Goal: Obtain resource: Download file/media

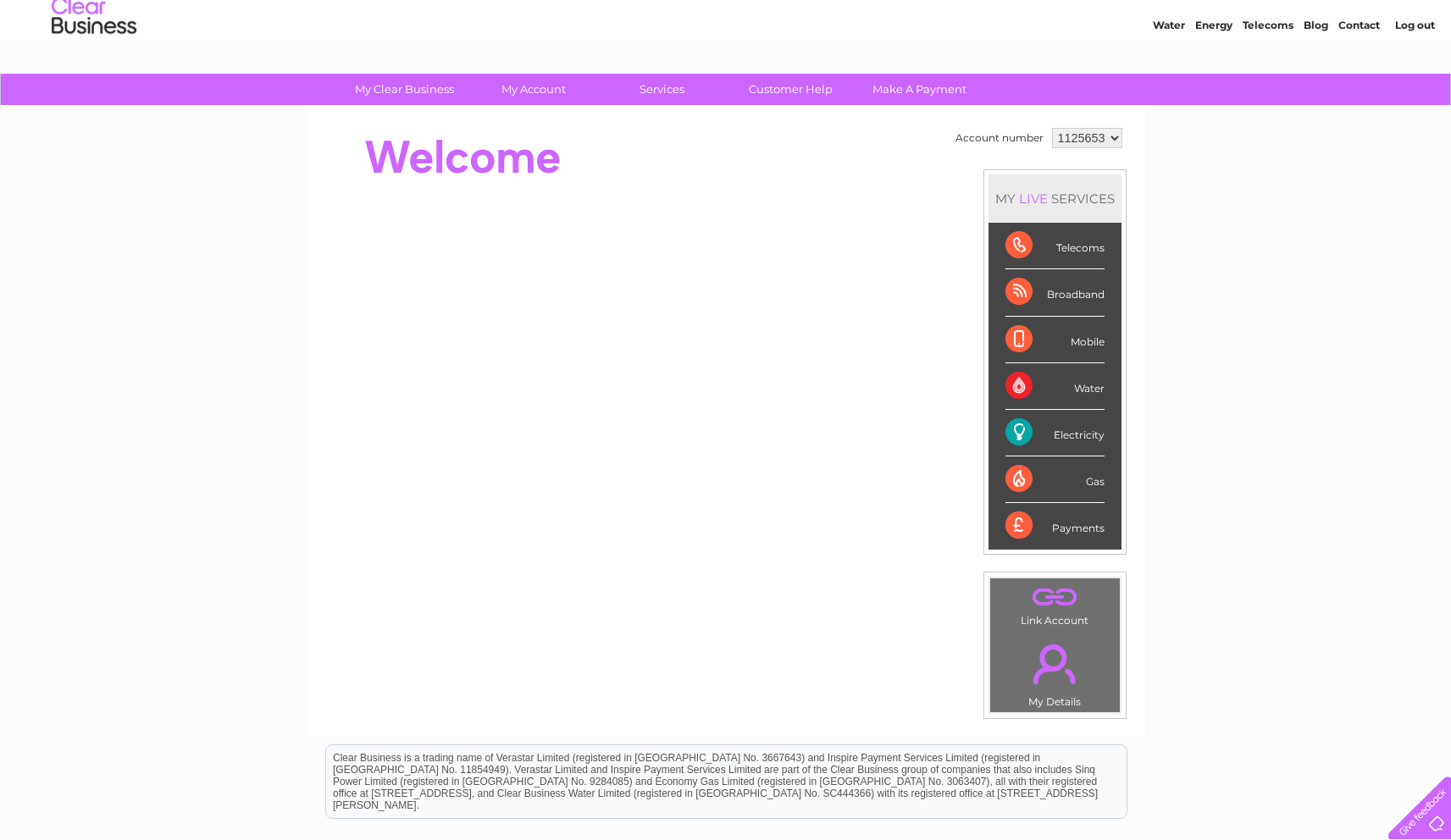
scroll to position [18, 0]
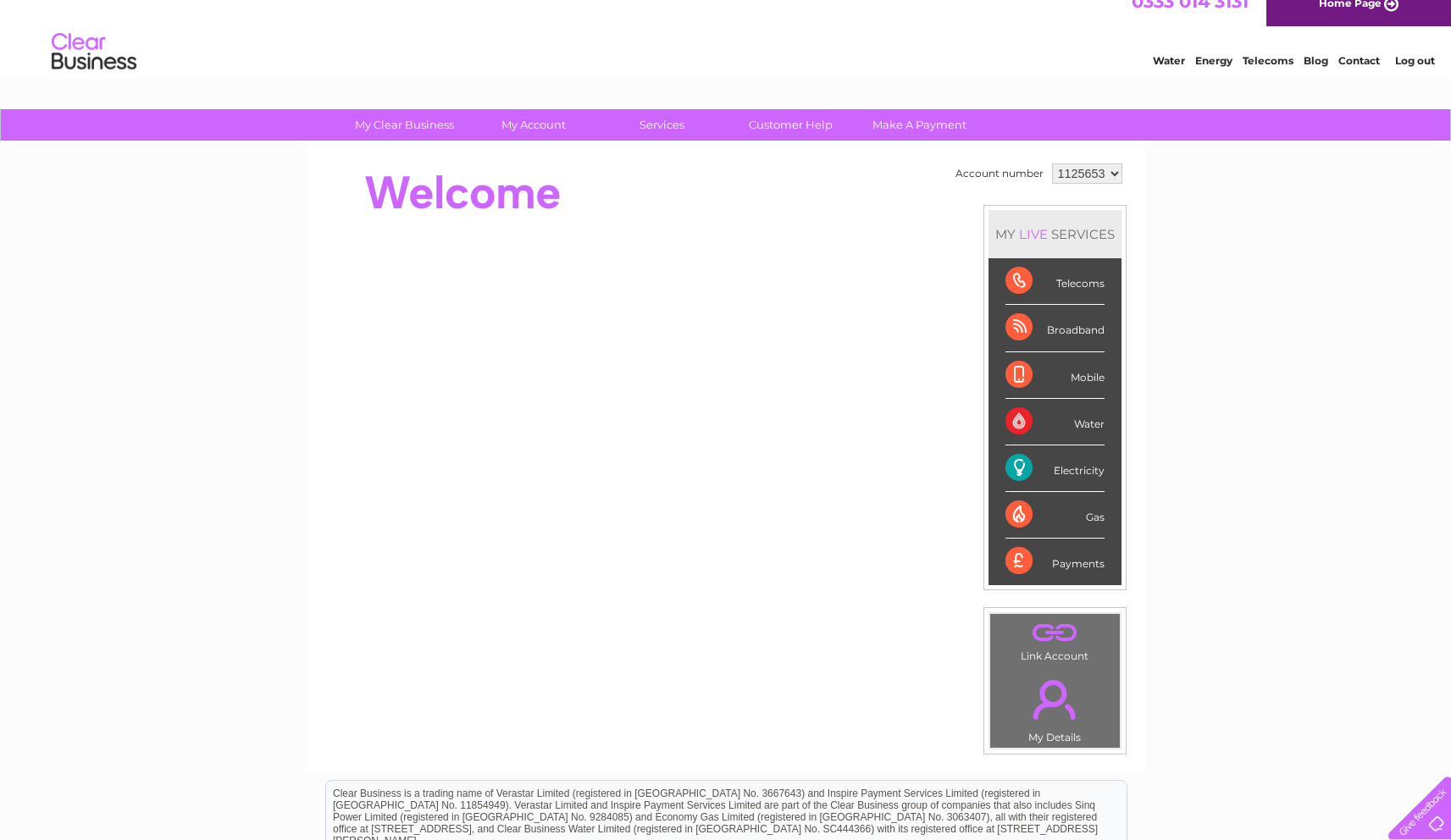
click at [1300, 293] on div "My Clear Business Login Details My Details My Preferences Link Account My Accou…" at bounding box center [725, 585] width 1451 height 952
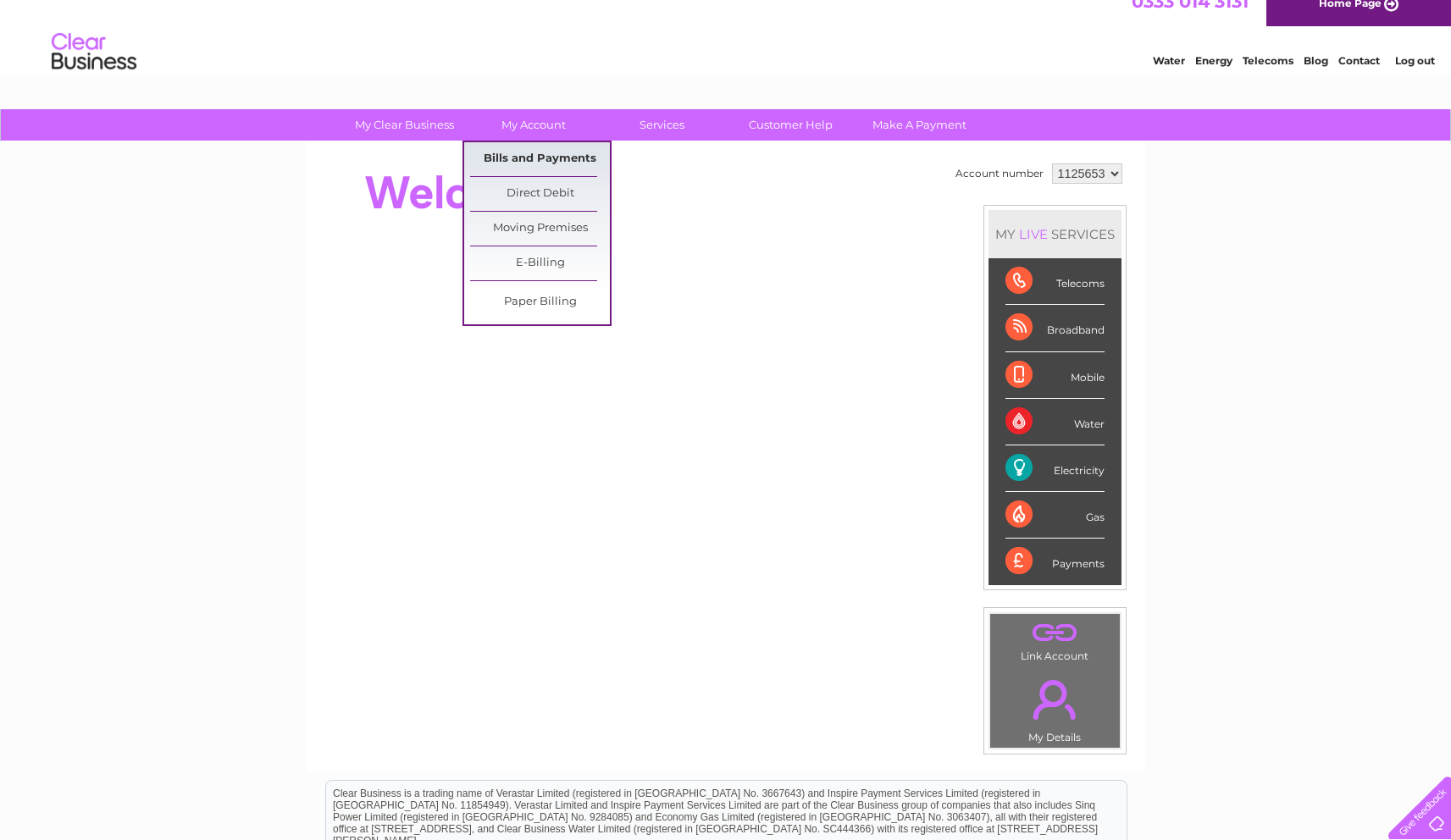
click at [531, 150] on link "Bills and Payments" at bounding box center [540, 159] width 140 height 33
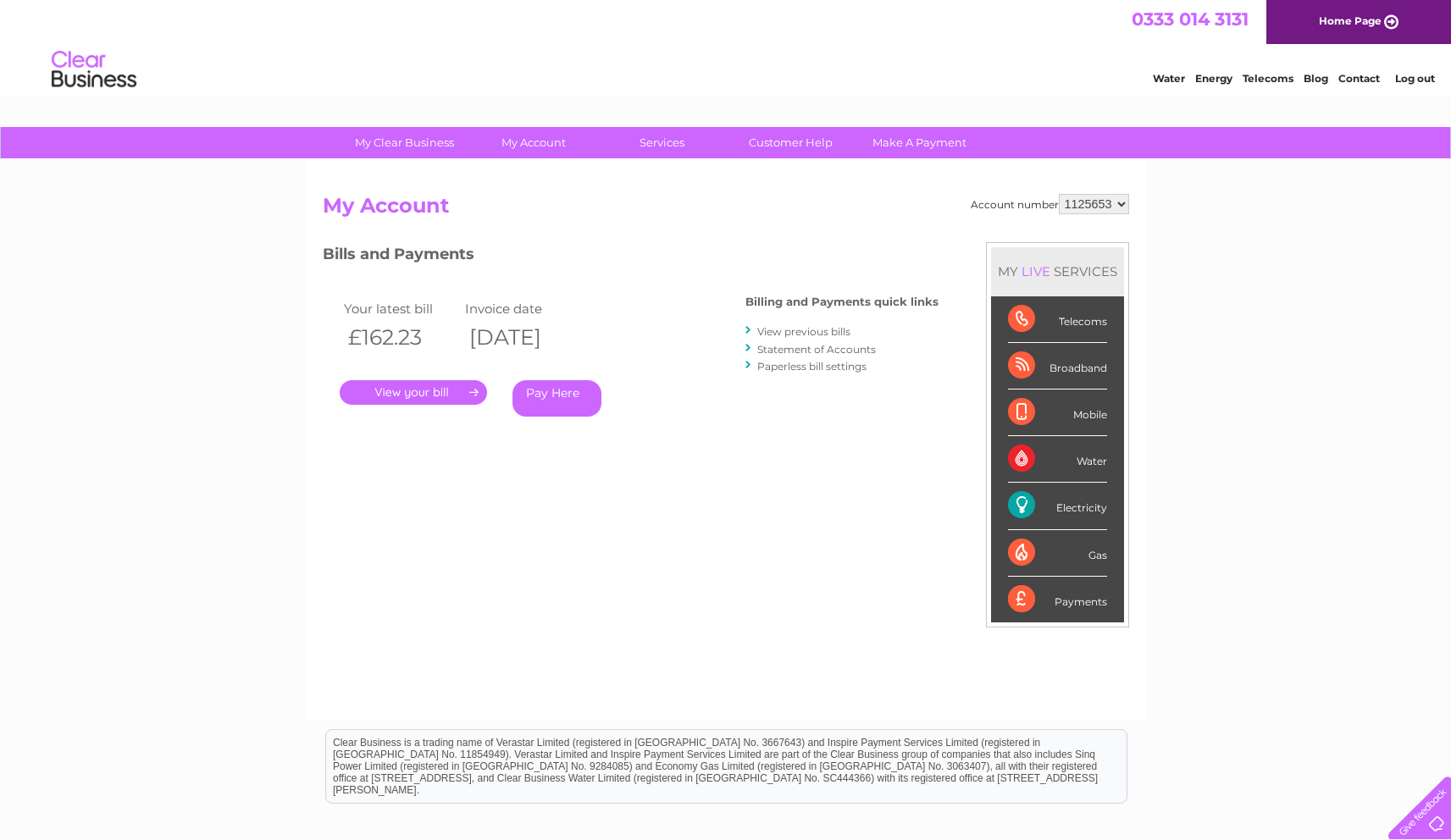
click at [802, 330] on link "View previous bills" at bounding box center [804, 331] width 94 height 13
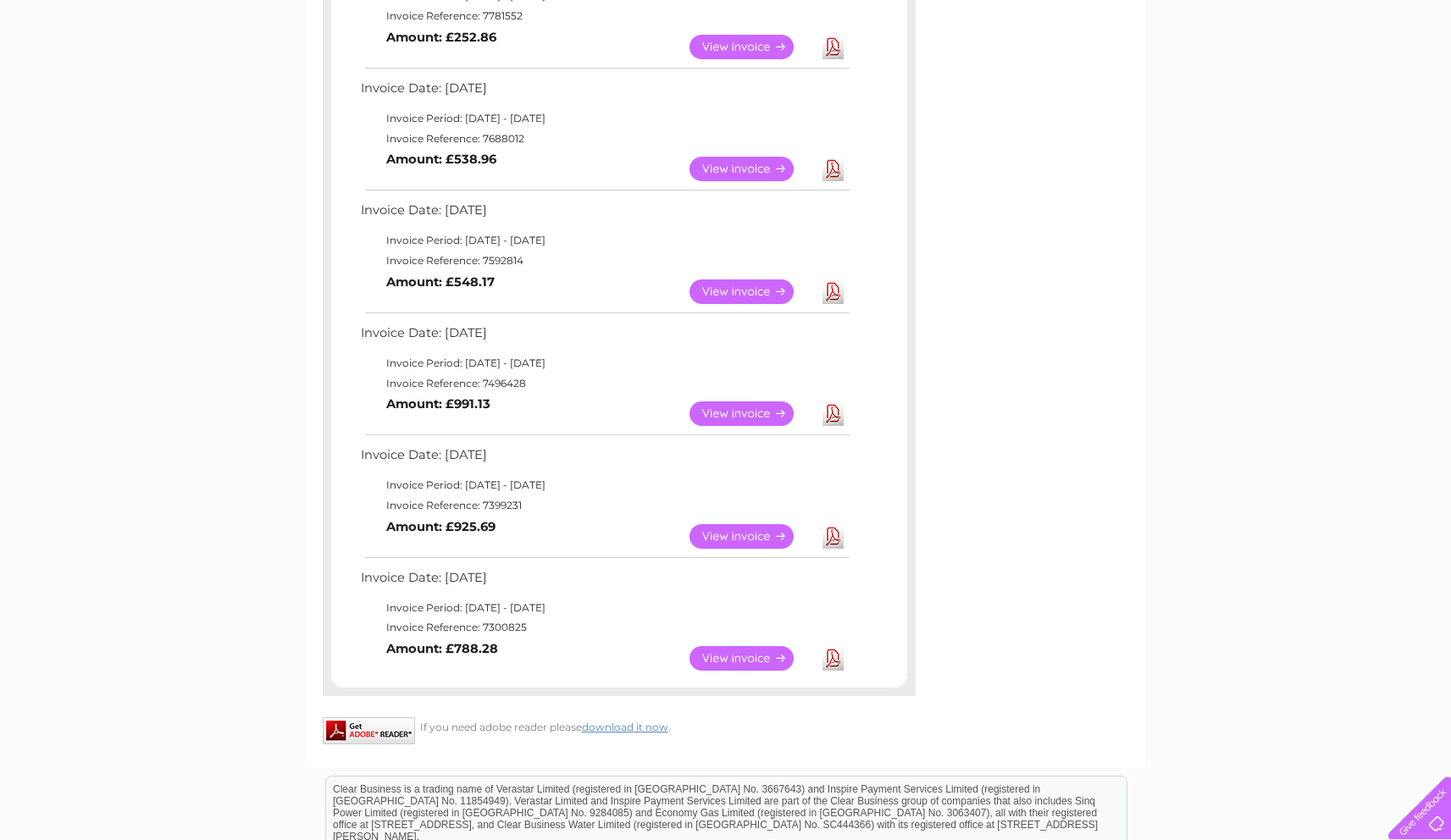
scroll to position [732, 0]
drag, startPoint x: 367, startPoint y: 325, endPoint x: 555, endPoint y: 664, distance: 387.6
click at [555, 664] on div "Invoice Date: 02 September 2025 Invoice Period: 1 September 2025 - 30 September…" at bounding box center [619, 131] width 576 height 1092
copy div "nvoice Date: 02 September 2025 Invoice Period: 1 September 2025 - 30 September …"
click at [1015, 160] on div "Account number 1125653 1125654 1139384 Previous Invoices Download or view any o…" at bounding box center [725, 97] width 838 height 1337
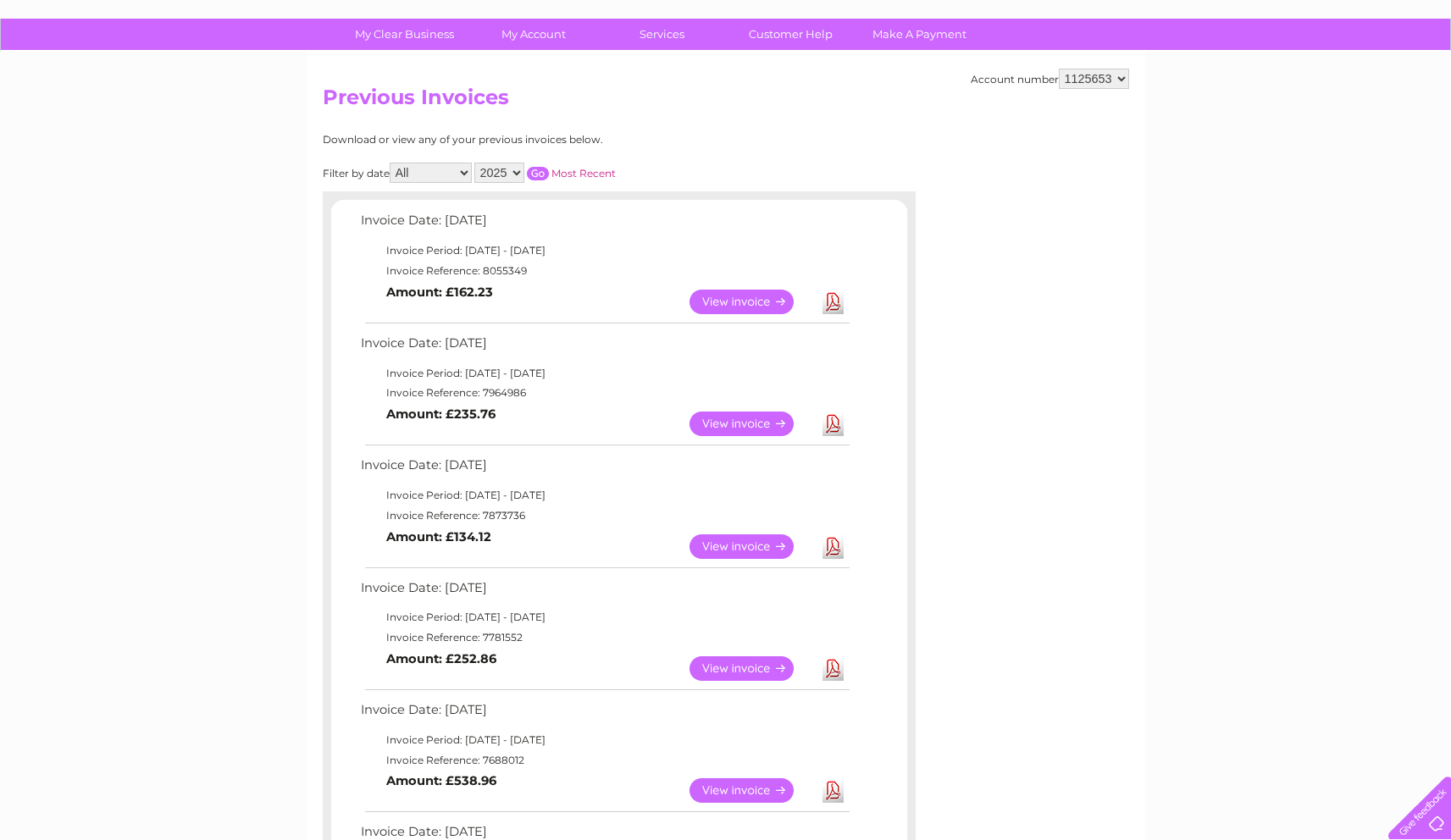
scroll to position [92, 0]
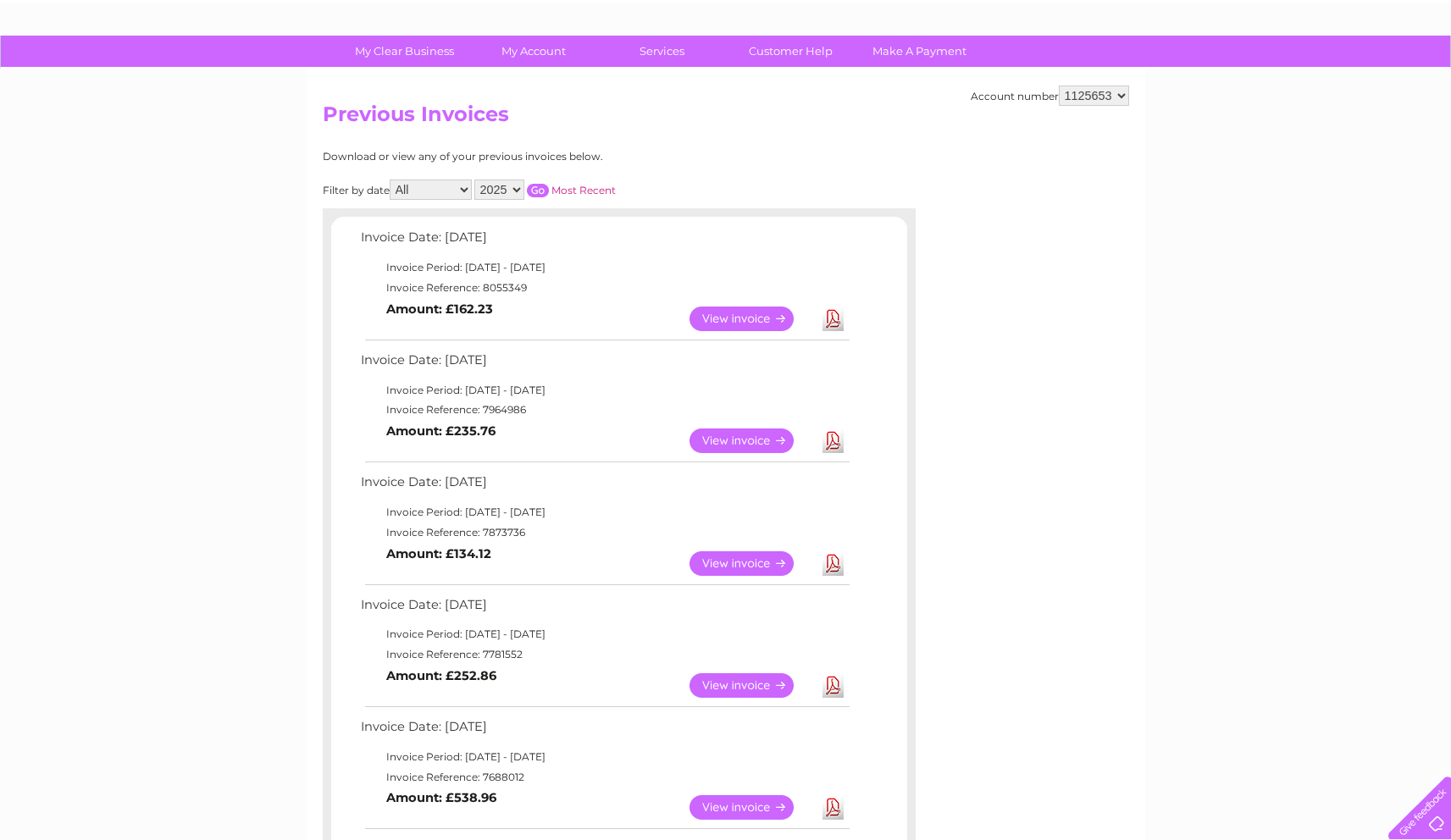
click at [517, 187] on select "2025 2024 2023 2022" at bounding box center [499, 189] width 50 height 21
select select "2024"
click at [475, 179] on select "2025 2024 2023 2022" at bounding box center [499, 189] width 50 height 21
click at [537, 192] on input "button" at bounding box center [538, 191] width 22 height 14
drag, startPoint x: 362, startPoint y: 235, endPoint x: 498, endPoint y: 426, distance: 234.5
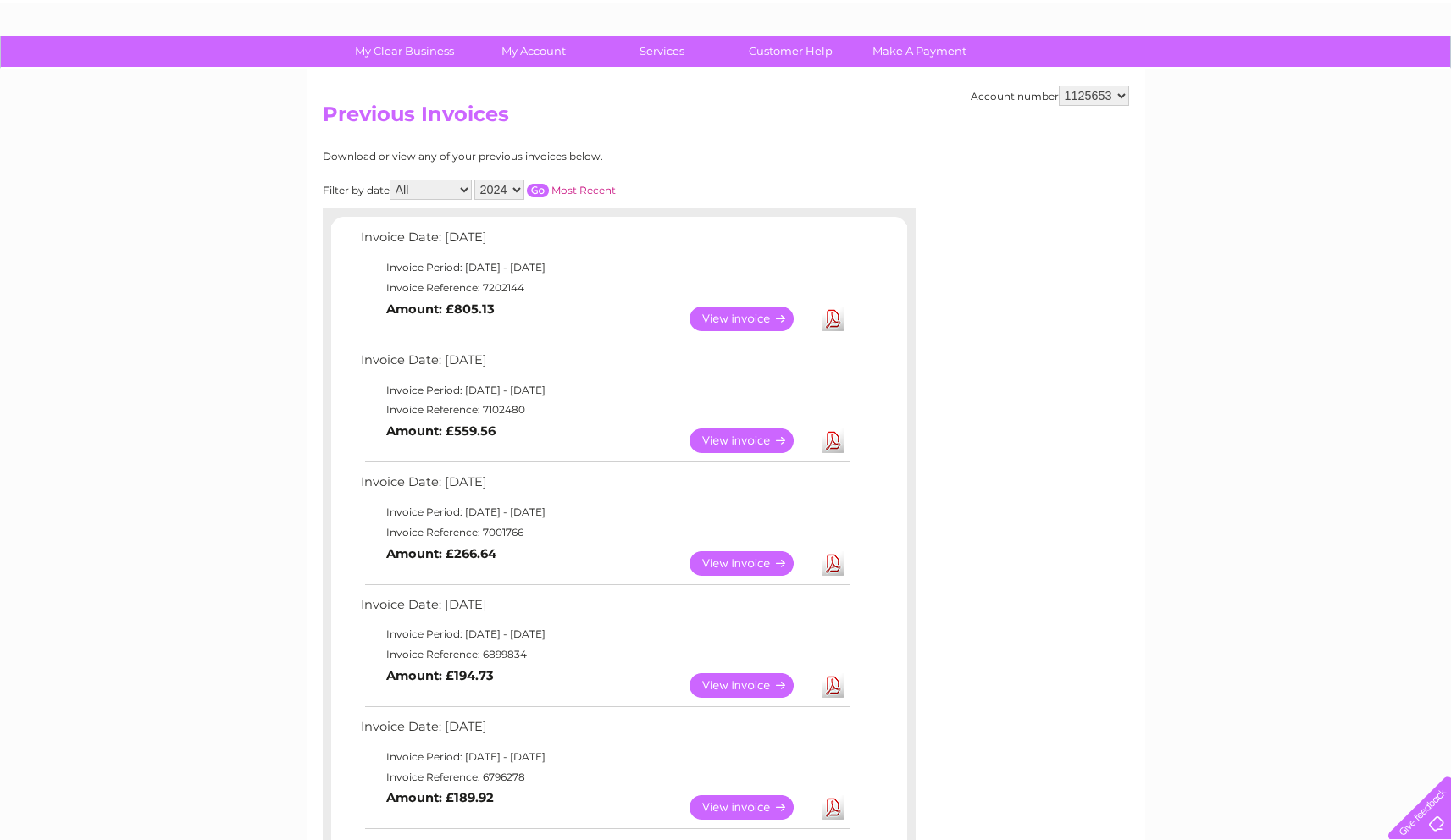
drag, startPoint x: 358, startPoint y: 233, endPoint x: 547, endPoint y: 681, distance: 486.2
copy div "Invoice Date: 03 December 2024 Invoice Period: 1 December 2024 - 31 December 20…"
click at [696, 241] on td "Invoice Date: 03 December 2024" at bounding box center [604, 242] width 495 height 32
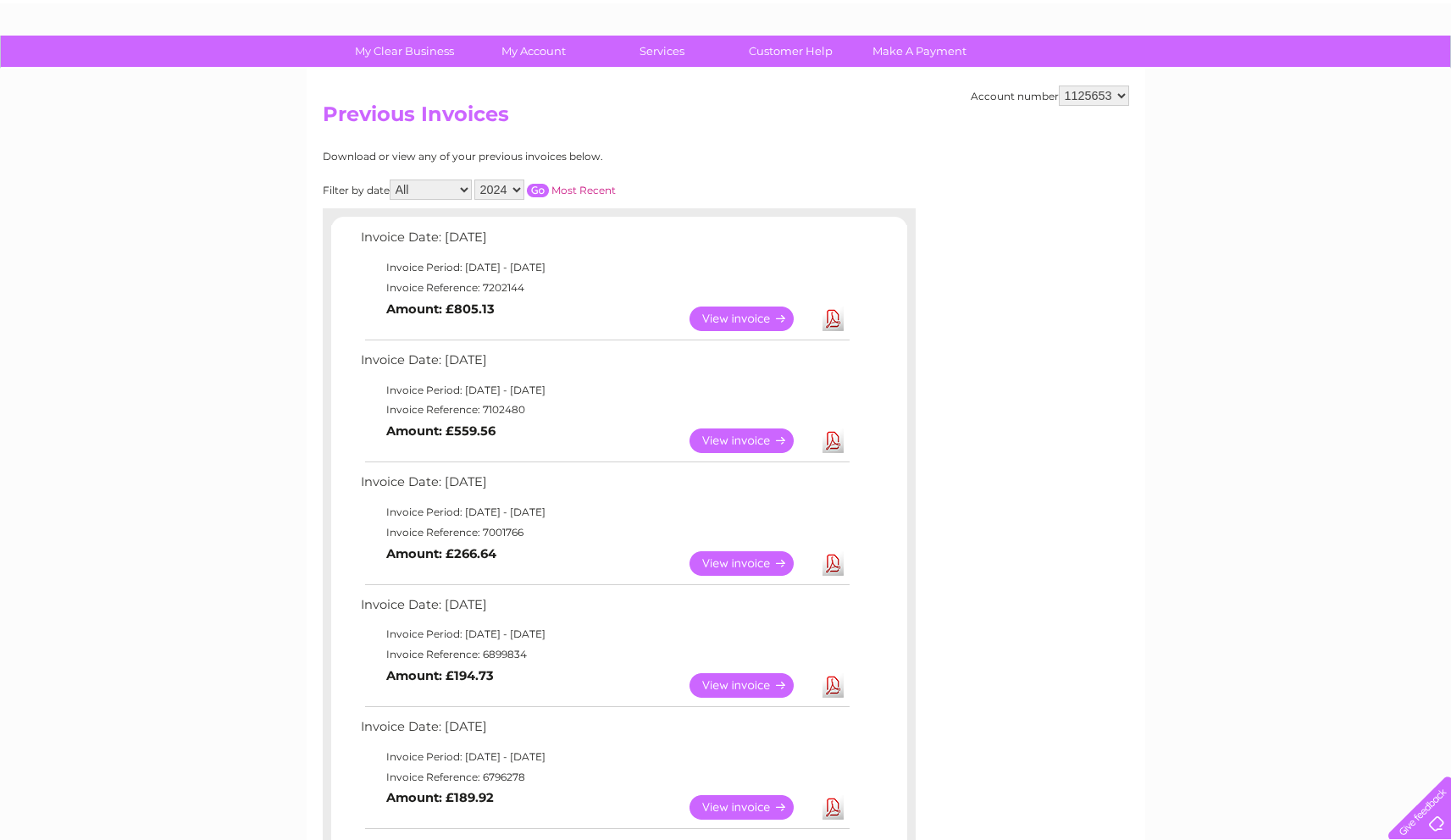
click at [728, 559] on link "View" at bounding box center [752, 563] width 124 height 25
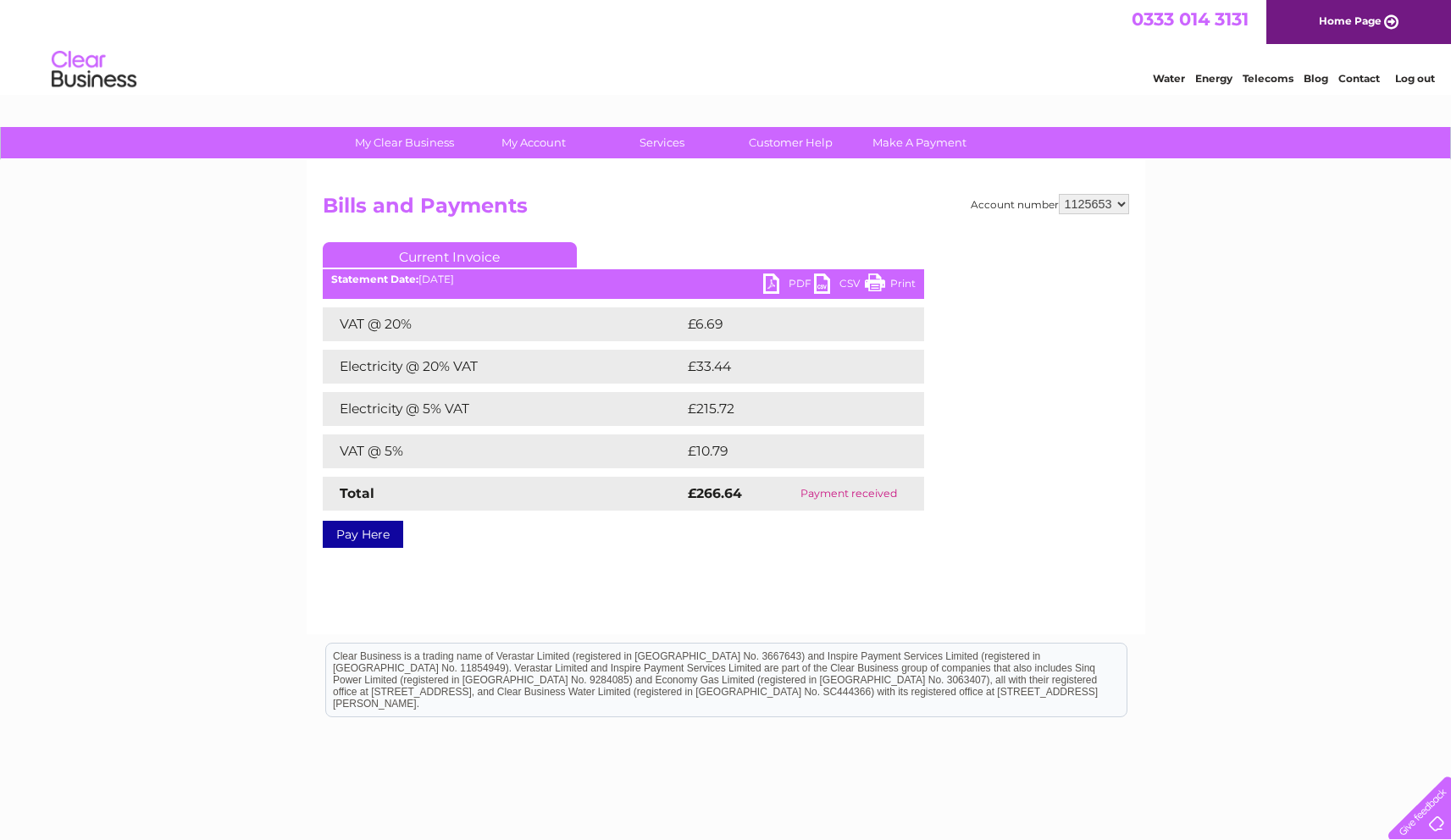
click at [802, 284] on link "PDF" at bounding box center [789, 286] width 51 height 25
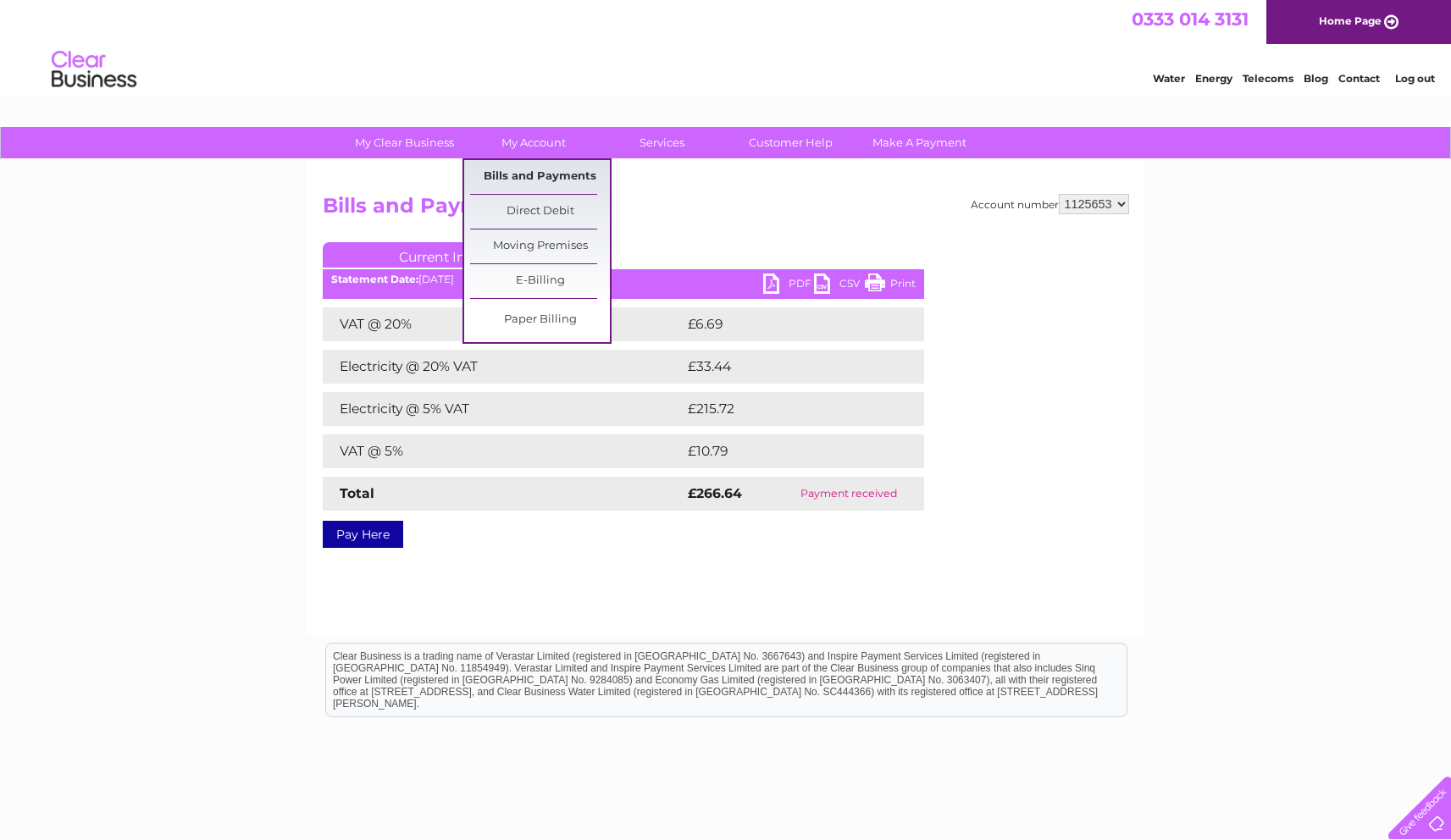
click at [530, 171] on link "Bills and Payments" at bounding box center [540, 177] width 140 height 33
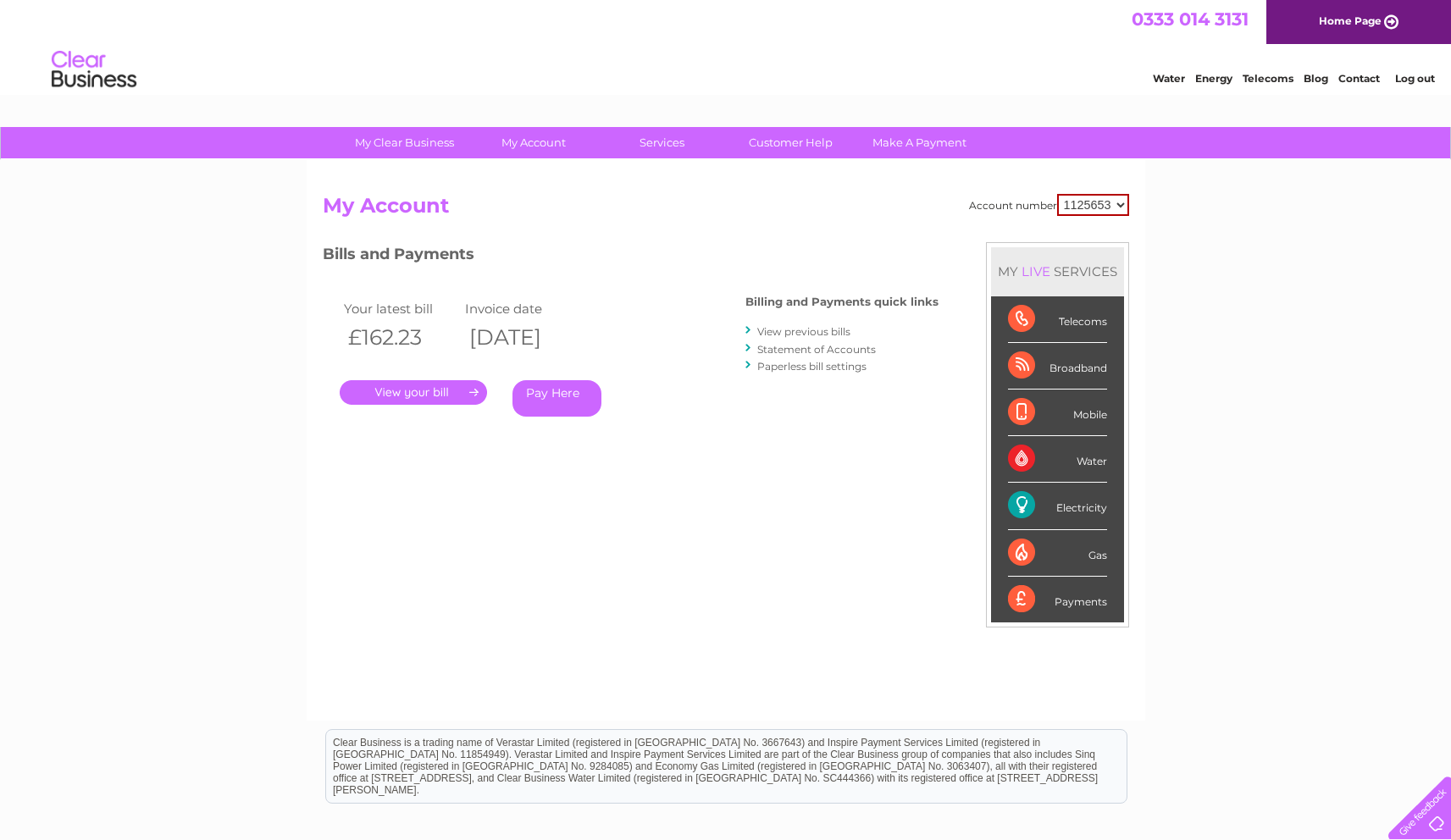
click at [779, 332] on link "View previous bills" at bounding box center [804, 331] width 94 height 13
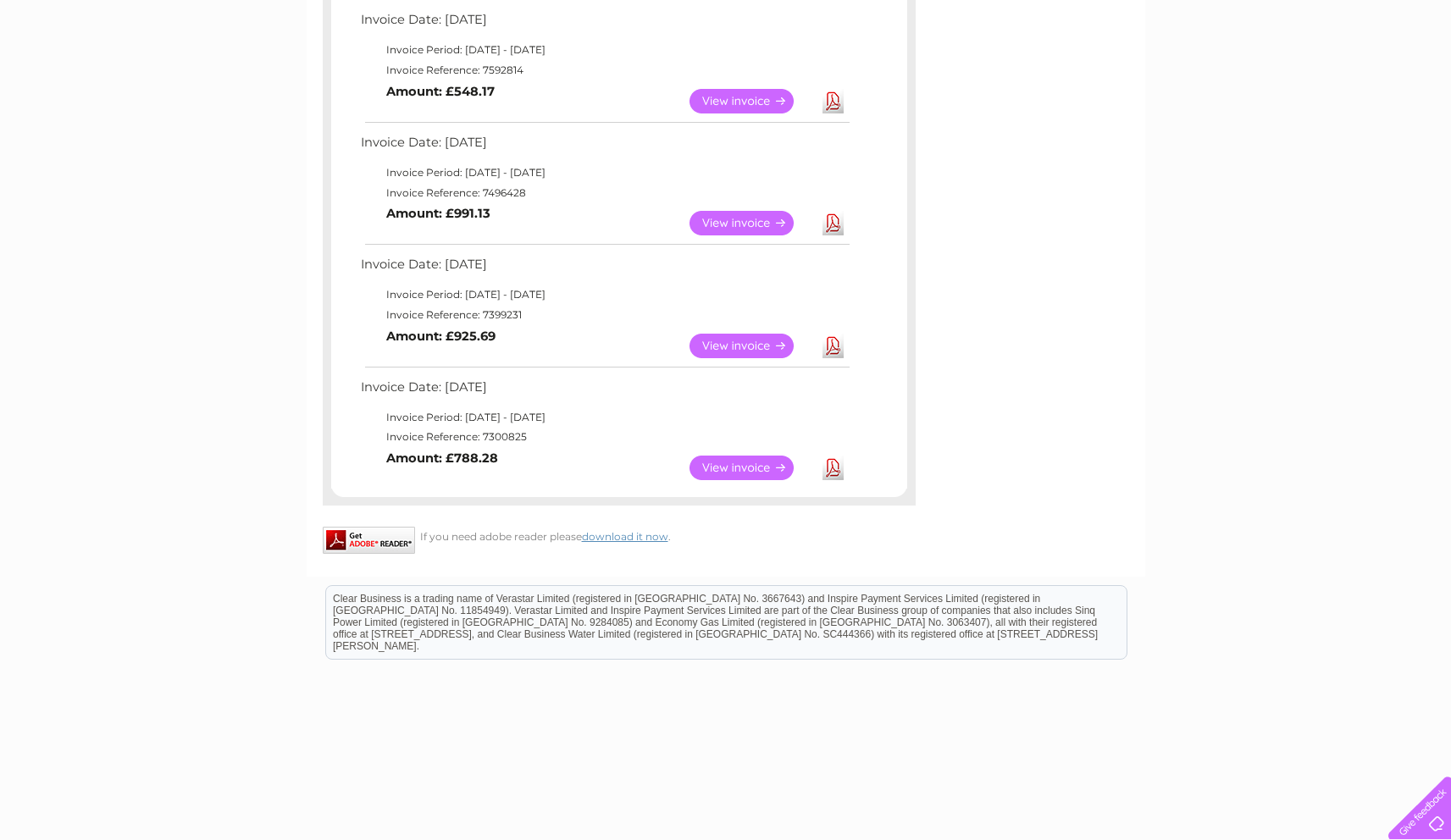
scroll to position [923, 0]
click at [745, 345] on link "View" at bounding box center [752, 343] width 124 height 25
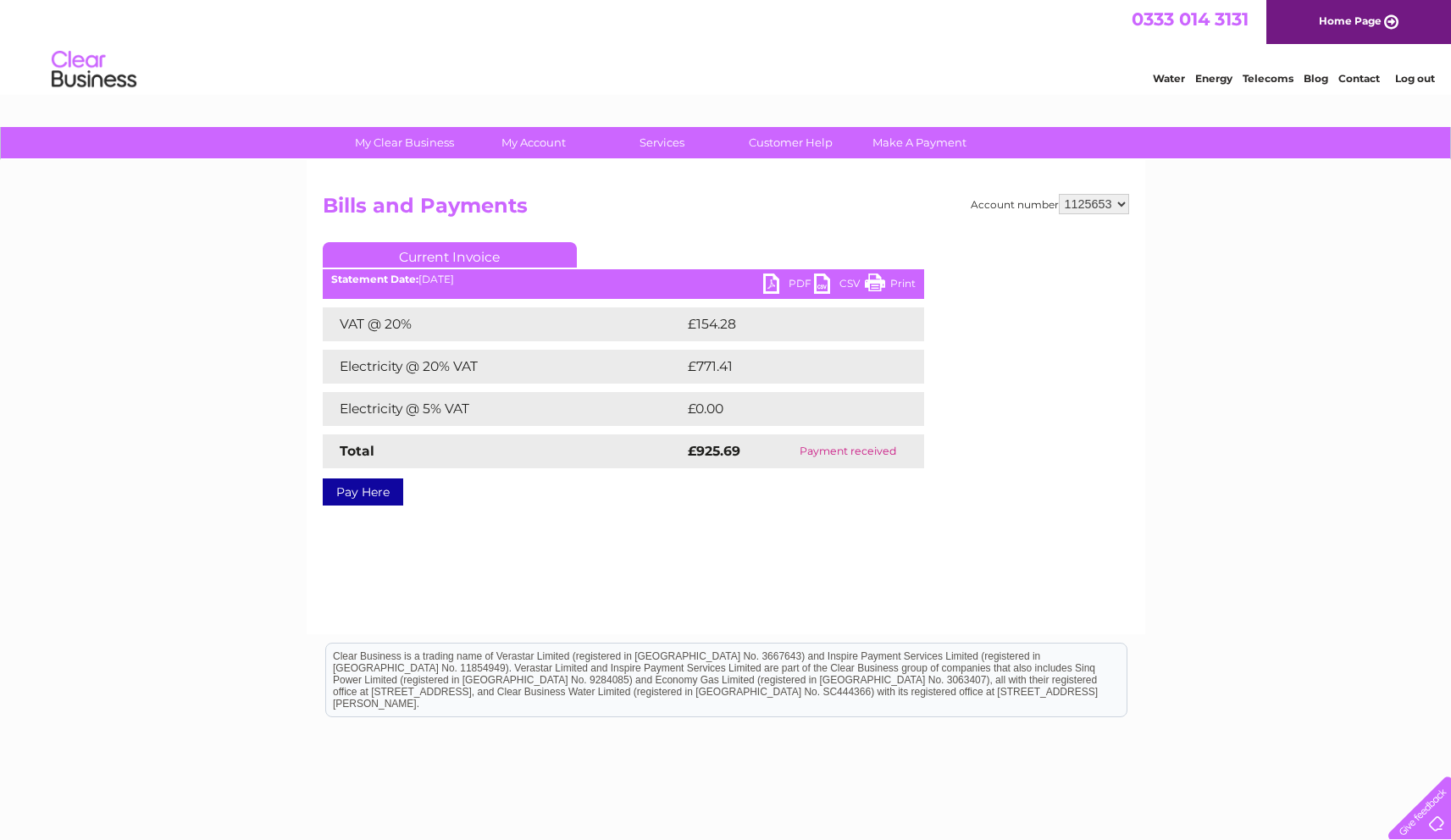
click at [800, 280] on link "PDF" at bounding box center [789, 286] width 51 height 25
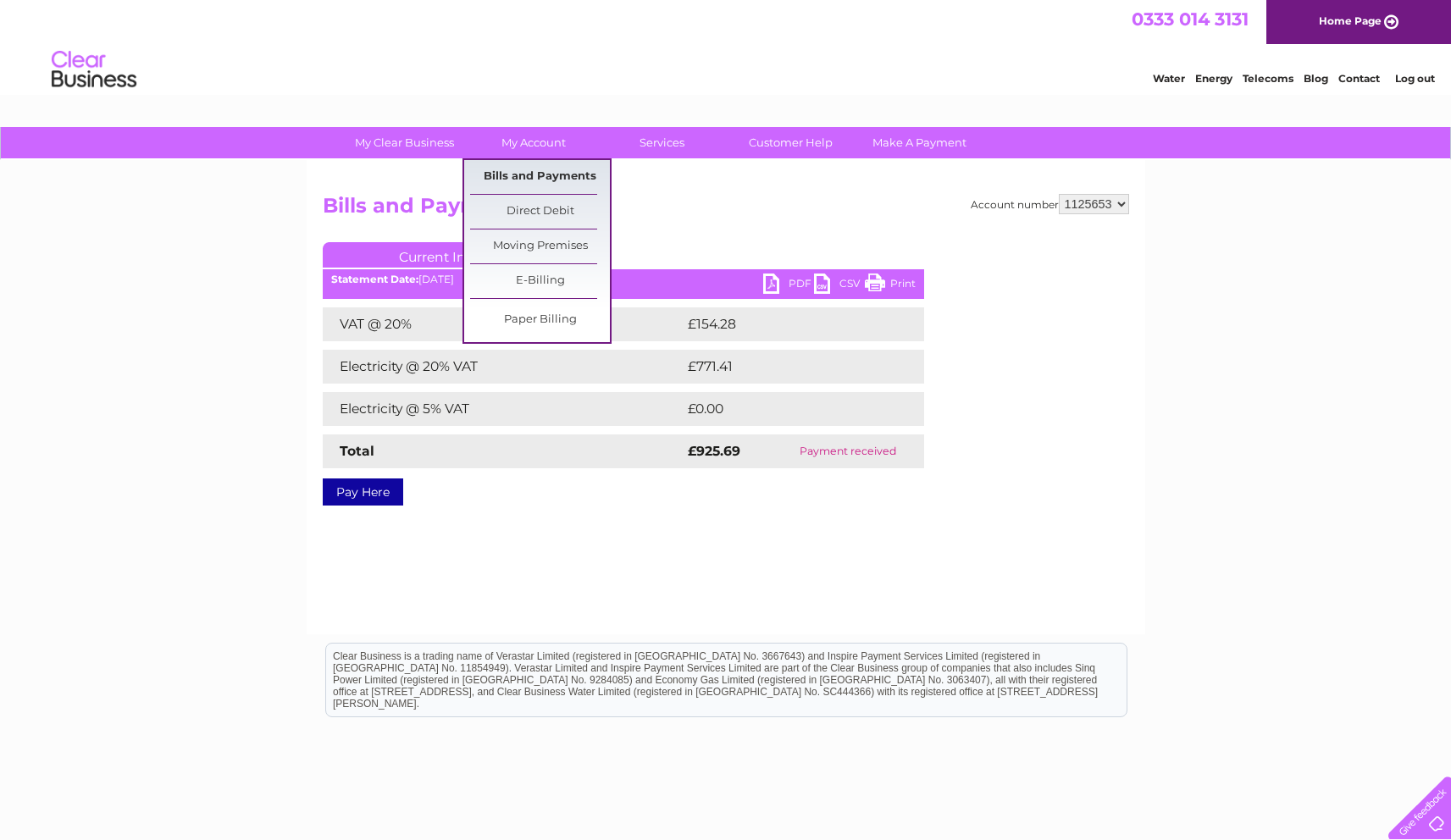
click at [540, 176] on link "Bills and Payments" at bounding box center [540, 177] width 140 height 33
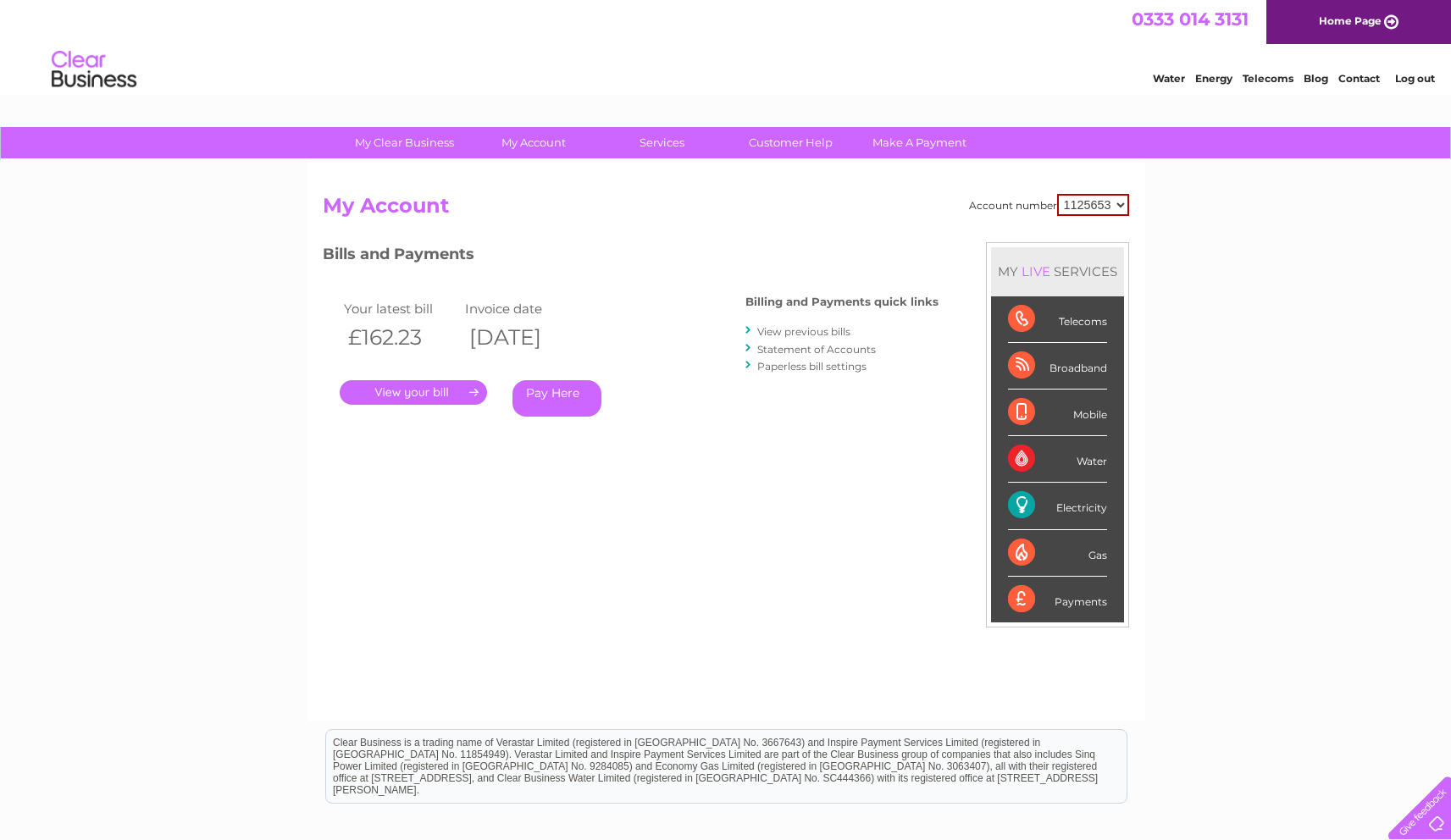
click at [790, 328] on link "View previous bills" at bounding box center [804, 331] width 94 height 13
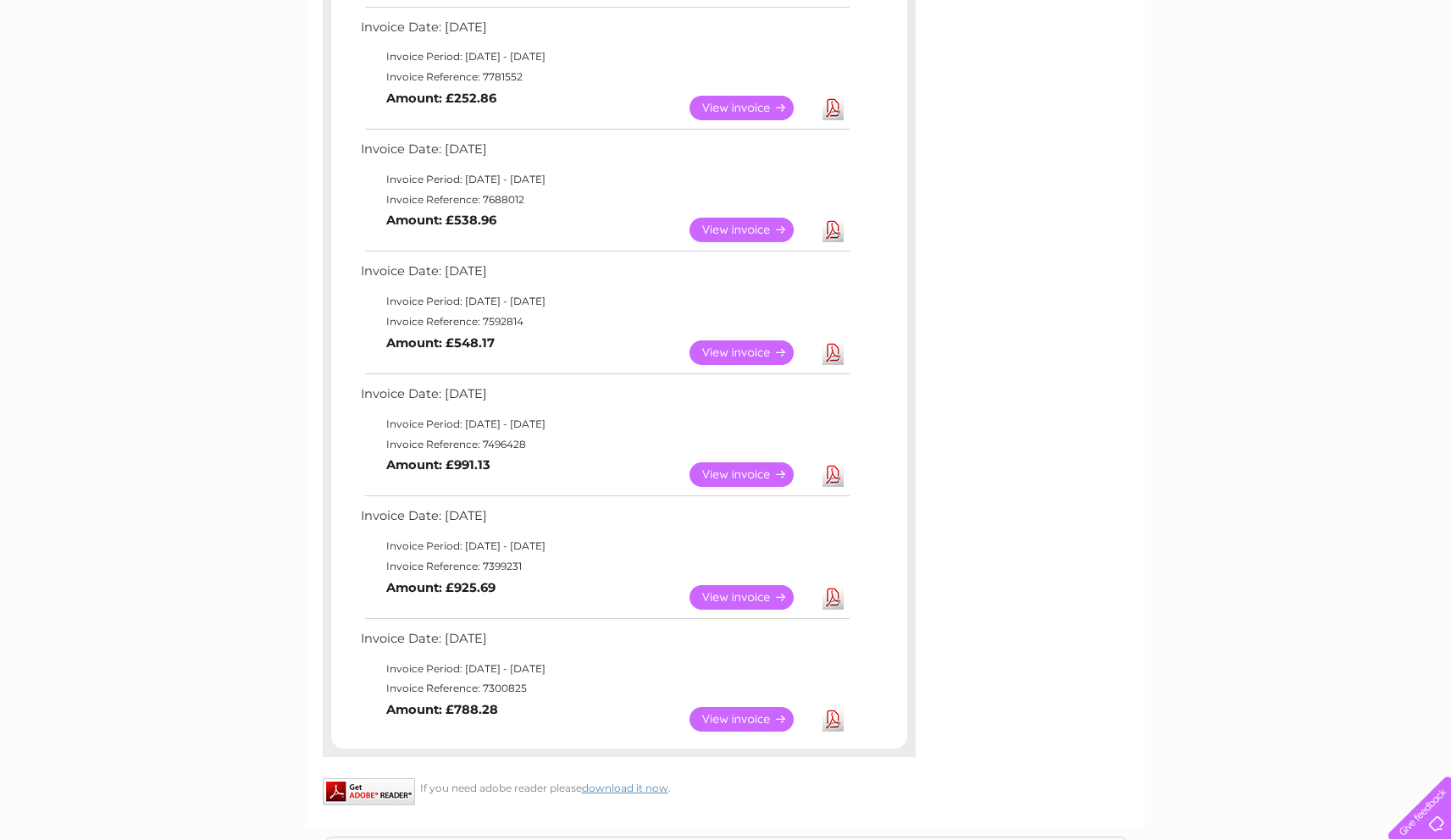
scroll to position [674, 0]
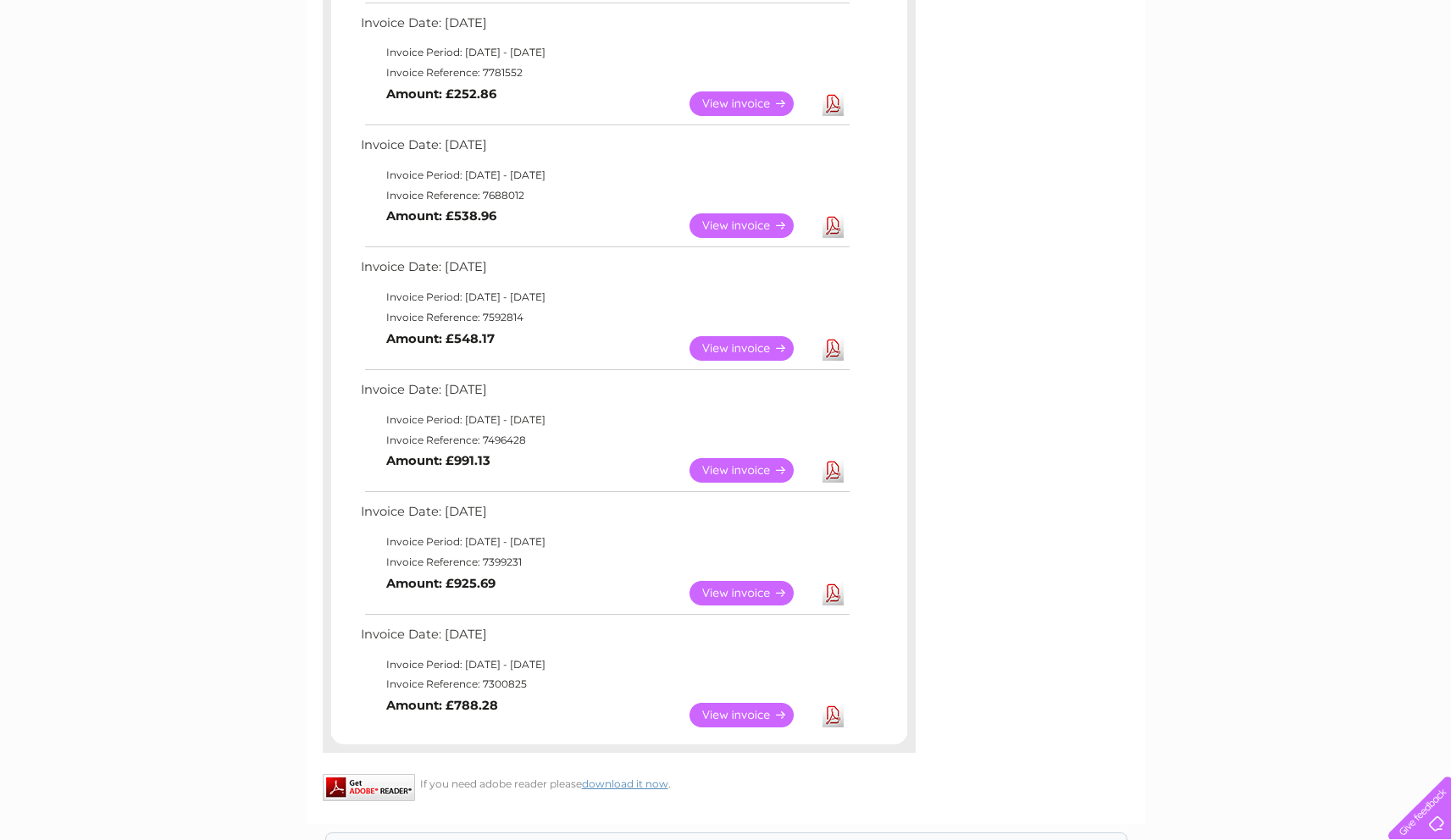
click at [733, 705] on link "View" at bounding box center [752, 715] width 124 height 25
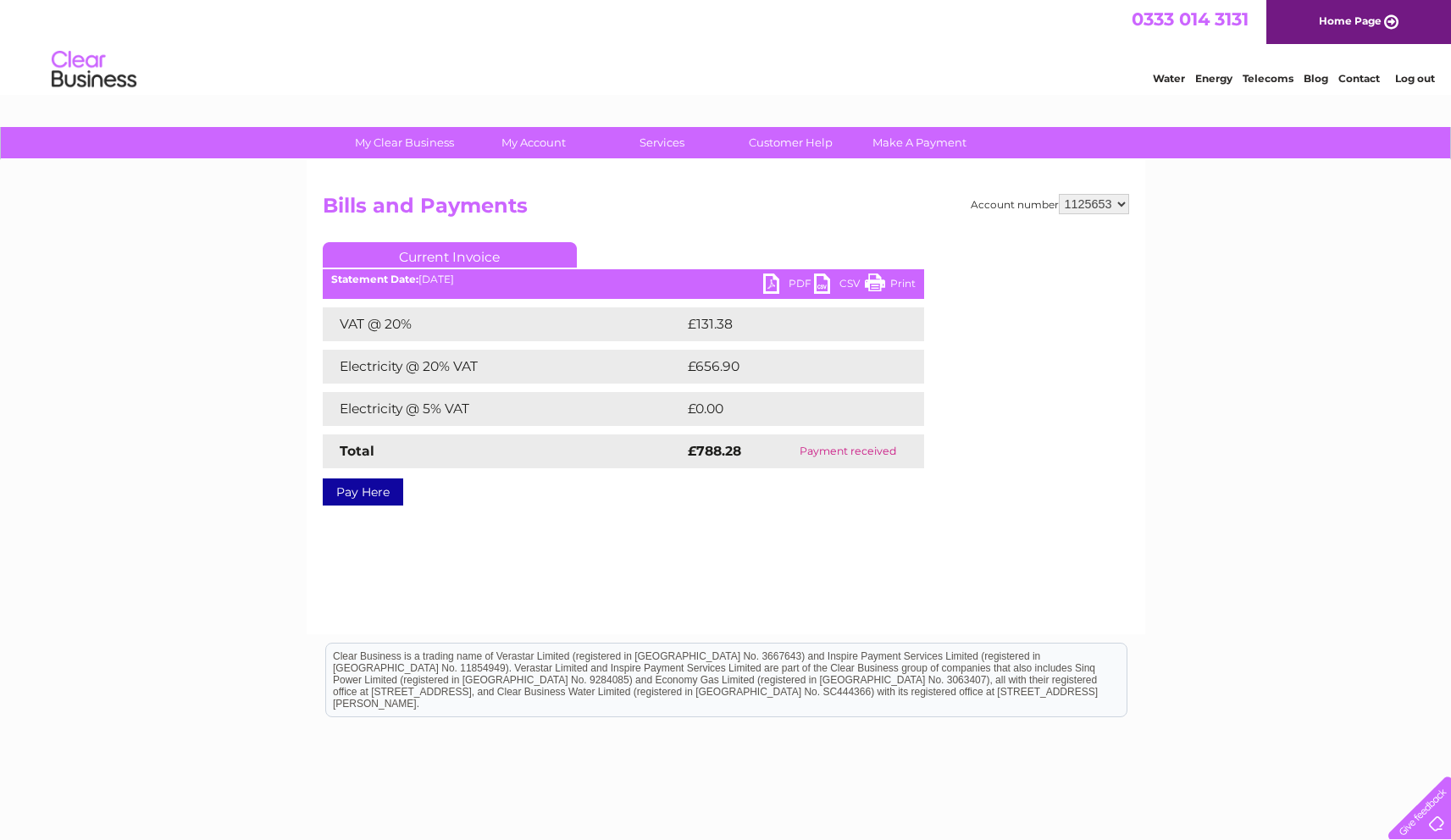
click at [798, 281] on link "PDF" at bounding box center [789, 286] width 51 height 25
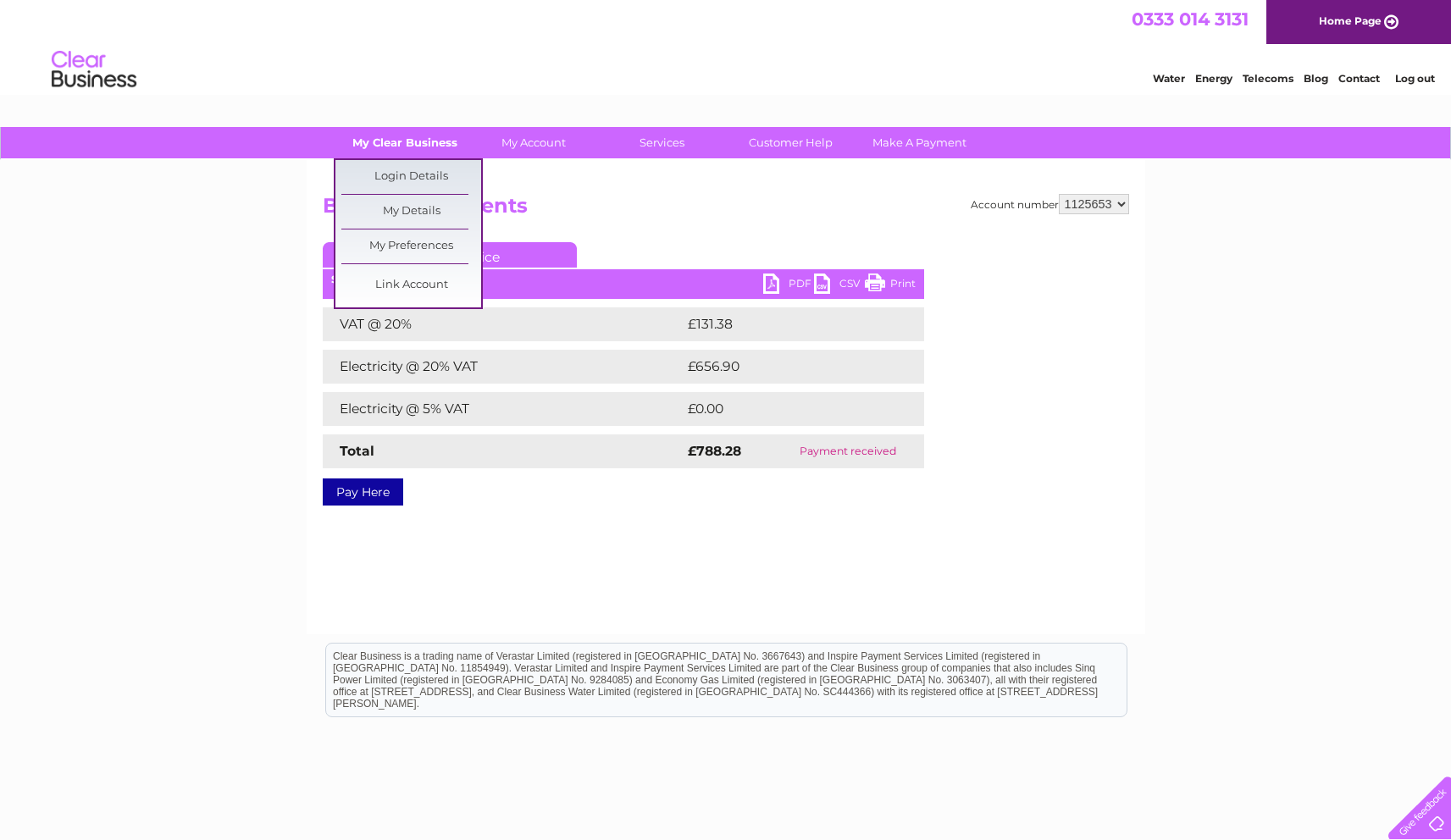
click at [432, 138] on link "My Clear Business" at bounding box center [405, 143] width 140 height 32
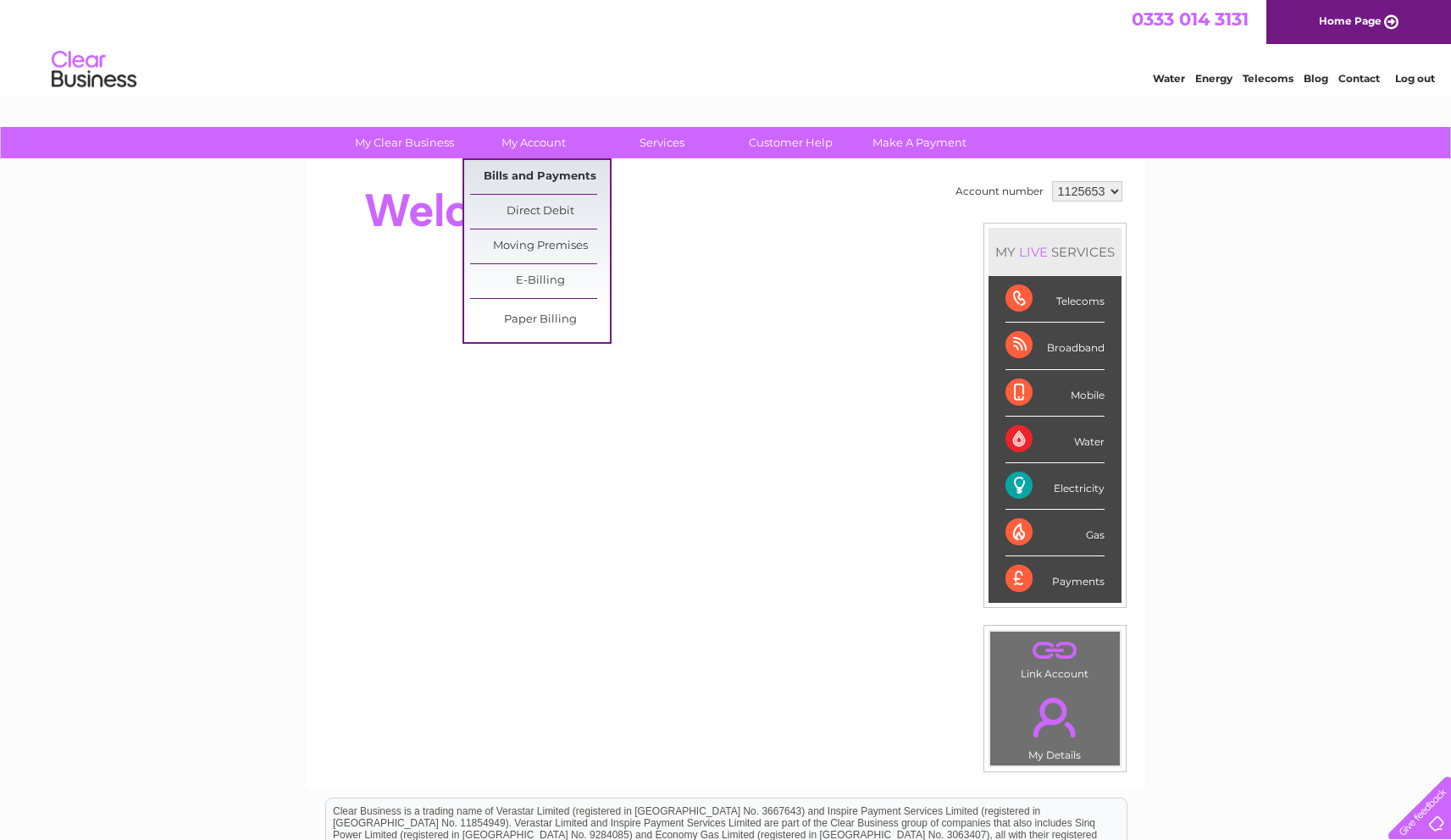
click at [550, 168] on link "Bills and Payments" at bounding box center [540, 177] width 140 height 33
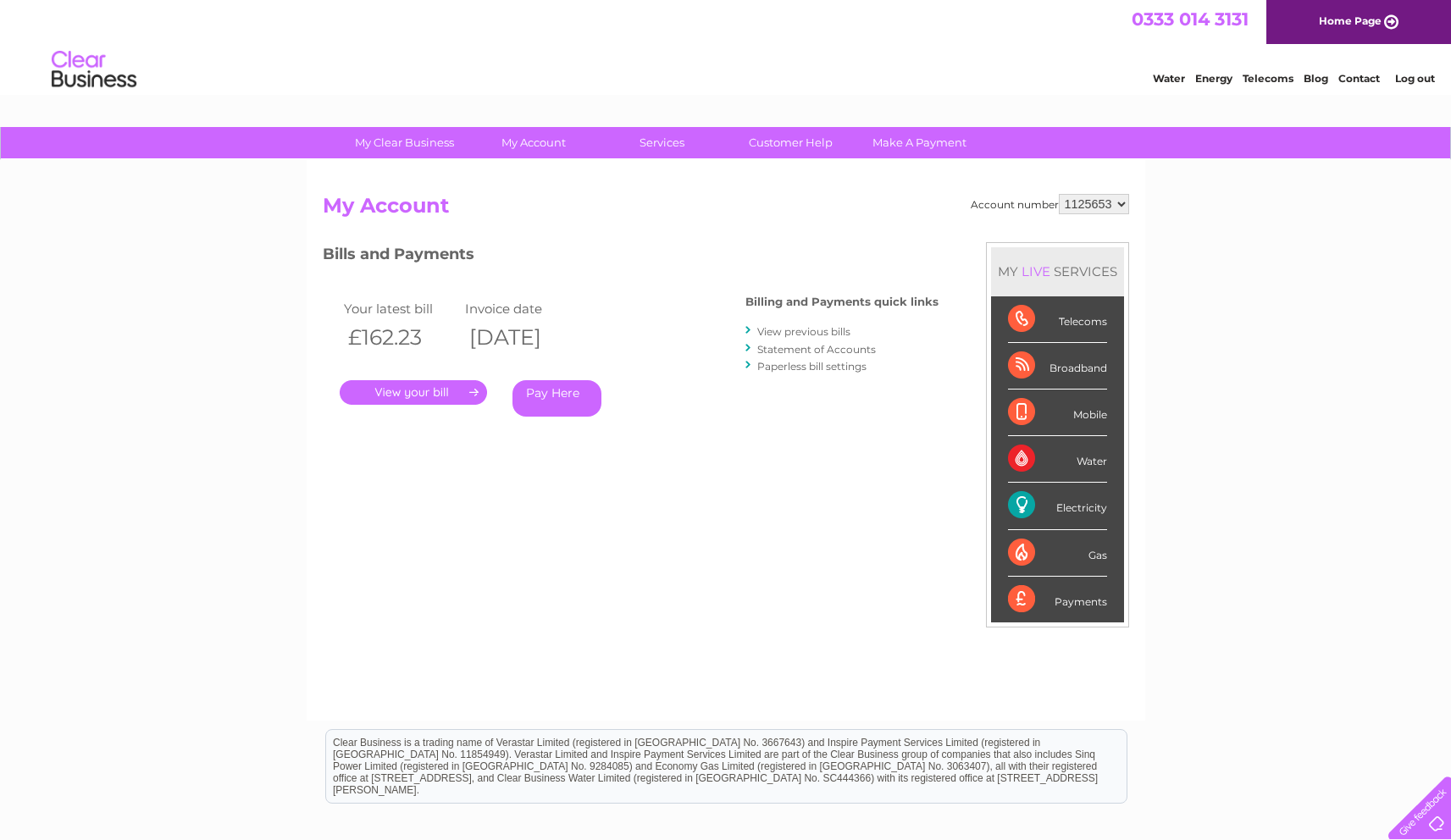
click at [415, 390] on link "." at bounding box center [414, 392] width 148 height 25
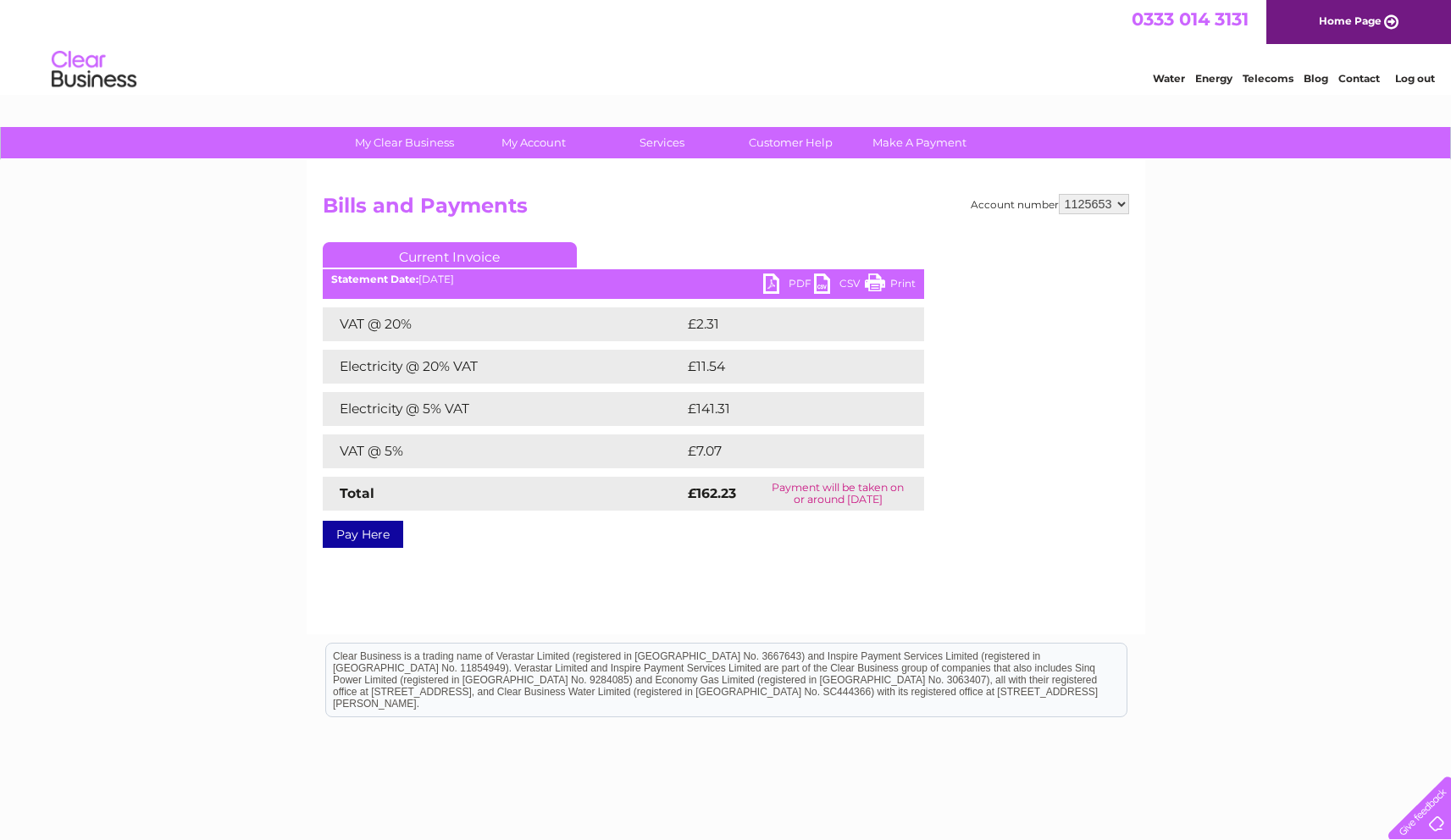
click at [783, 282] on link "PDF" at bounding box center [789, 286] width 51 height 25
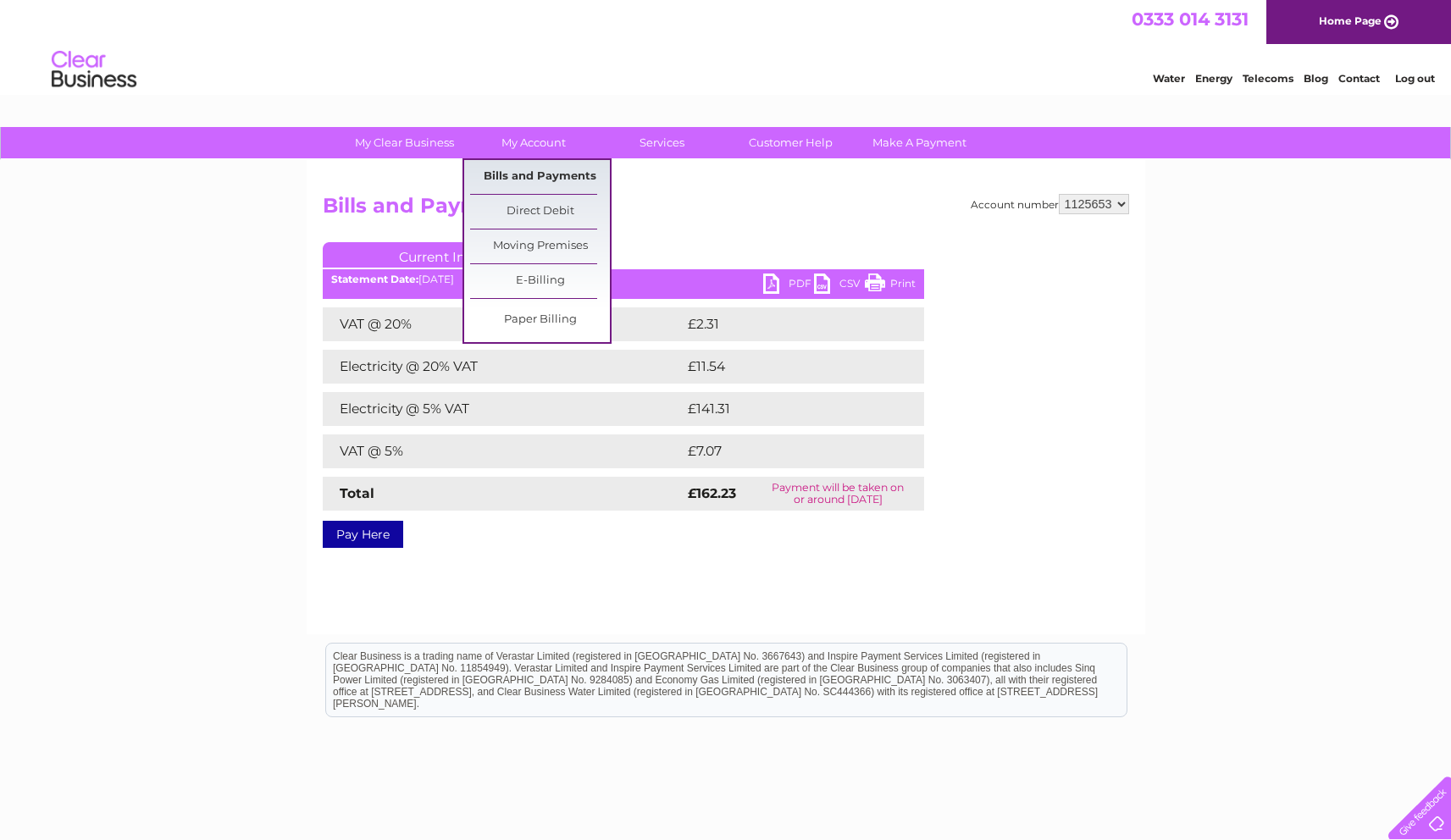
click at [536, 176] on link "Bills and Payments" at bounding box center [540, 177] width 140 height 33
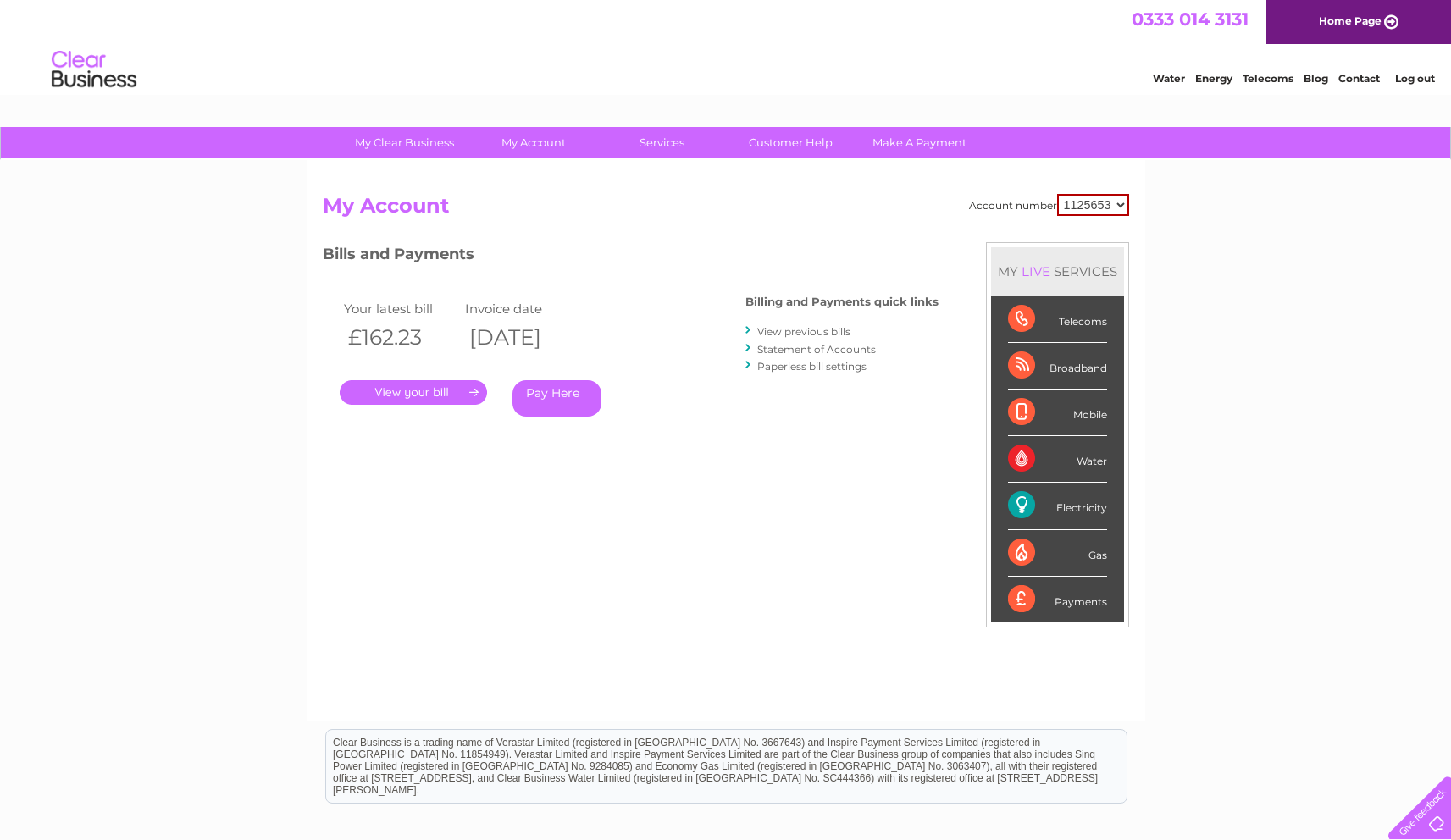
click at [838, 331] on link "View previous bills" at bounding box center [804, 331] width 94 height 13
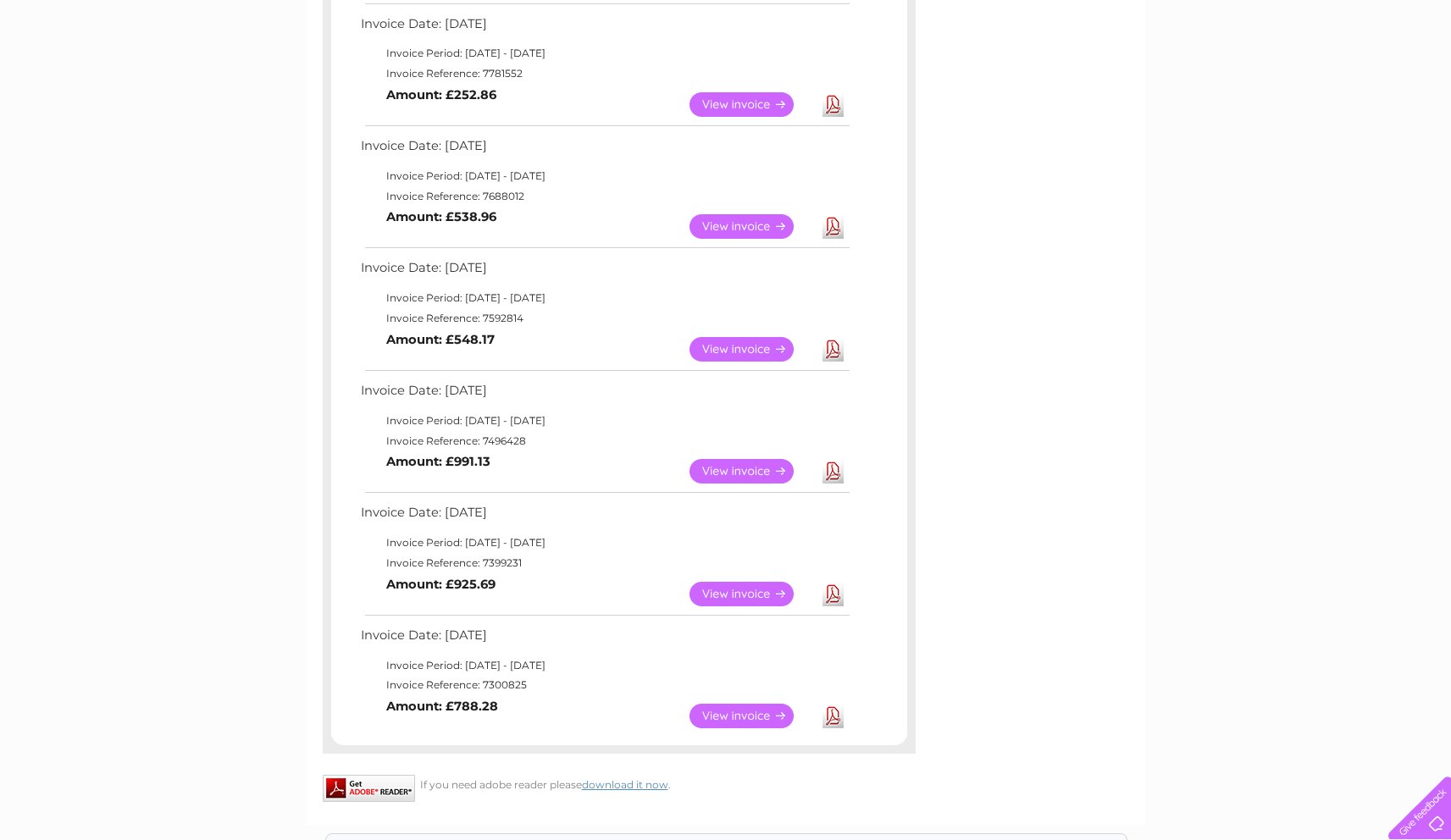
scroll to position [676, 0]
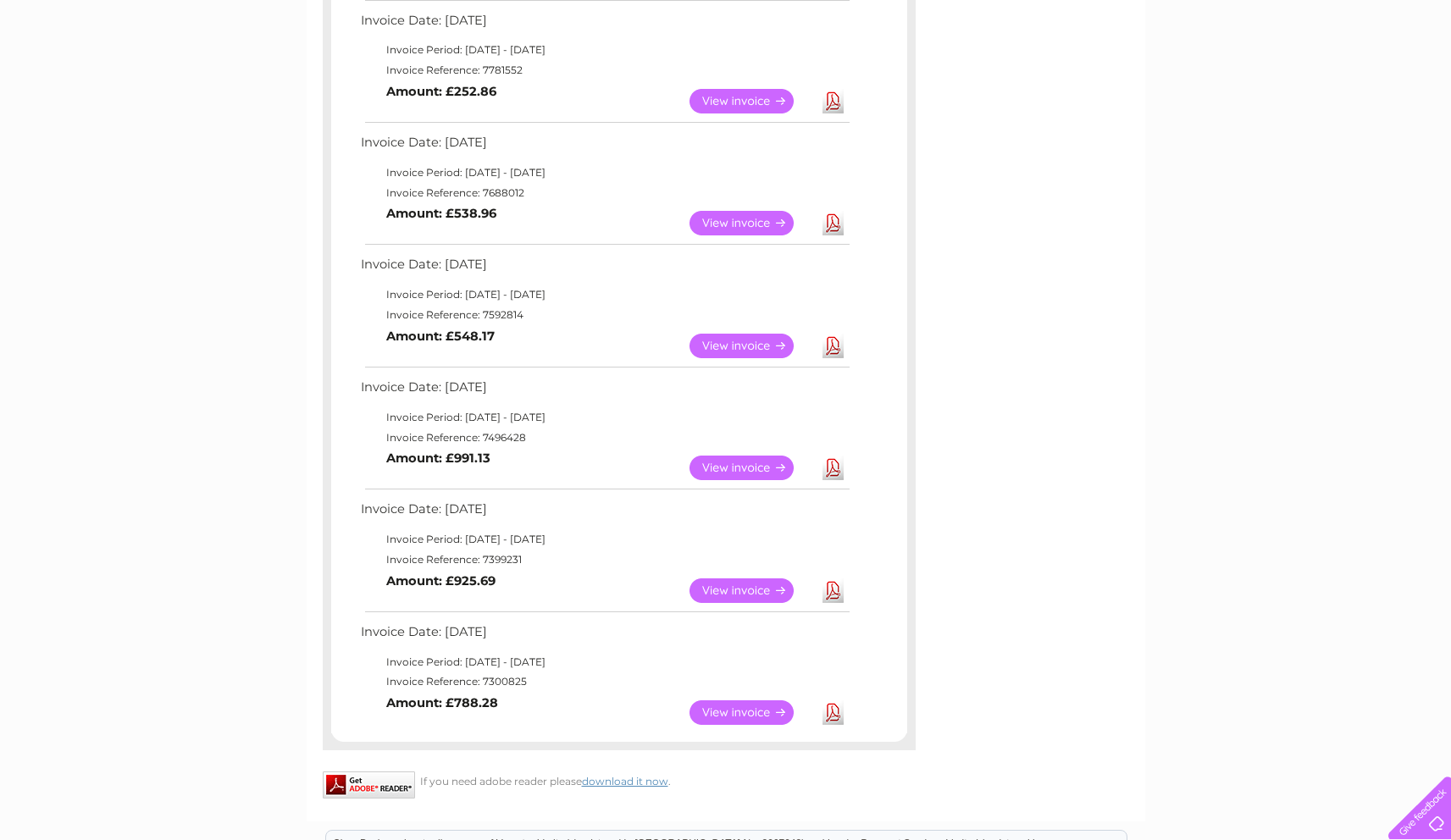
click at [734, 716] on link "View" at bounding box center [752, 712] width 124 height 25
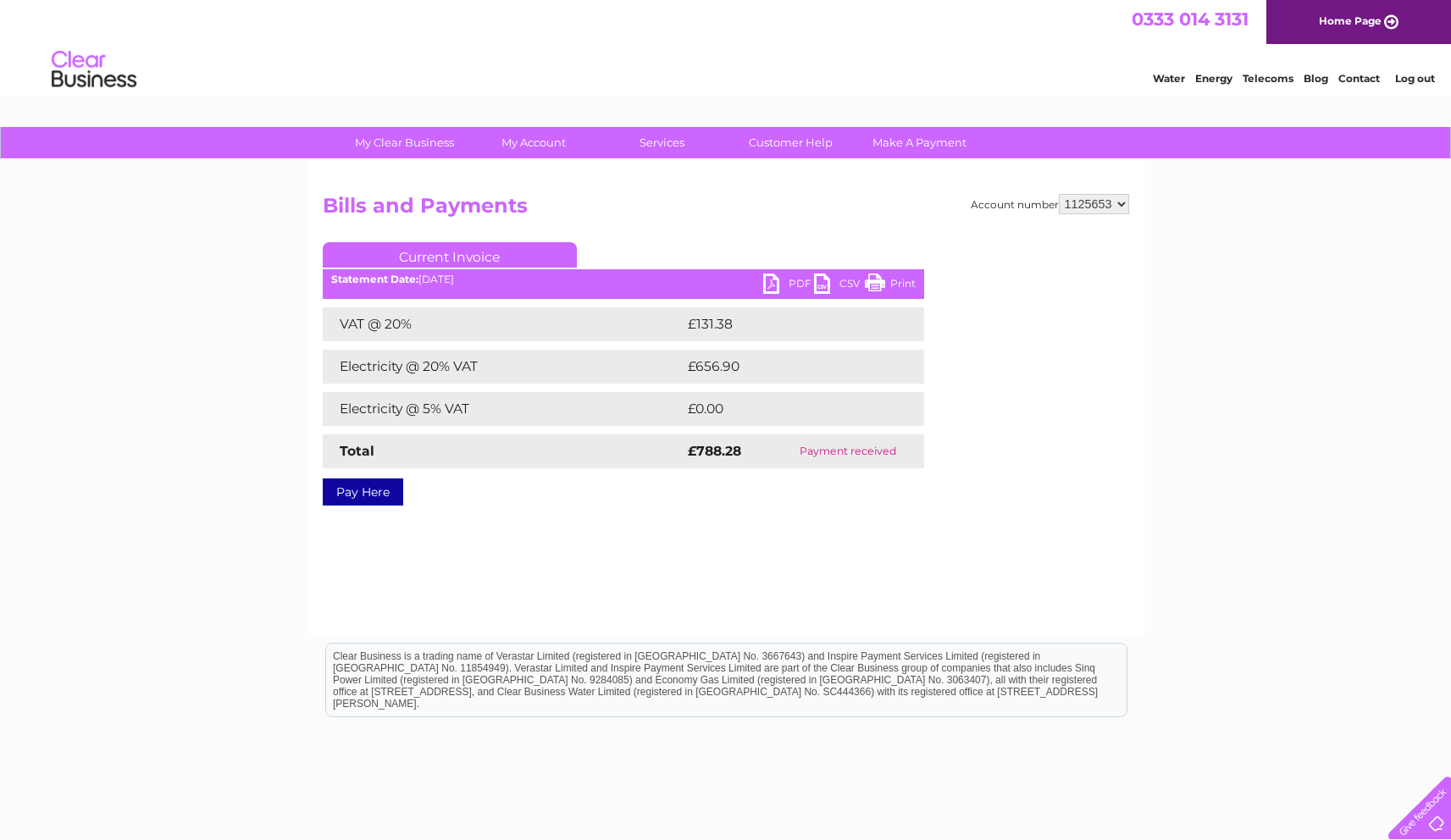
click at [802, 283] on link "PDF" at bounding box center [789, 286] width 51 height 25
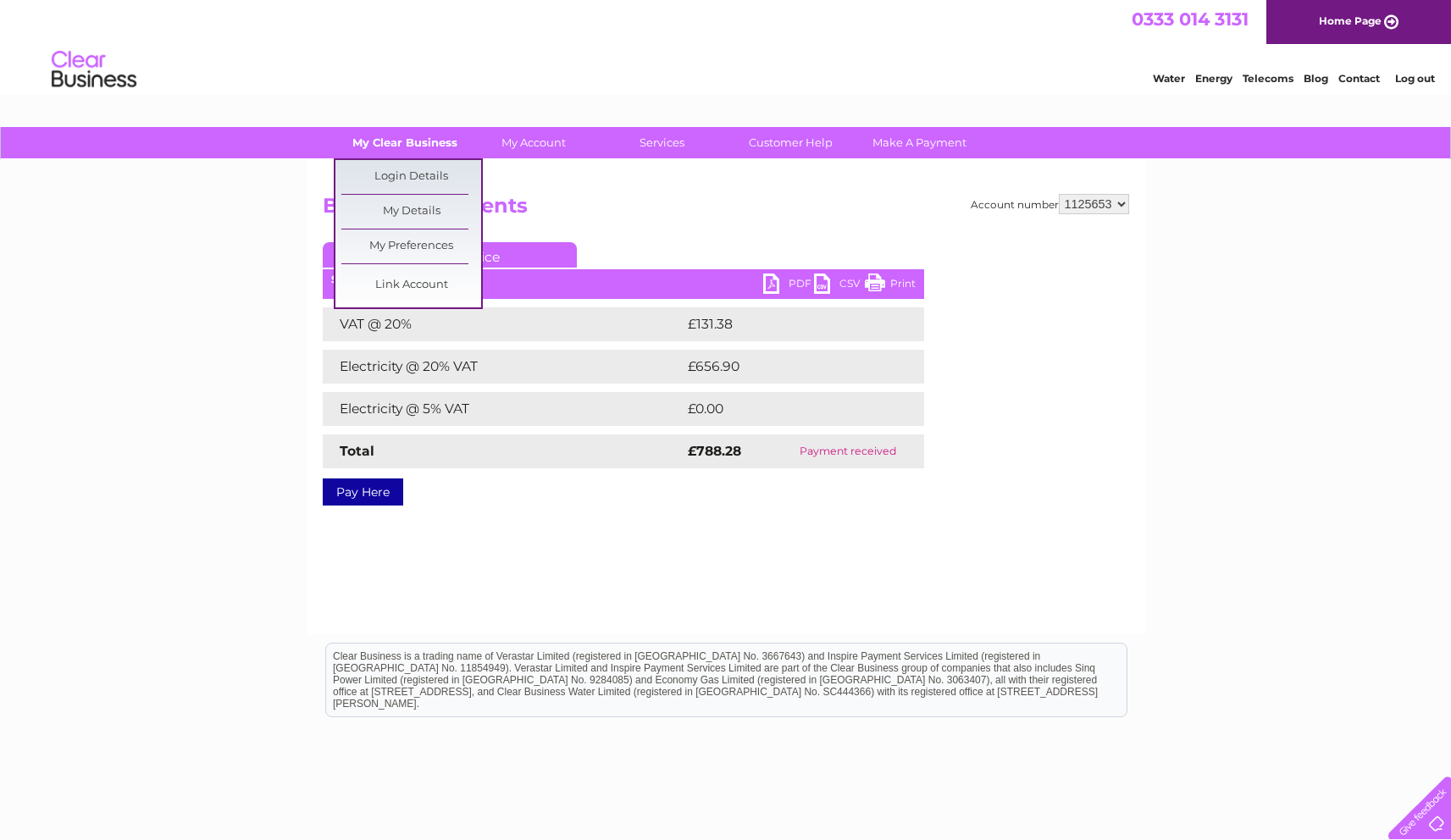
click at [436, 136] on link "My Clear Business" at bounding box center [405, 143] width 140 height 32
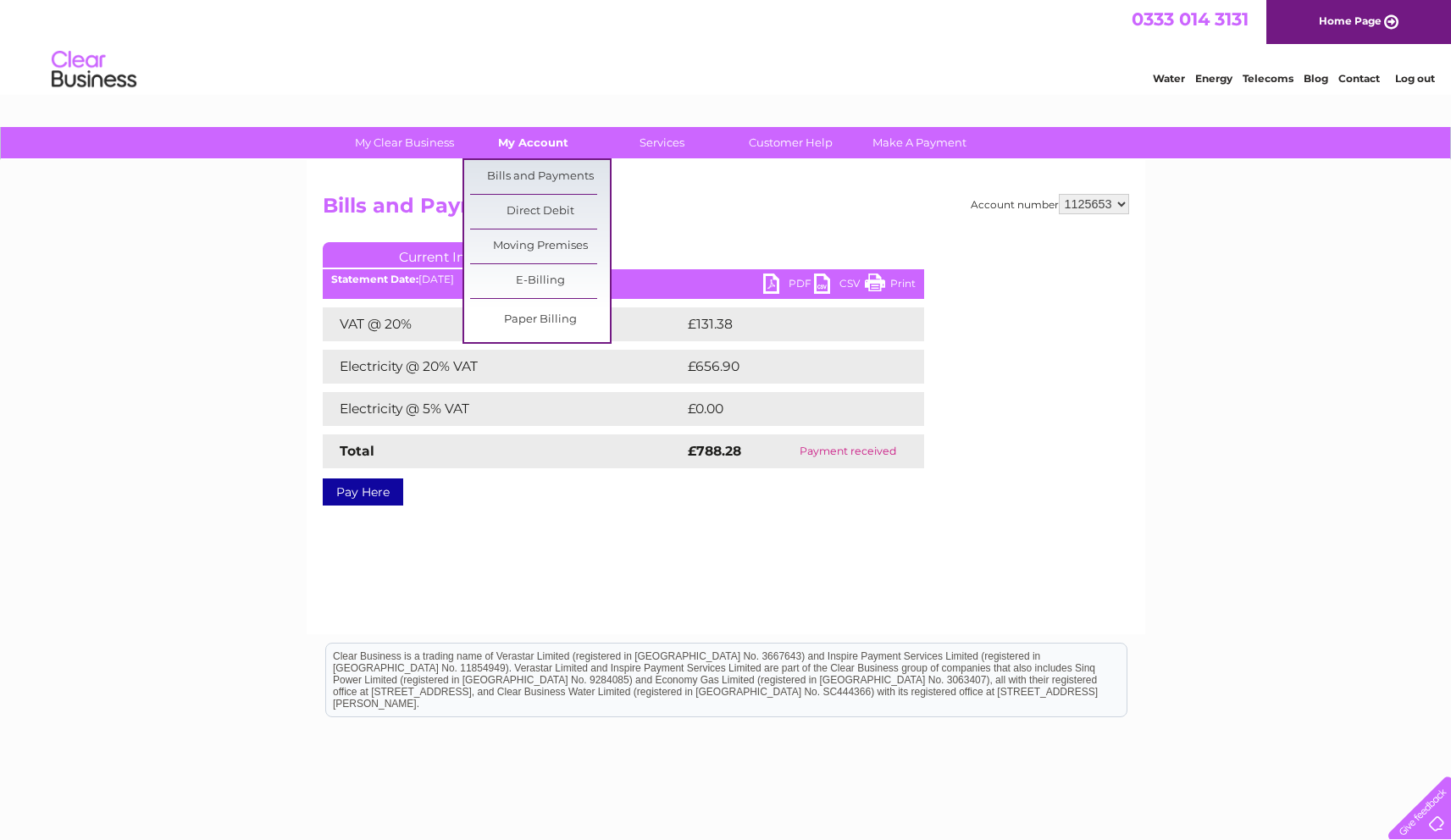
click at [536, 135] on link "My Account" at bounding box center [533, 143] width 140 height 32
click at [526, 177] on link "Bills and Payments" at bounding box center [540, 177] width 140 height 33
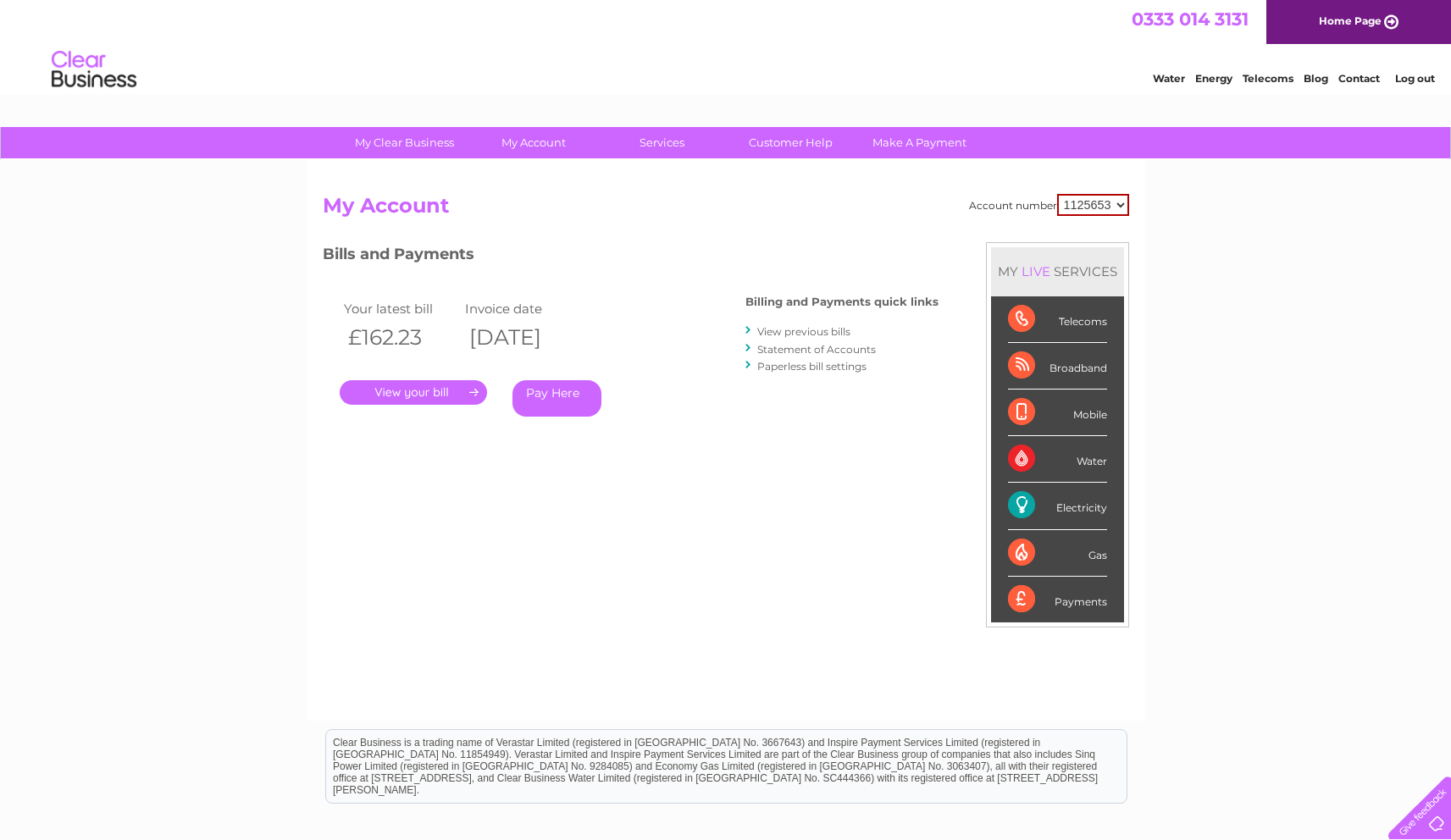
click at [424, 392] on link "." at bounding box center [414, 392] width 148 height 25
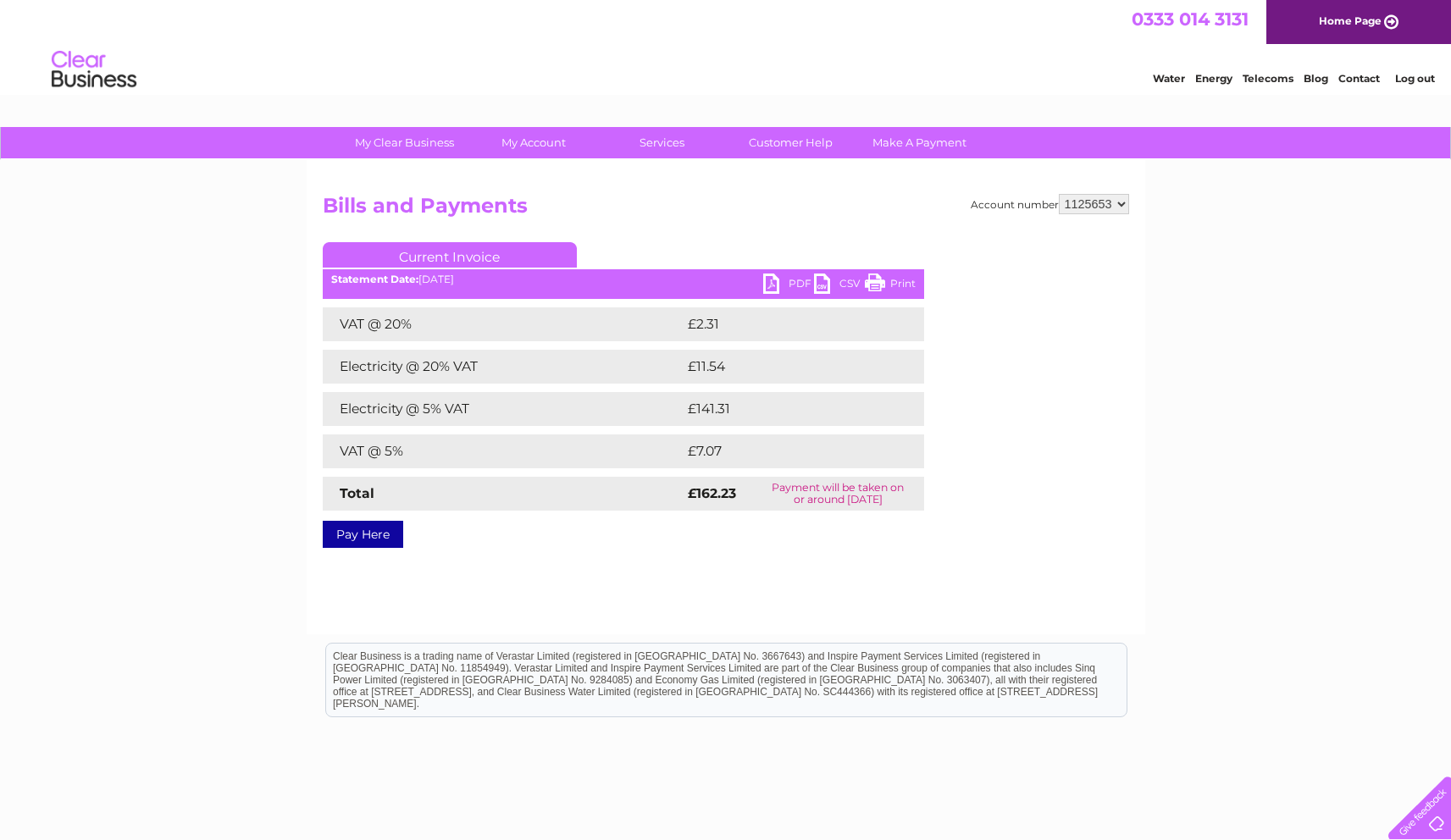
click at [790, 282] on link "PDF" at bounding box center [789, 286] width 51 height 25
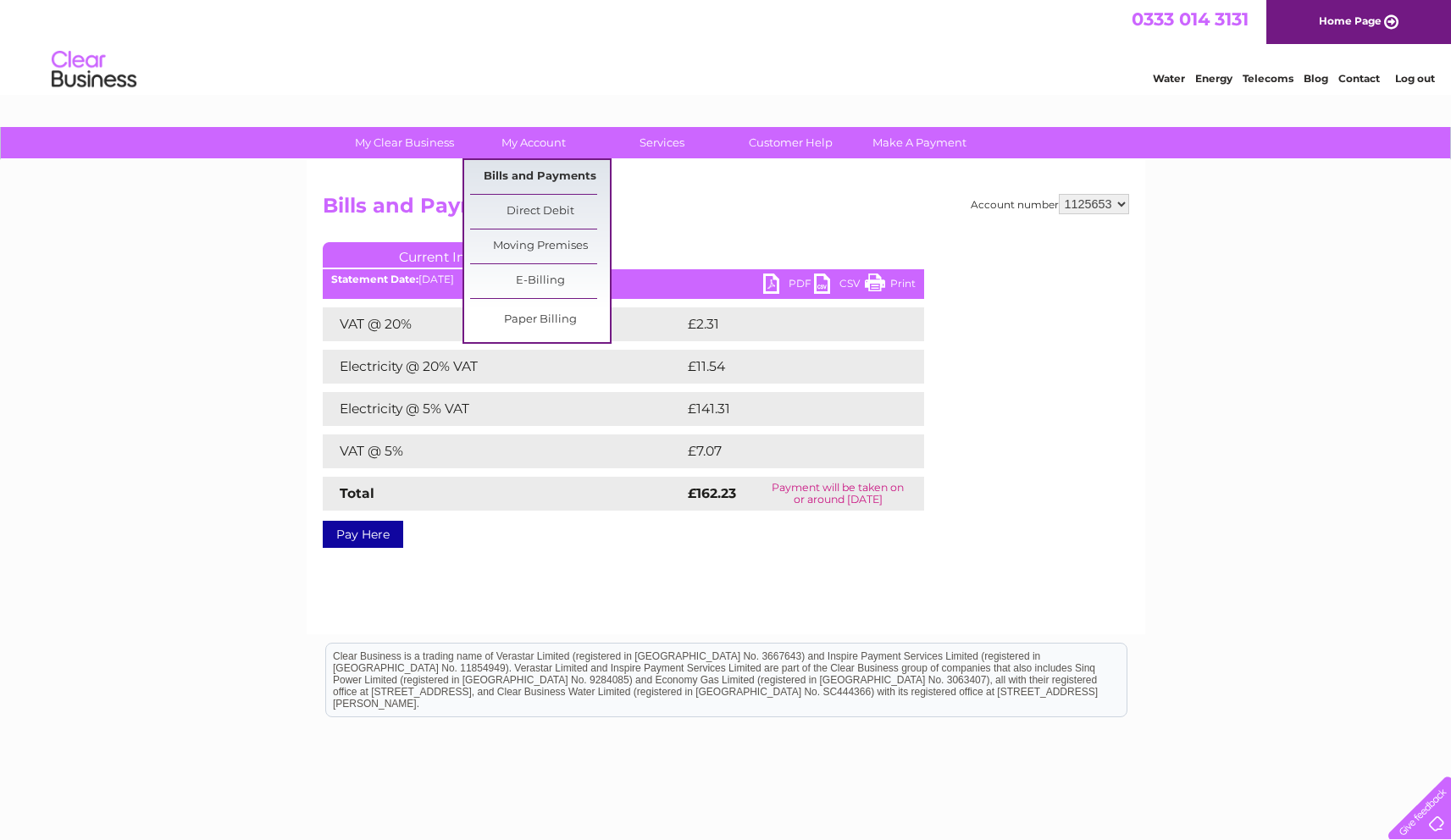
click at [539, 171] on link "Bills and Payments" at bounding box center [540, 177] width 140 height 33
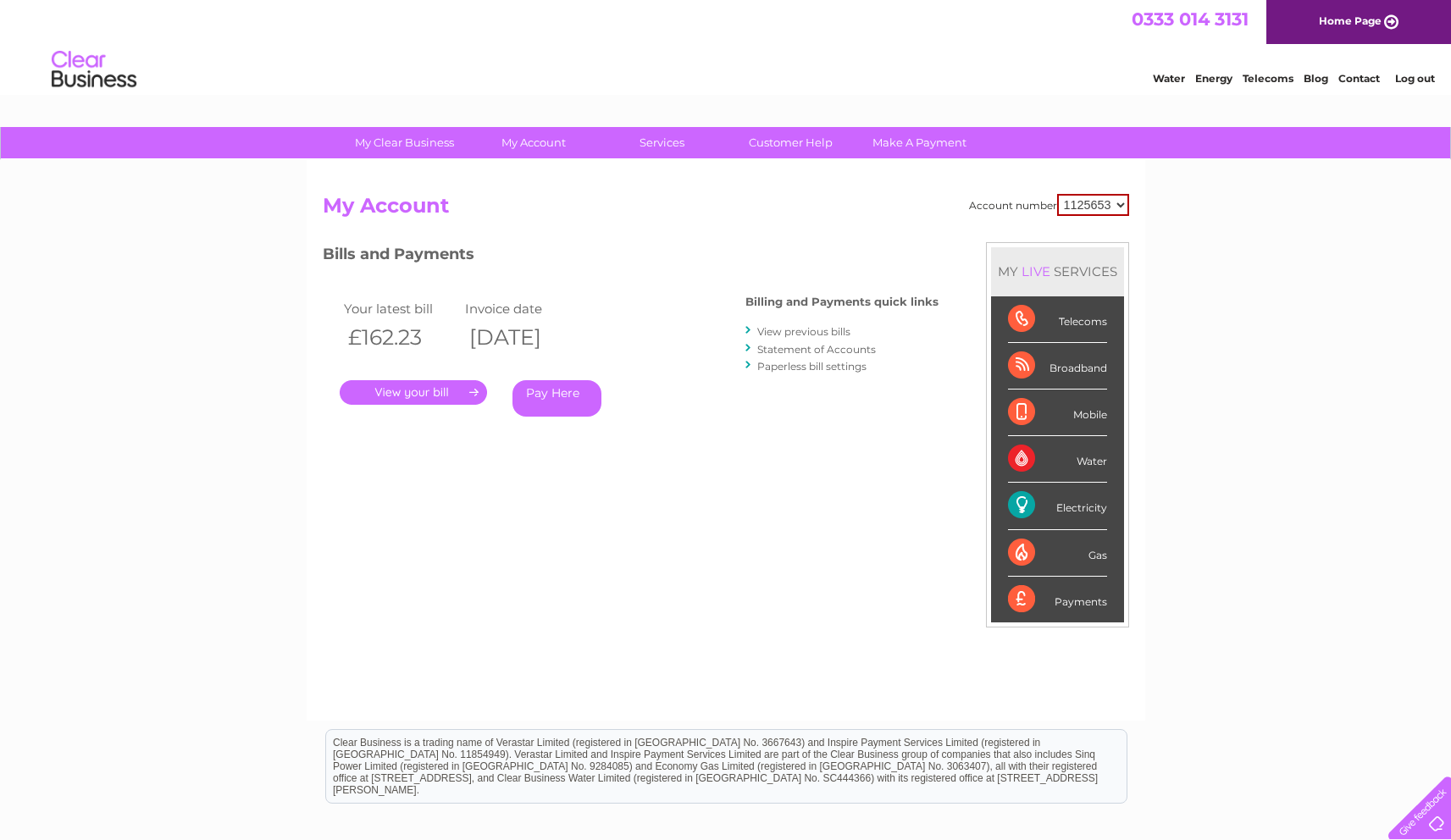
click at [792, 326] on link "View previous bills" at bounding box center [804, 331] width 94 height 13
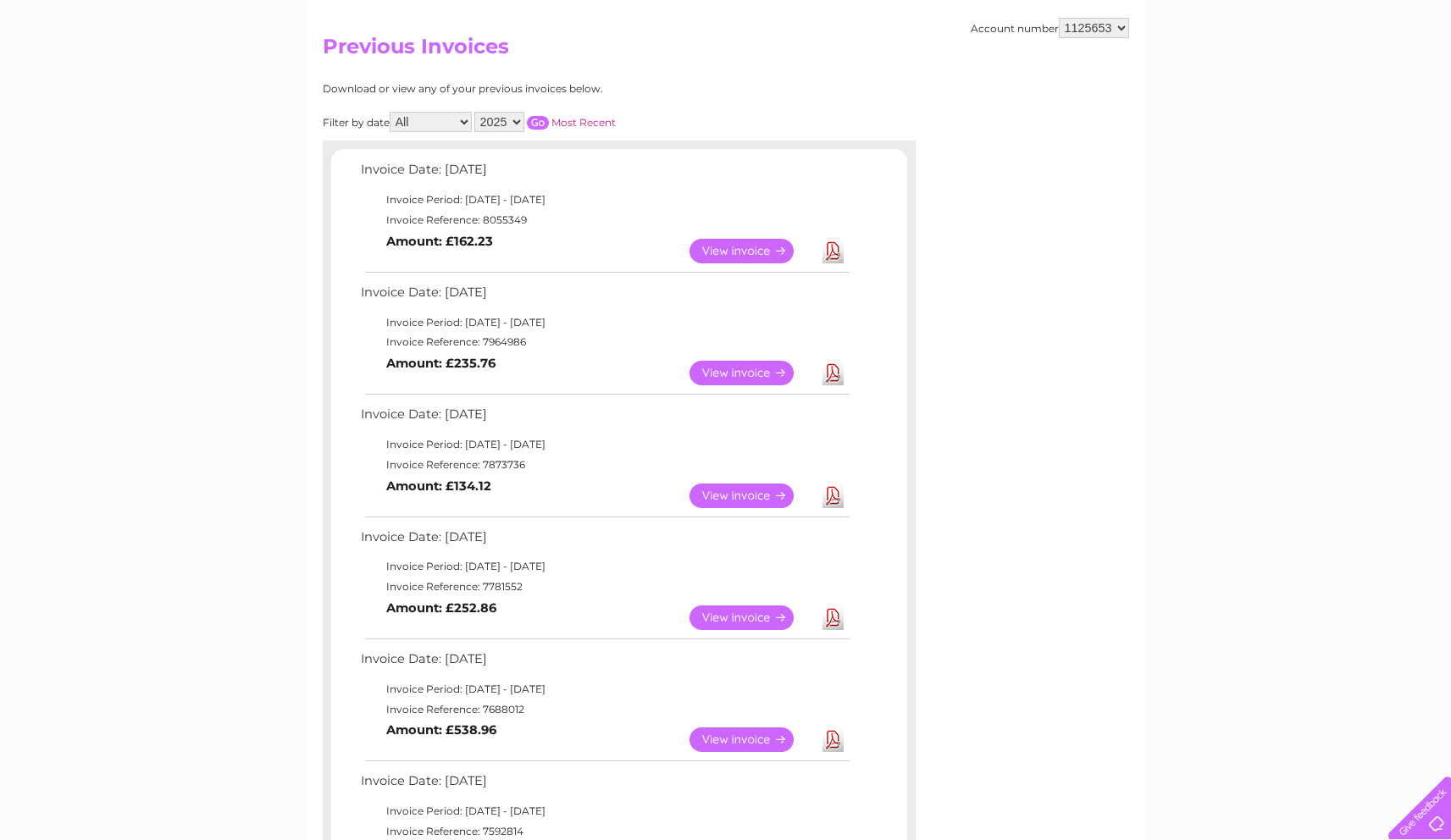
scroll to position [165, 0]
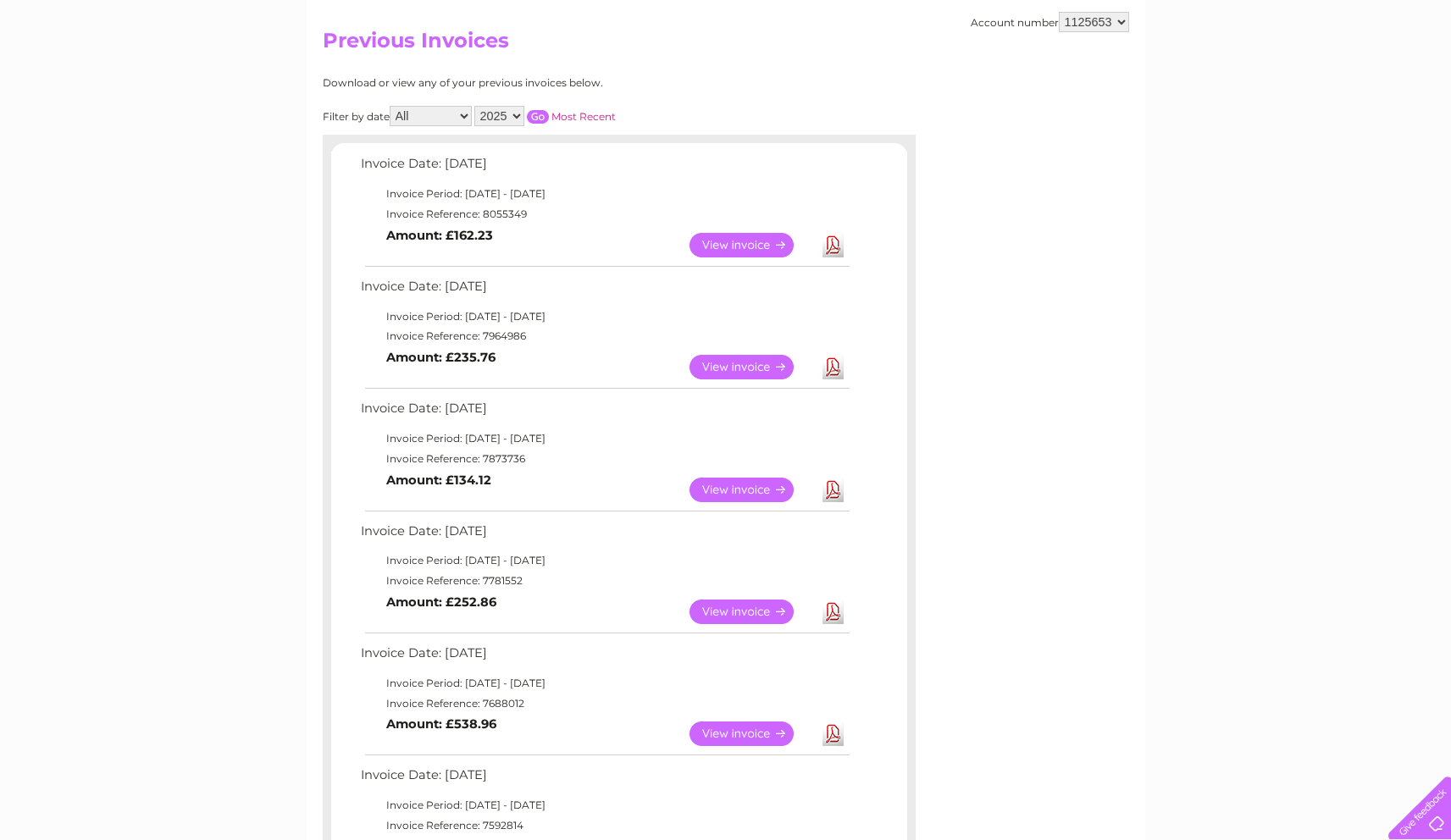
click at [730, 364] on link "View" at bounding box center [752, 366] width 124 height 25
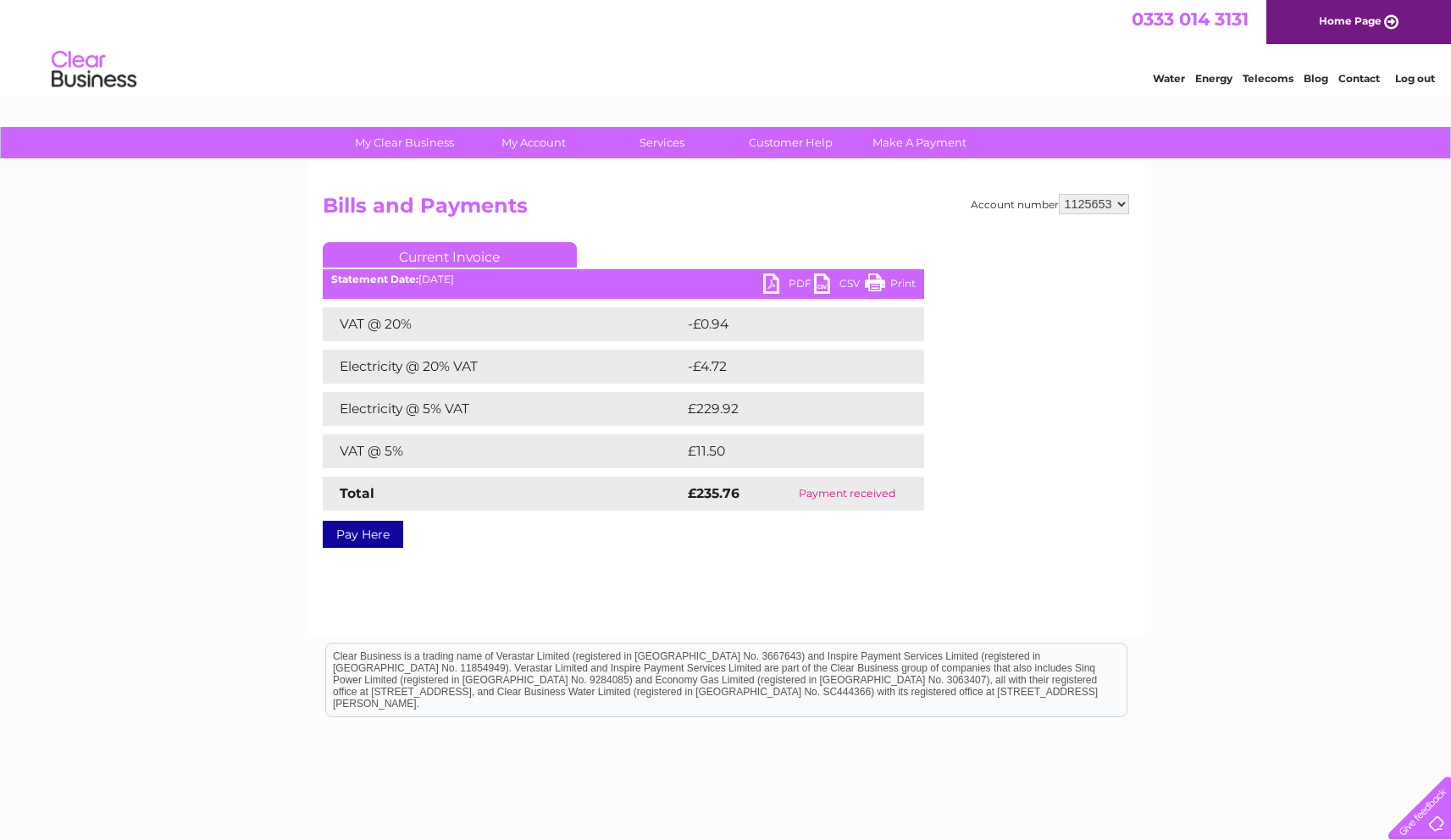
click at [802, 284] on link "PDF" at bounding box center [789, 286] width 51 height 25
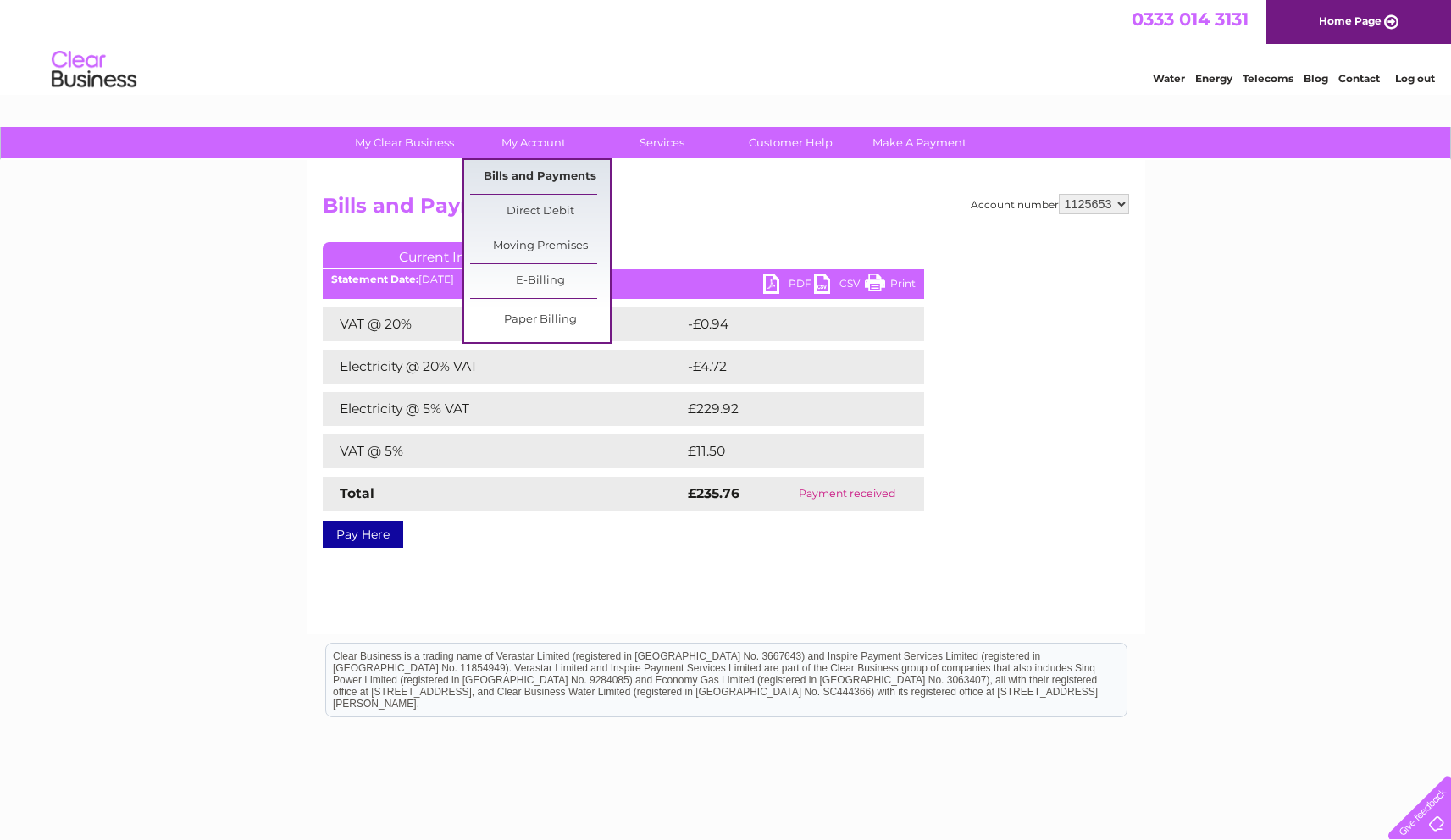
click at [517, 174] on link "Bills and Payments" at bounding box center [540, 177] width 140 height 33
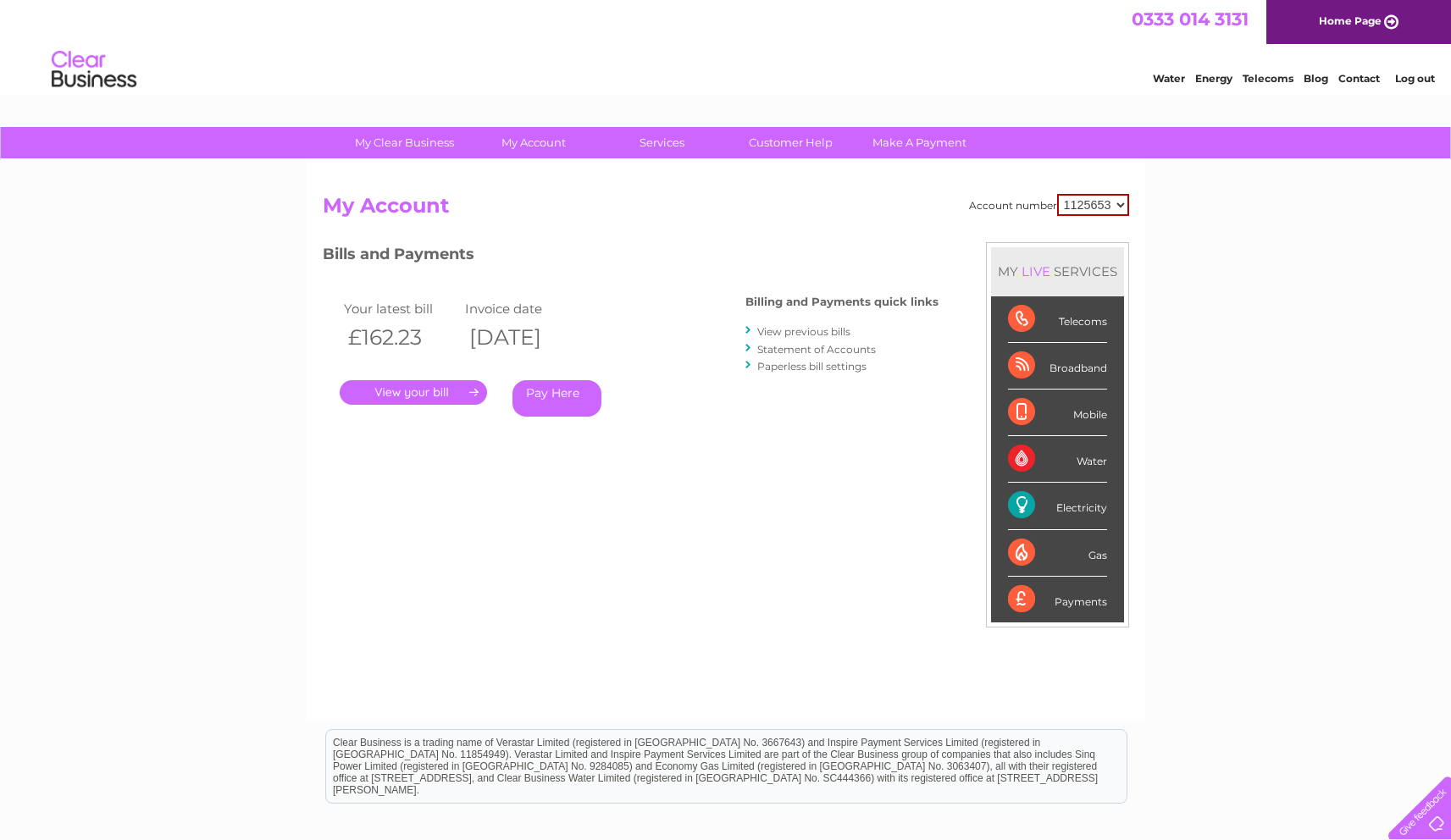
click at [777, 334] on link "View previous bills" at bounding box center [804, 331] width 94 height 13
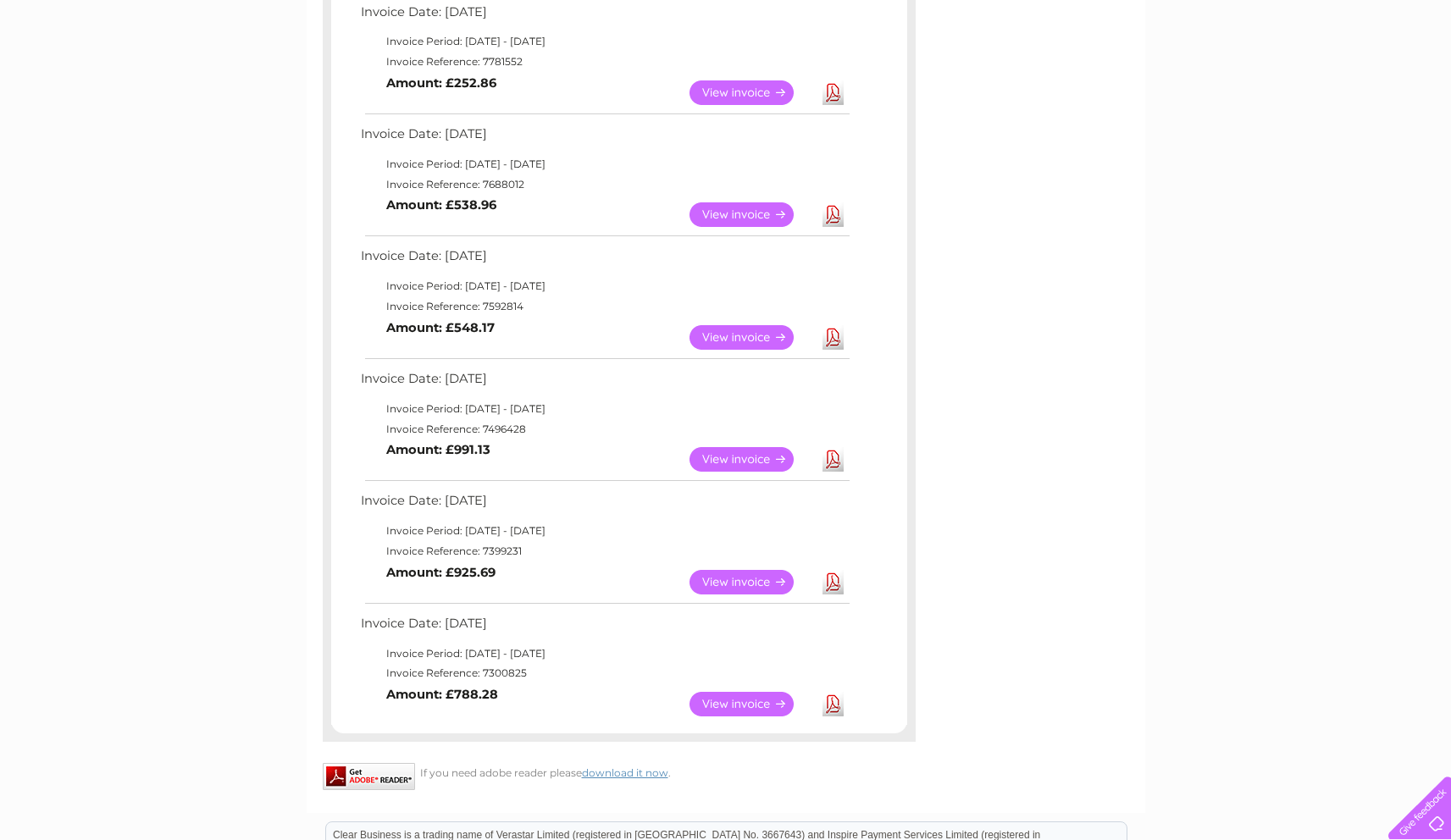
scroll to position [695, 0]
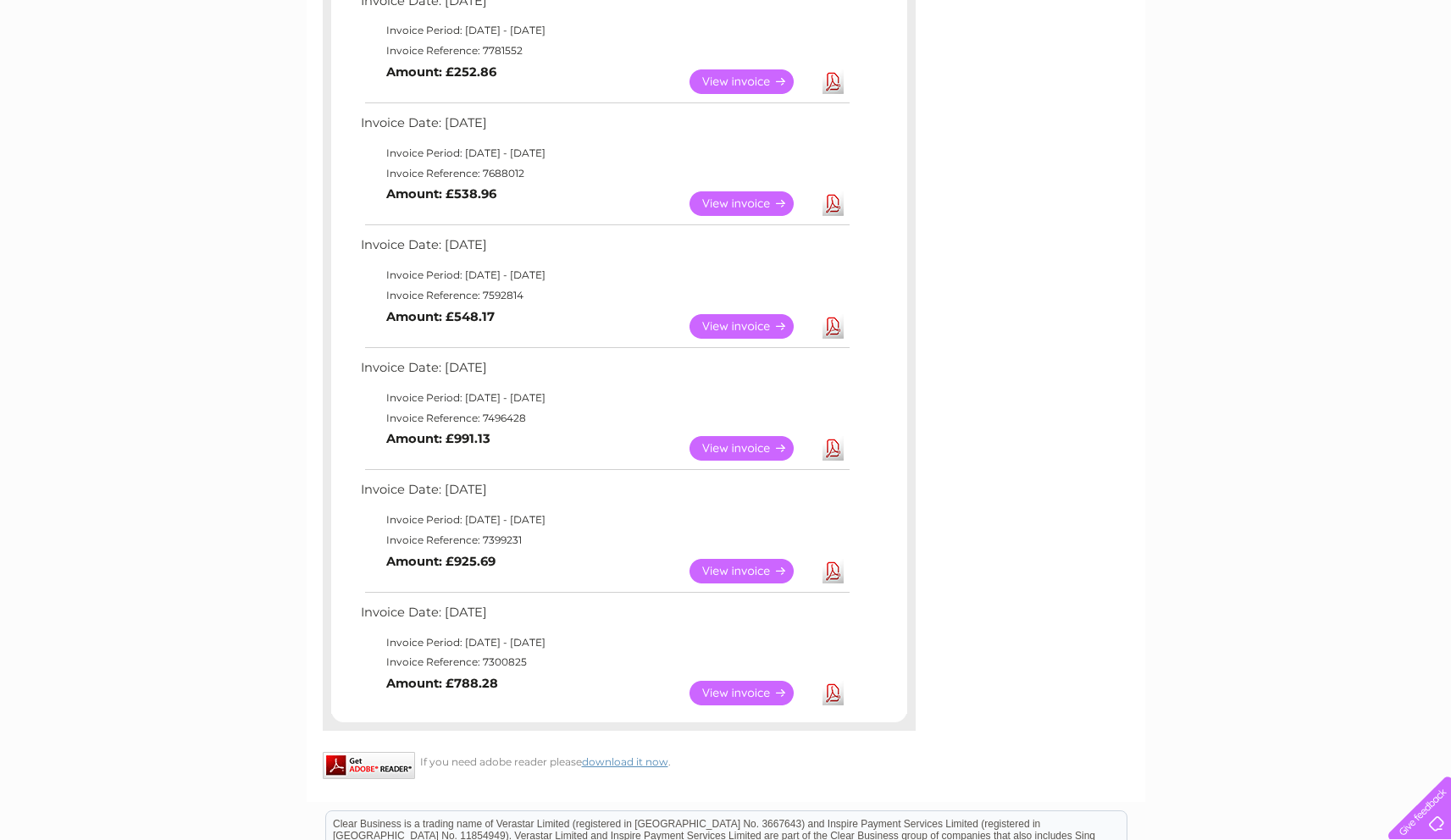
click at [729, 692] on link "View" at bounding box center [752, 692] width 124 height 25
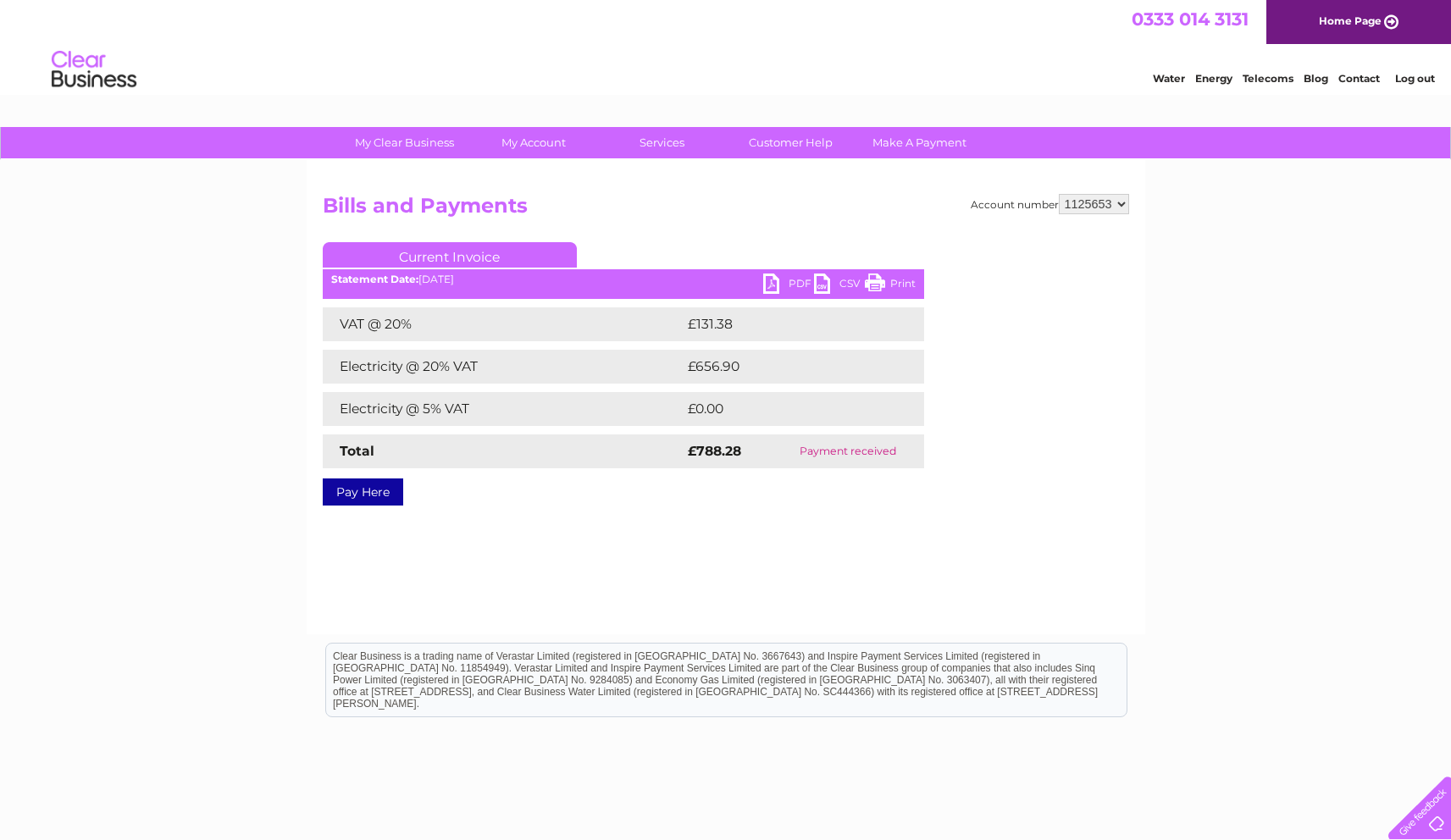
click at [796, 277] on link "PDF" at bounding box center [789, 286] width 51 height 25
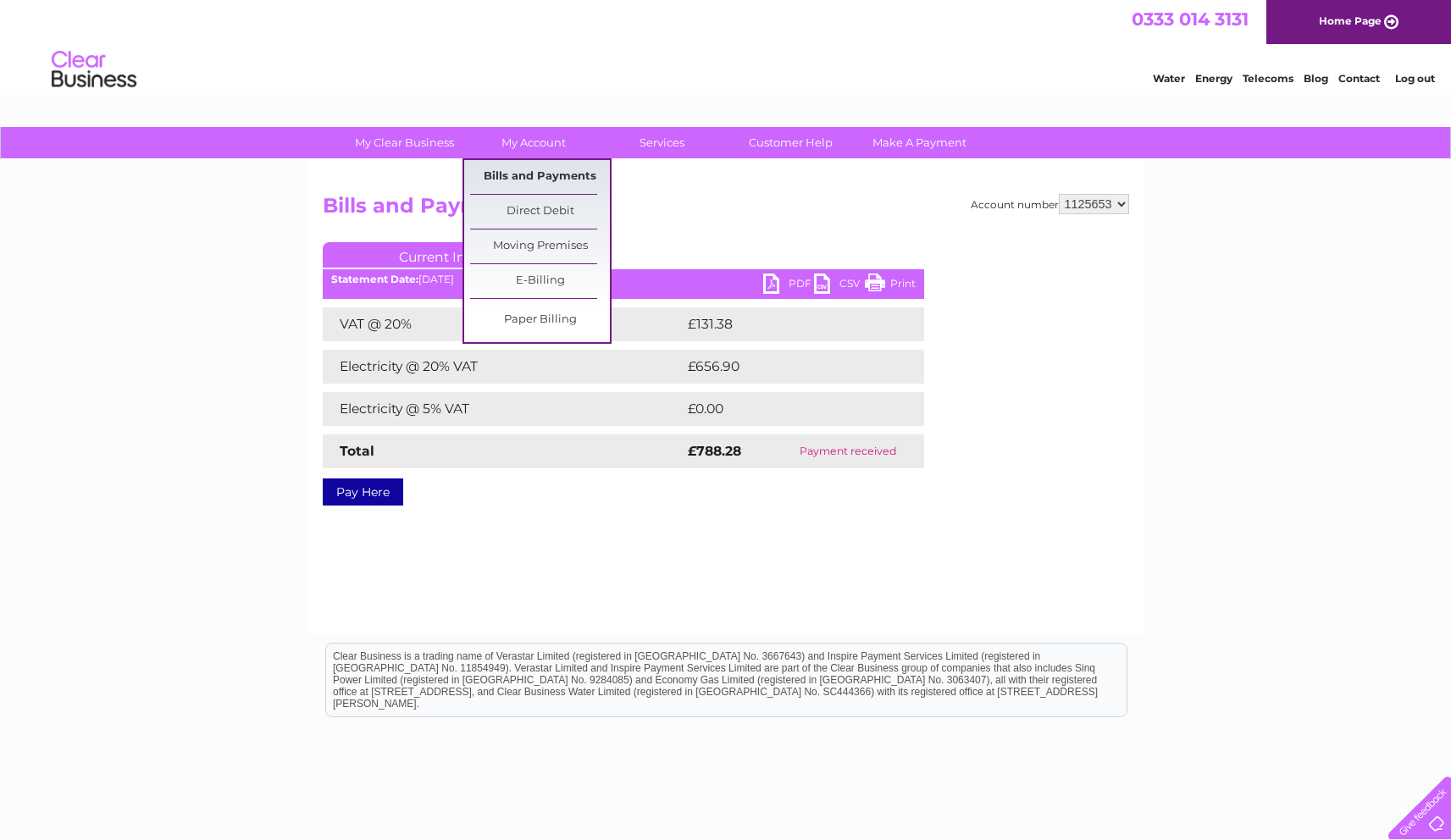
click at [517, 169] on link "Bills and Payments" at bounding box center [540, 177] width 140 height 33
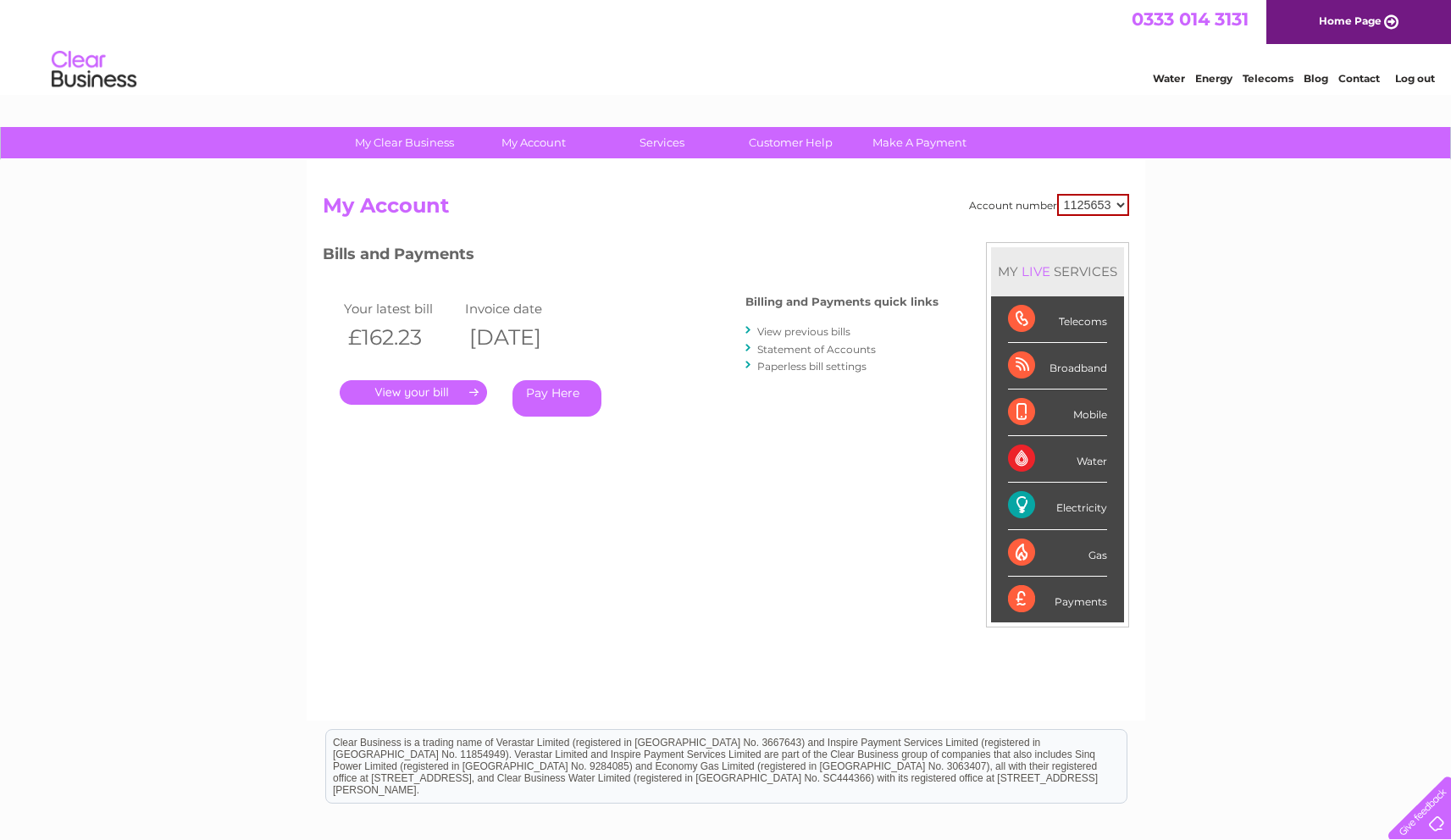
click at [428, 400] on link "." at bounding box center [414, 392] width 148 height 25
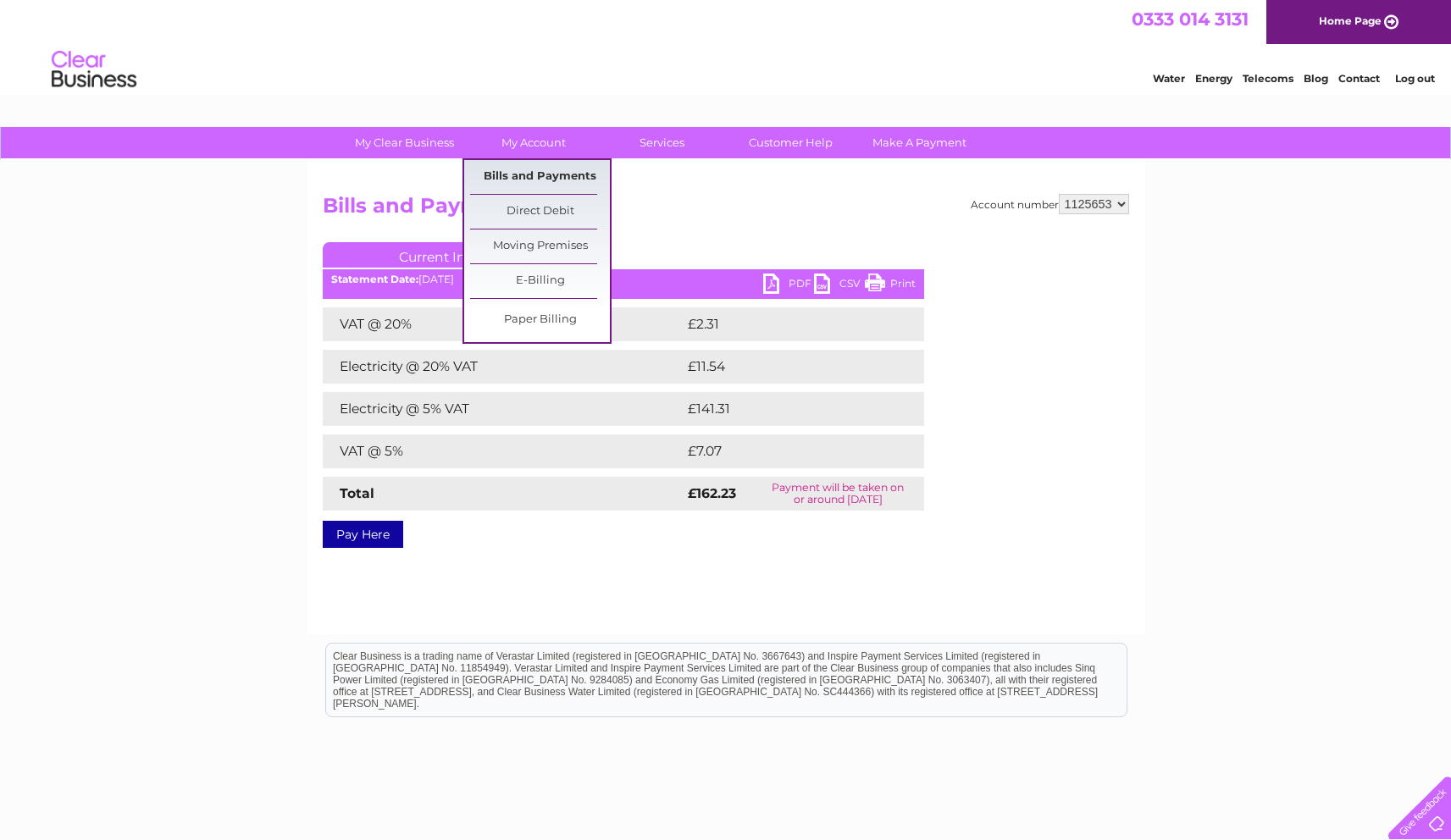
click at [540, 176] on link "Bills and Payments" at bounding box center [540, 177] width 140 height 33
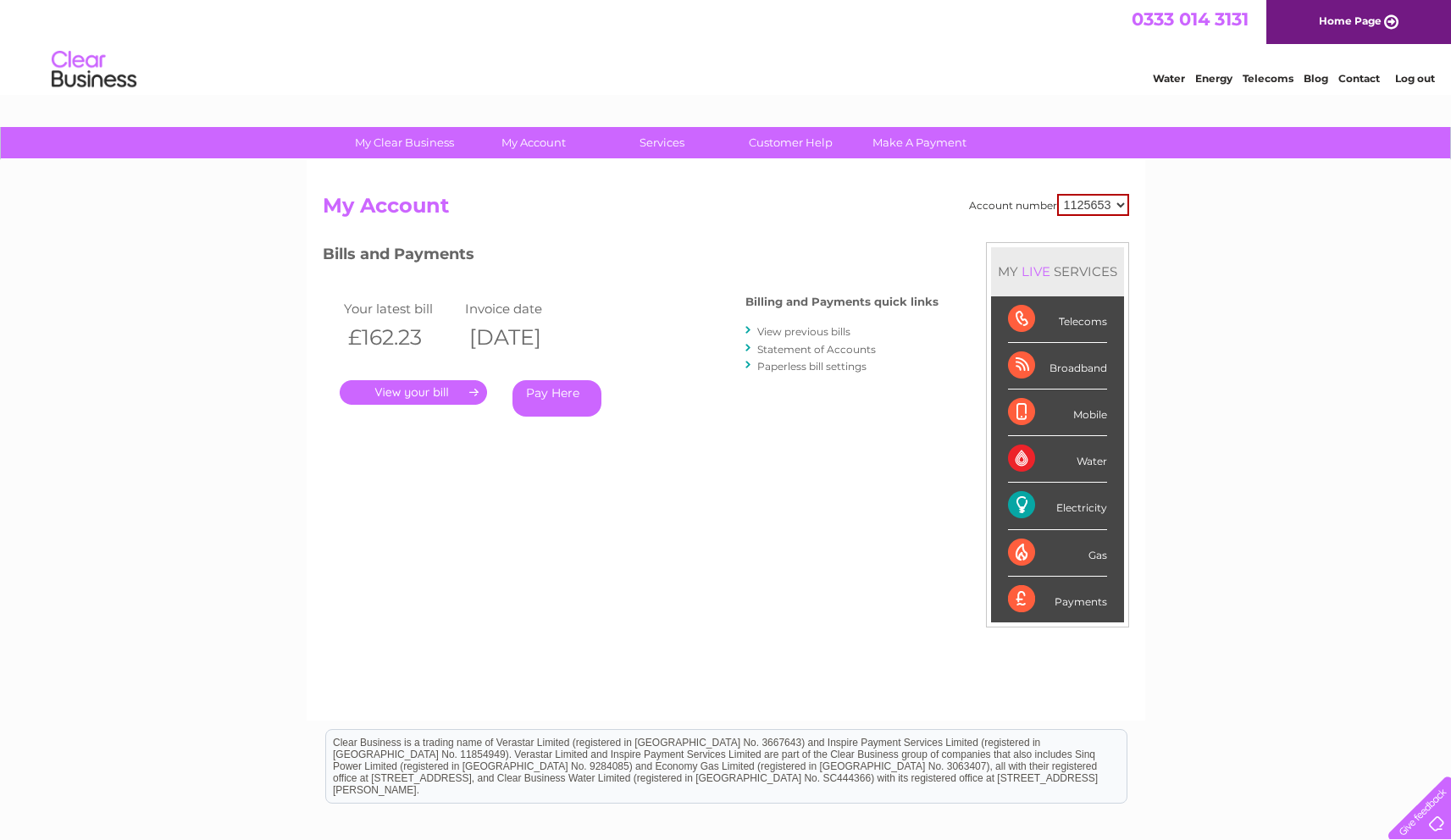
click at [815, 330] on link "View previous bills" at bounding box center [804, 331] width 94 height 13
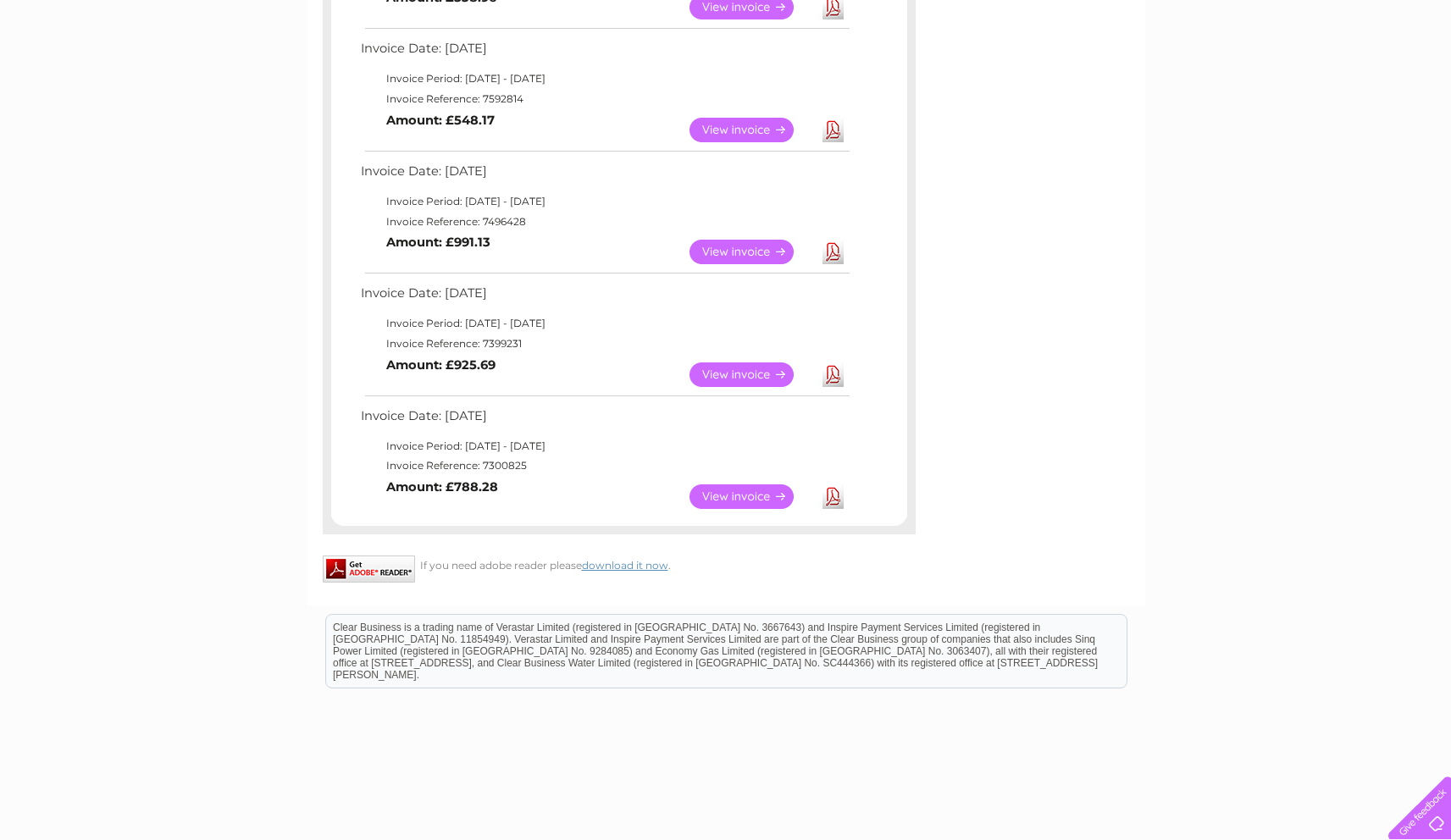
scroll to position [891, 0]
click at [723, 371] on link "View" at bounding box center [752, 375] width 124 height 25
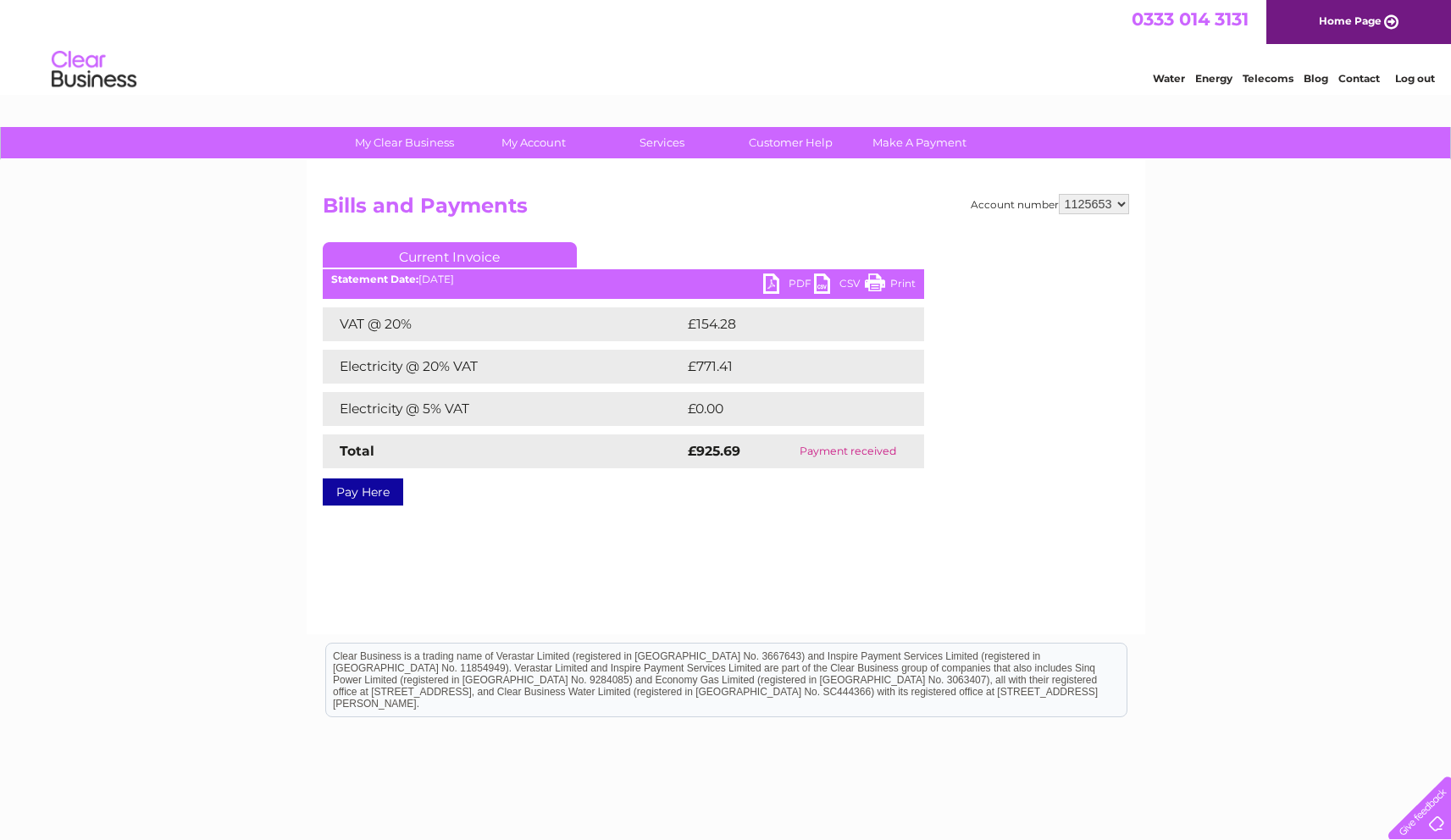
click at [792, 282] on link "PDF" at bounding box center [789, 286] width 51 height 25
click at [788, 279] on link "PDF" at bounding box center [789, 286] width 51 height 25
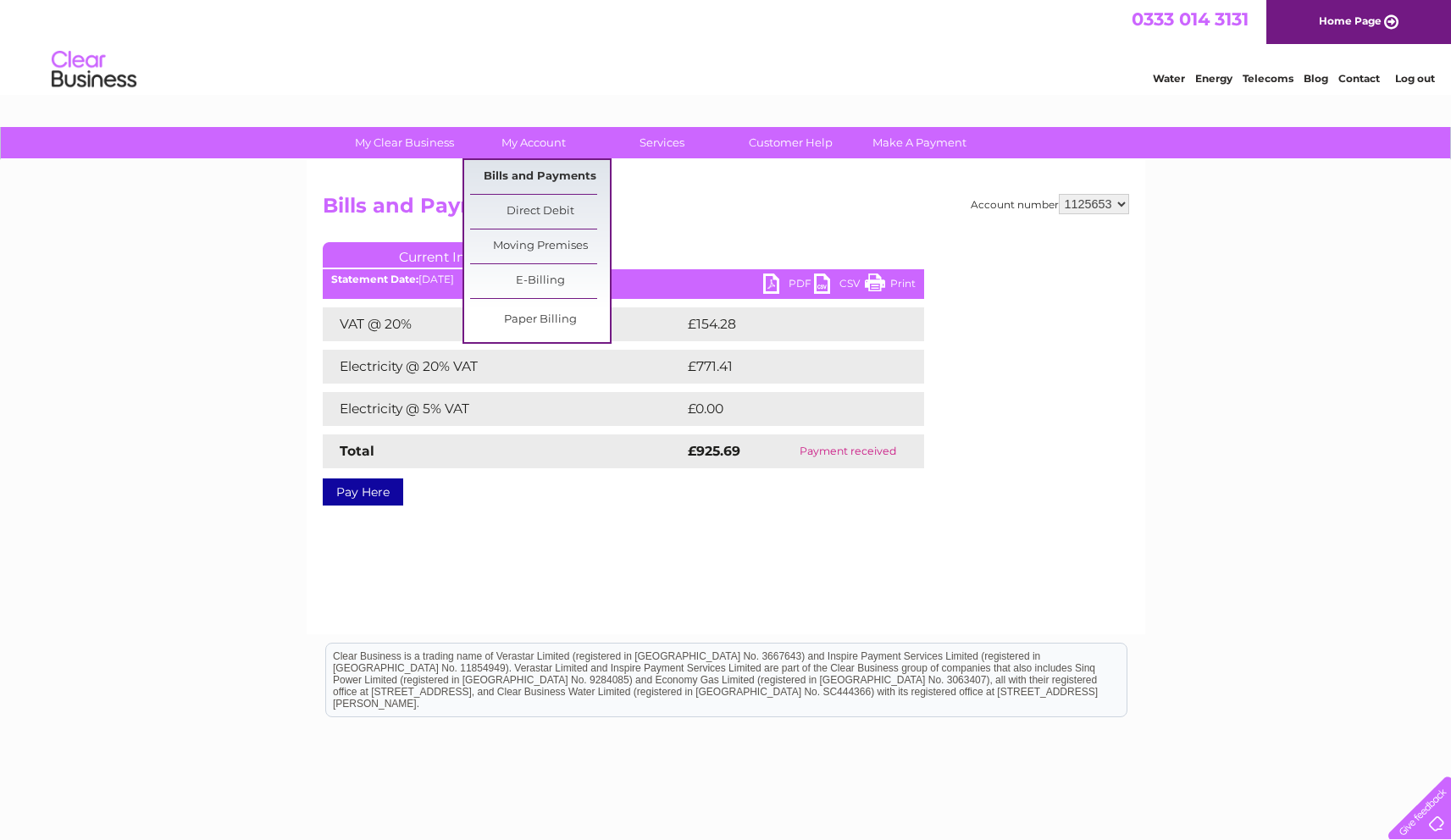
click at [543, 164] on link "Bills and Payments" at bounding box center [540, 177] width 140 height 33
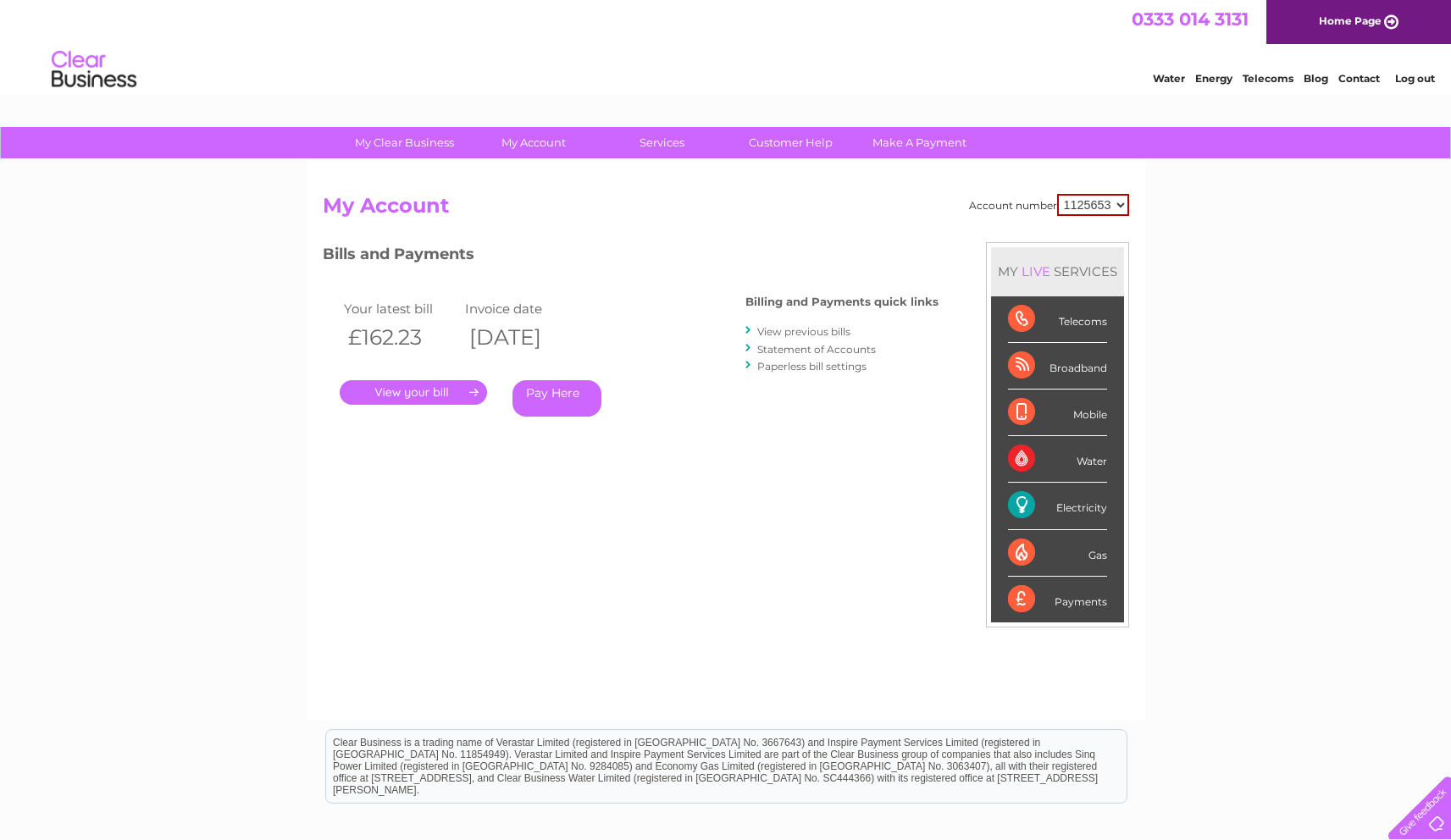
click at [771, 332] on link "View previous bills" at bounding box center [804, 331] width 94 height 13
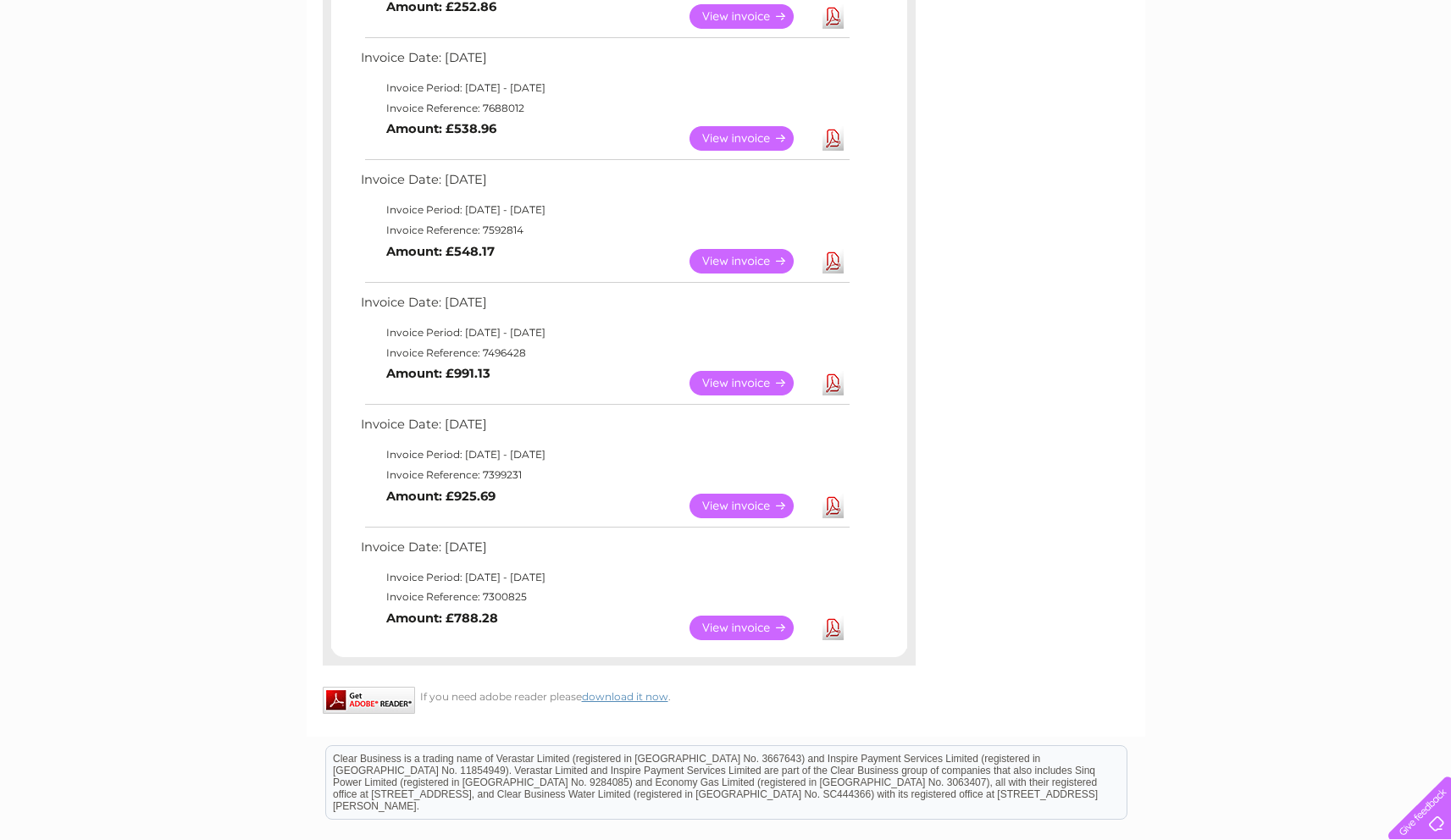
scroll to position [777, 0]
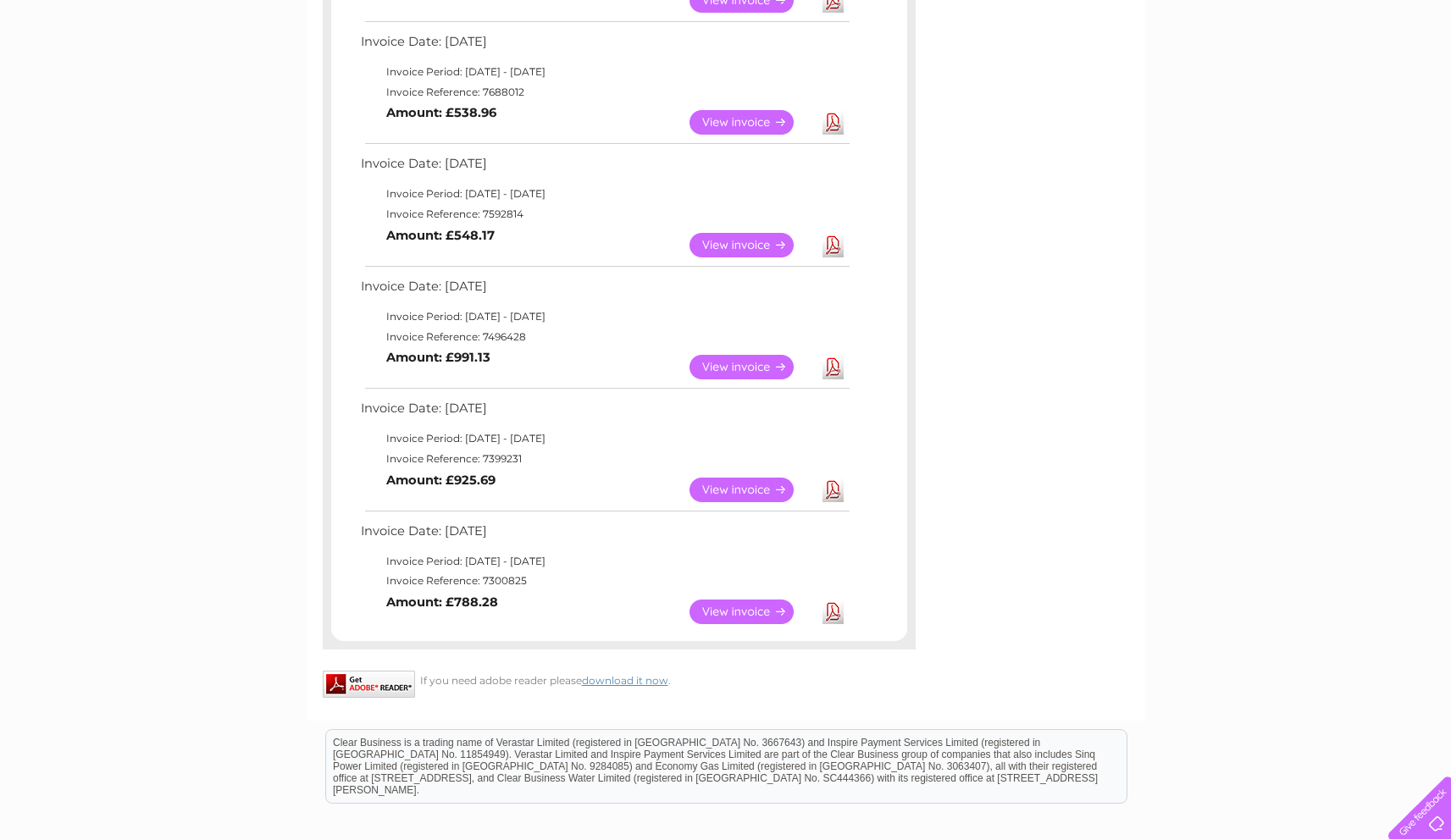
click at [728, 361] on link "View" at bounding box center [752, 366] width 124 height 25
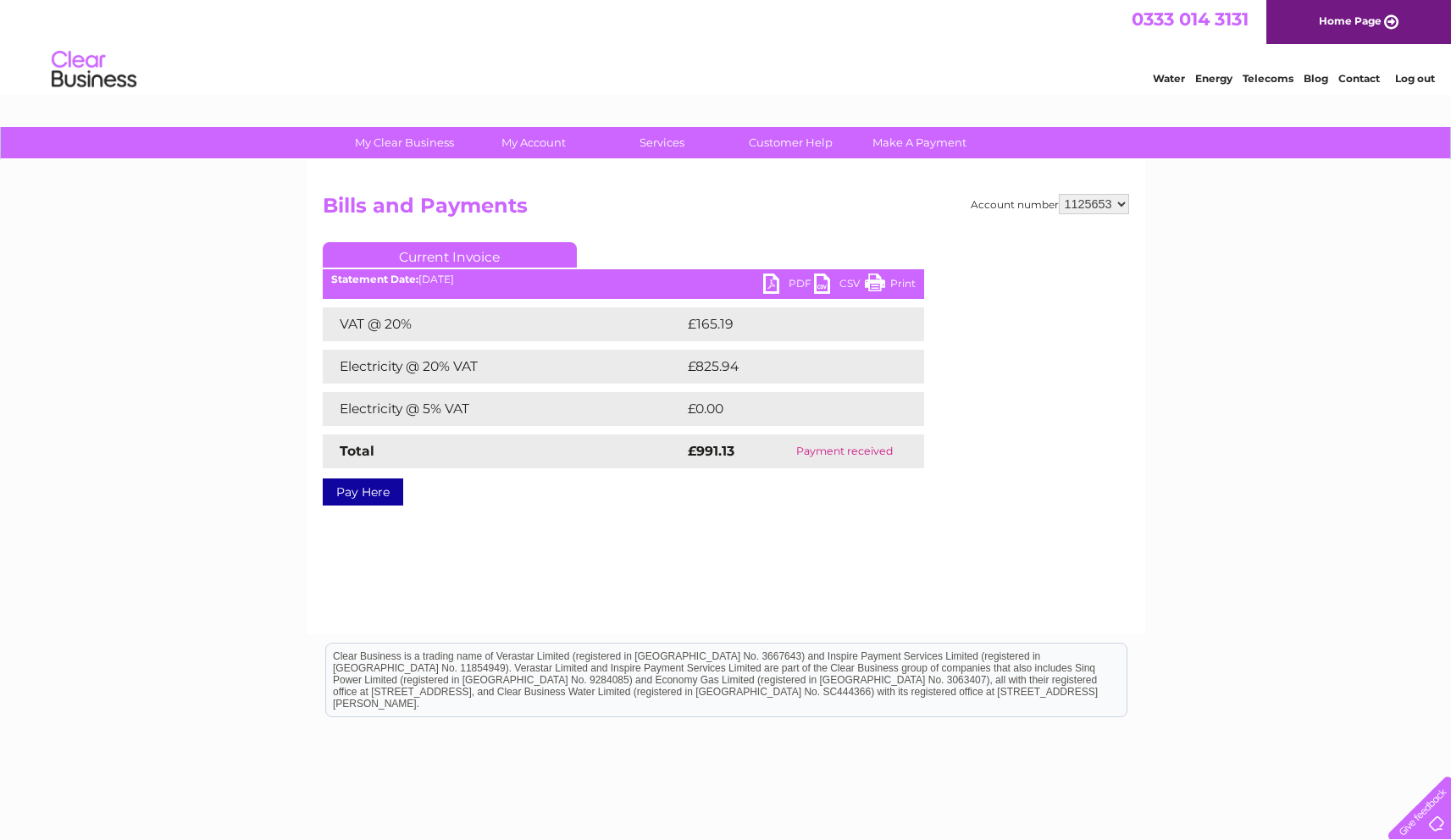
click at [797, 282] on link "PDF" at bounding box center [789, 286] width 51 height 25
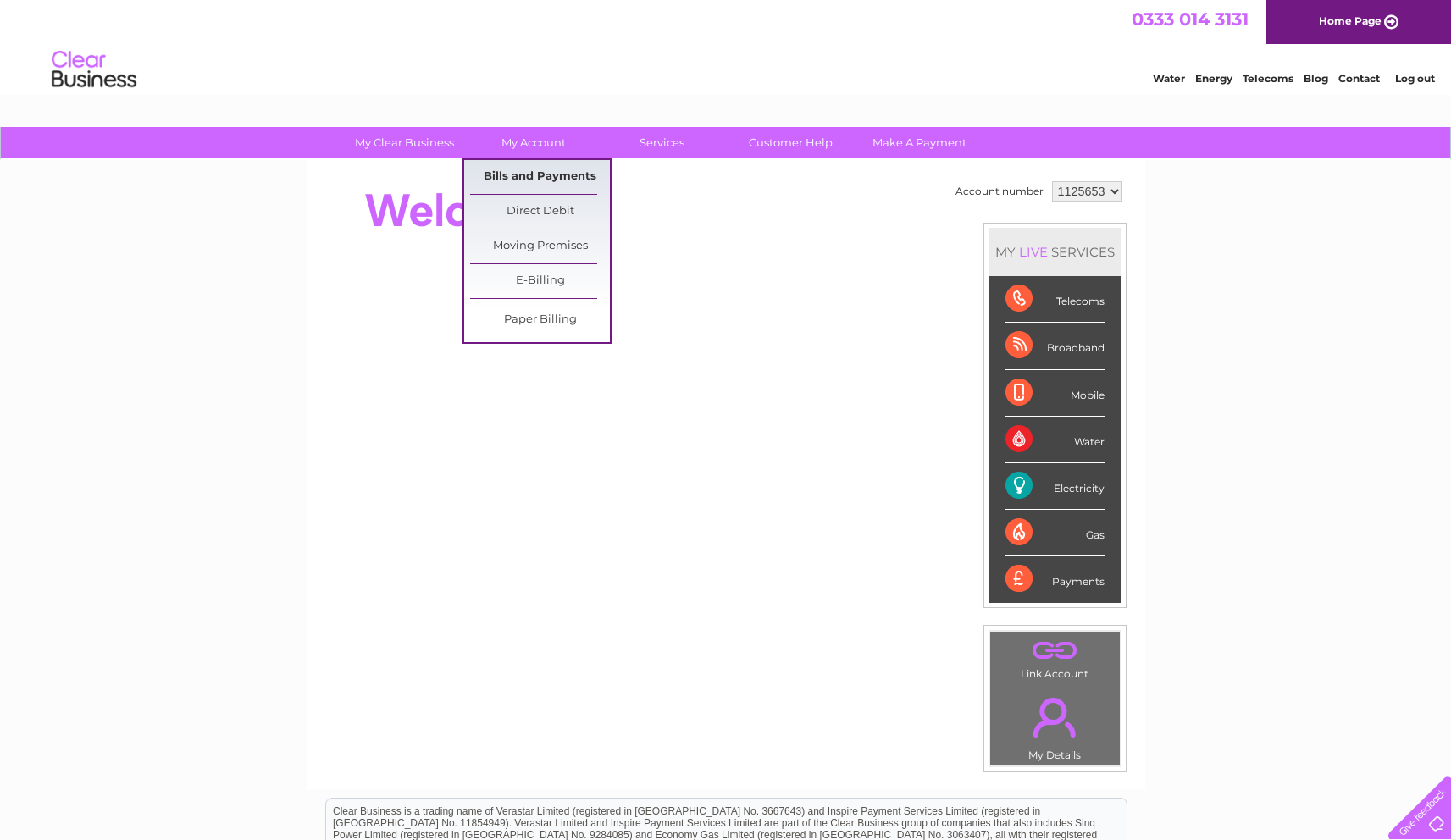
click at [551, 172] on link "Bills and Payments" at bounding box center [540, 177] width 140 height 33
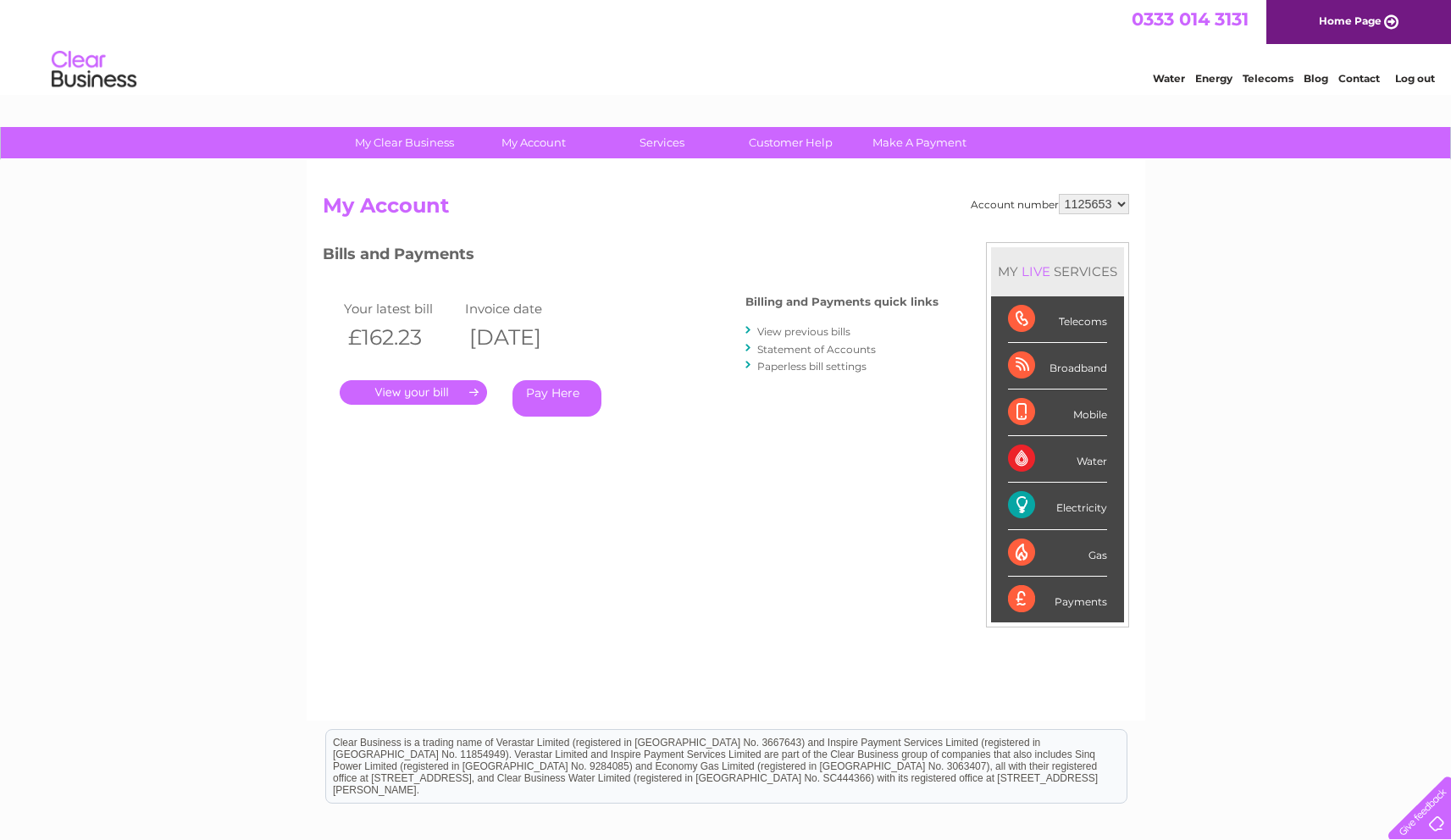
click at [803, 329] on link "View previous bills" at bounding box center [804, 331] width 94 height 13
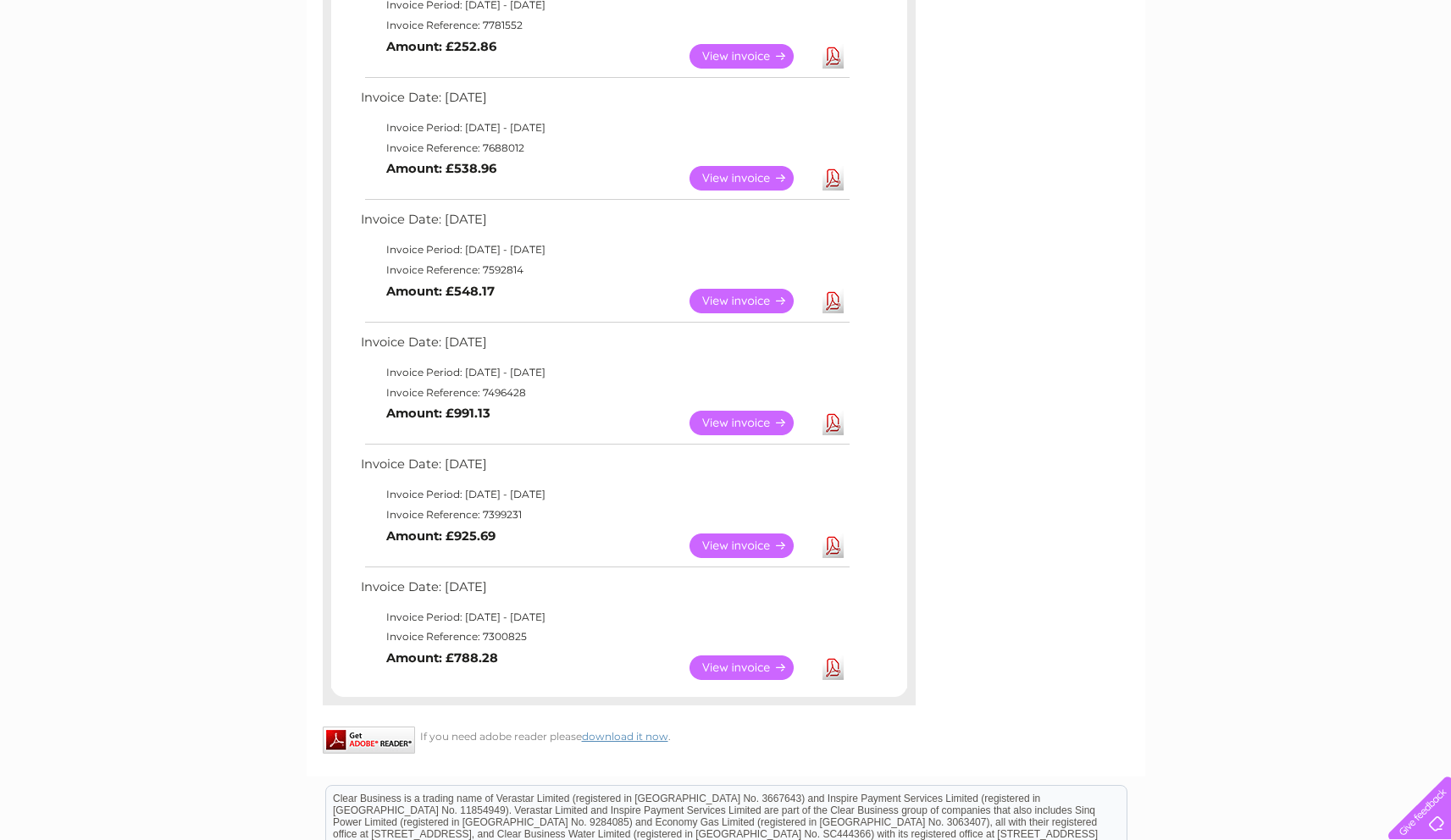
scroll to position [718, 0]
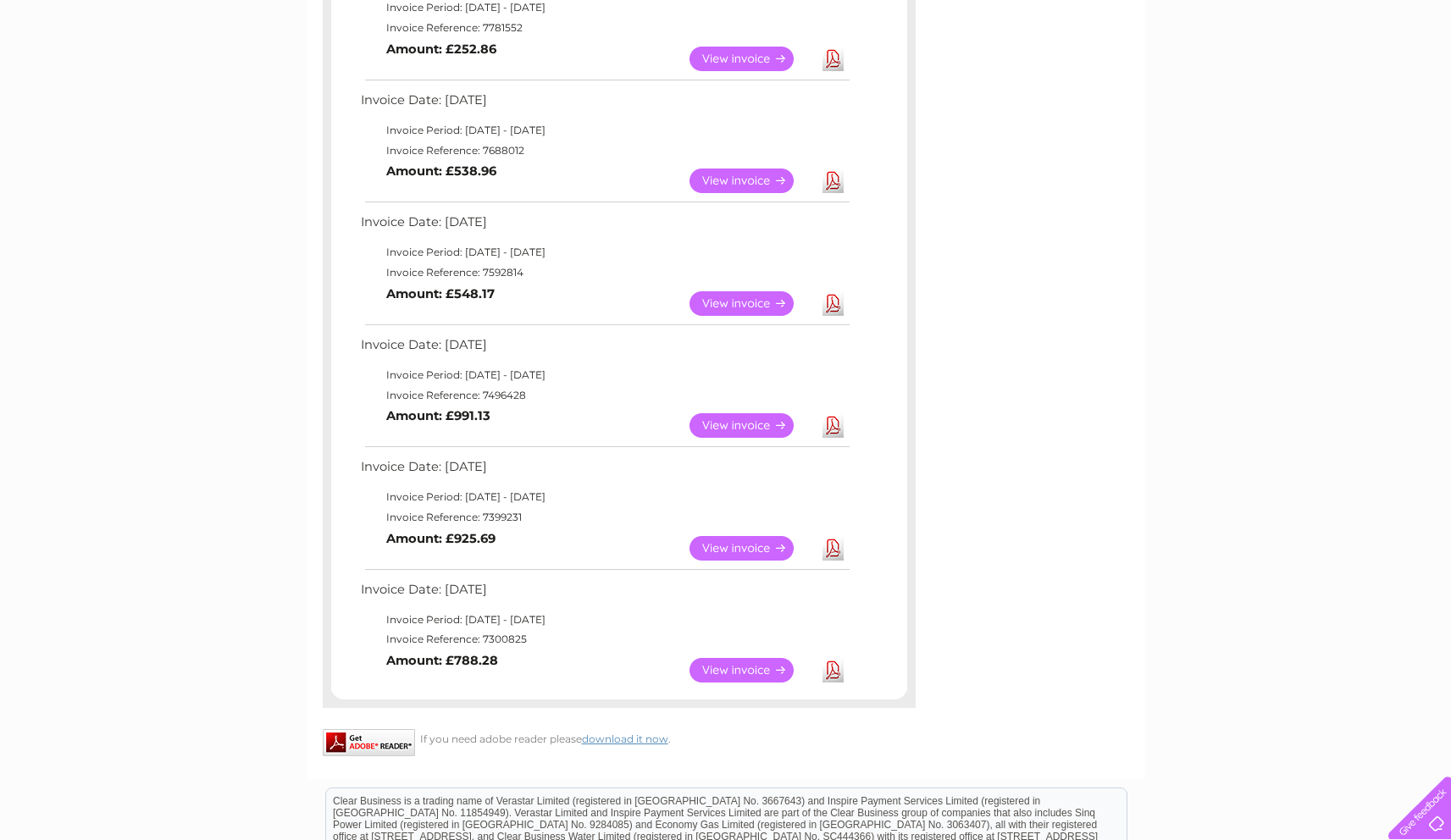
click at [726, 300] on link "View" at bounding box center [752, 303] width 124 height 25
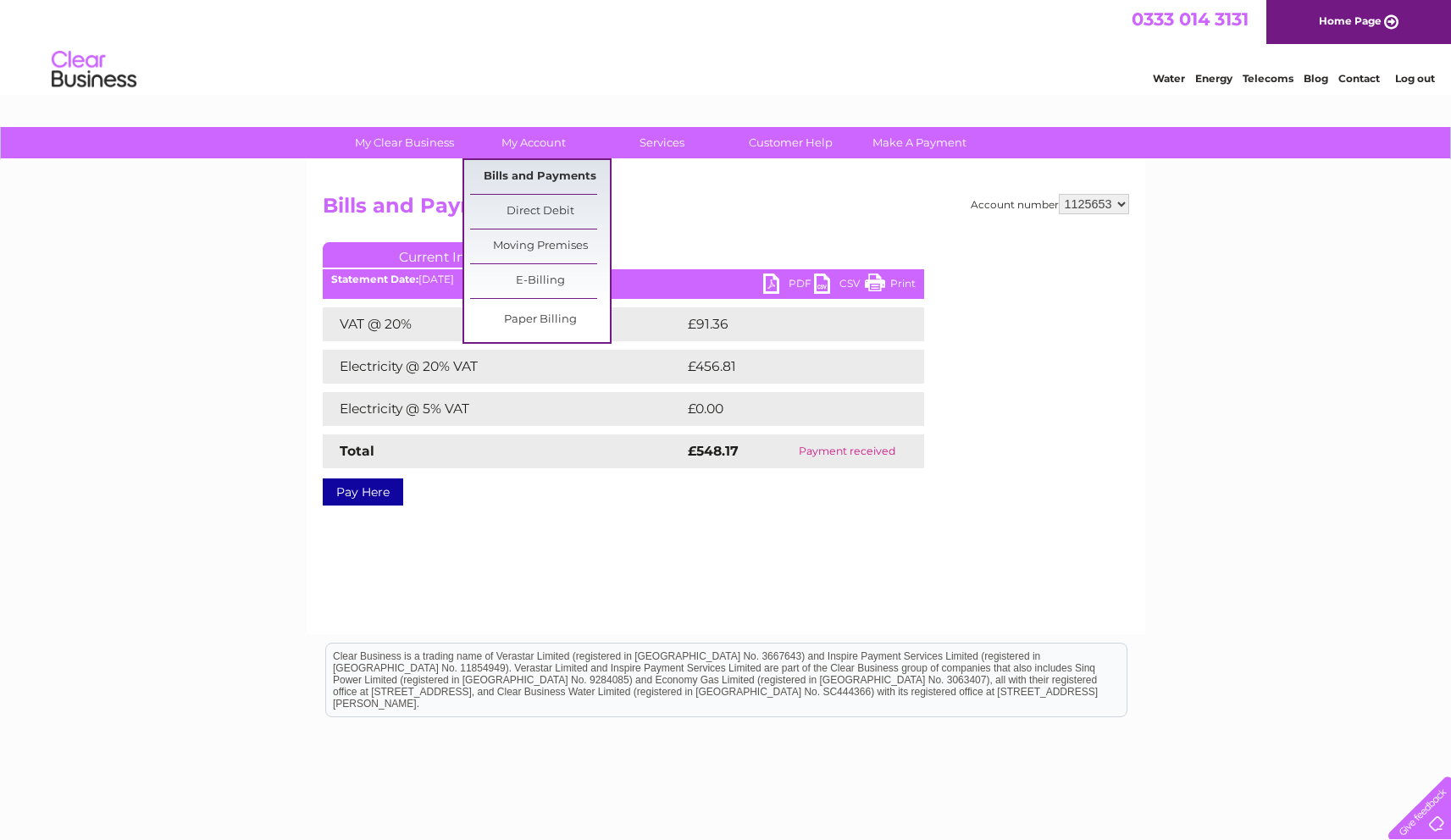
click at [554, 169] on link "Bills and Payments" at bounding box center [540, 177] width 140 height 33
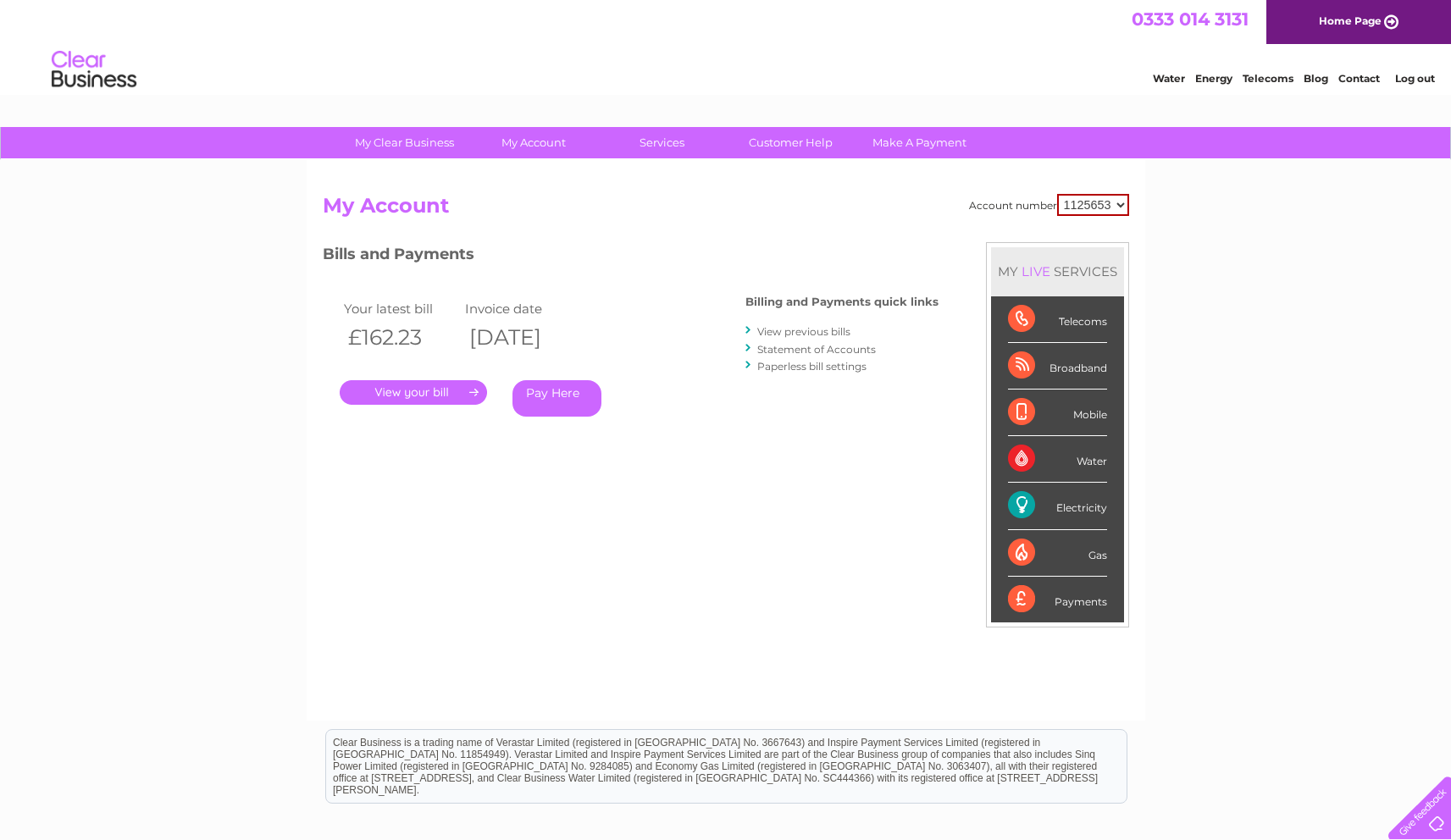
click at [838, 327] on link "View previous bills" at bounding box center [804, 331] width 94 height 13
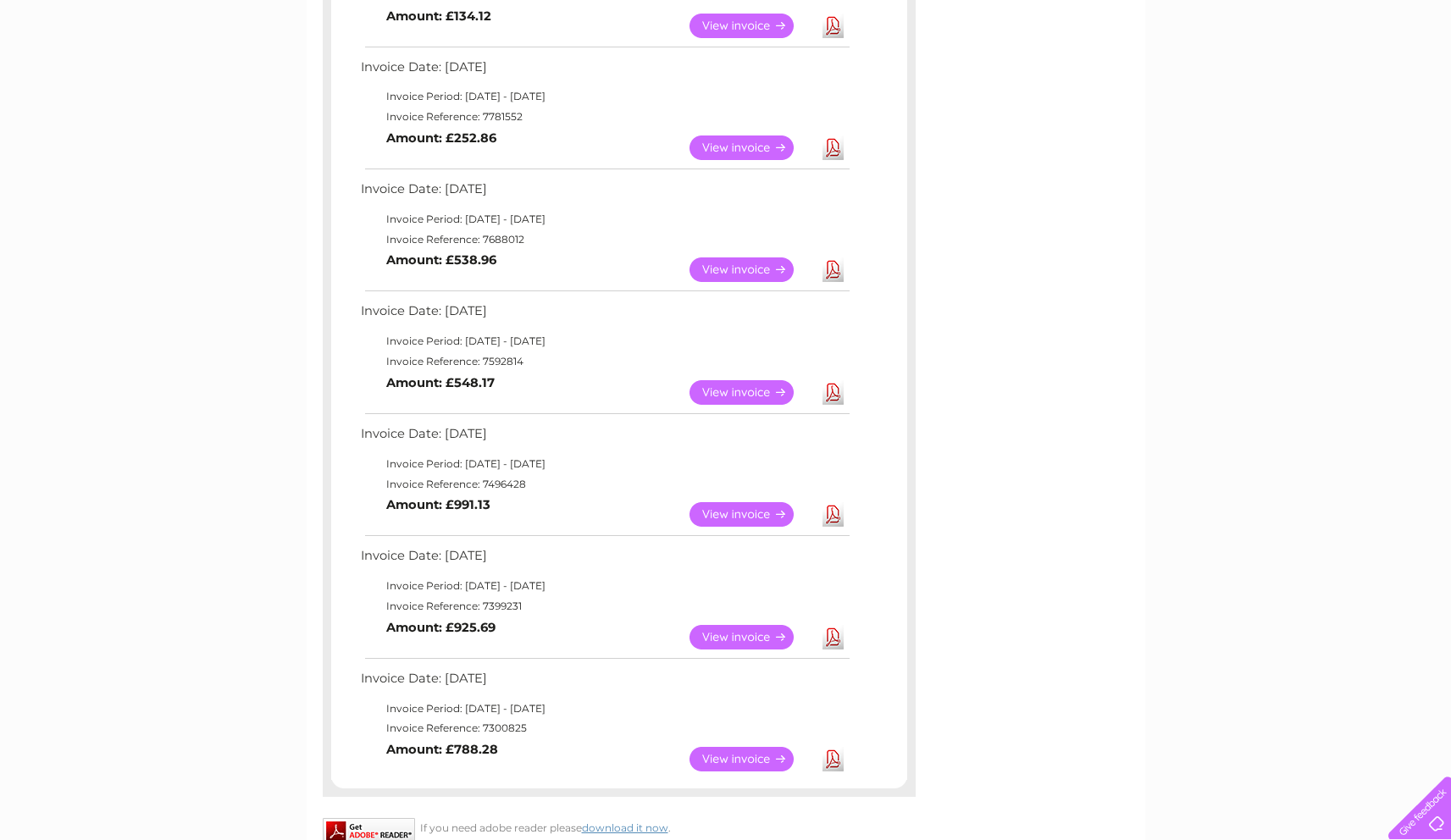
scroll to position [630, 0]
click at [748, 261] on link "View" at bounding box center [752, 269] width 124 height 25
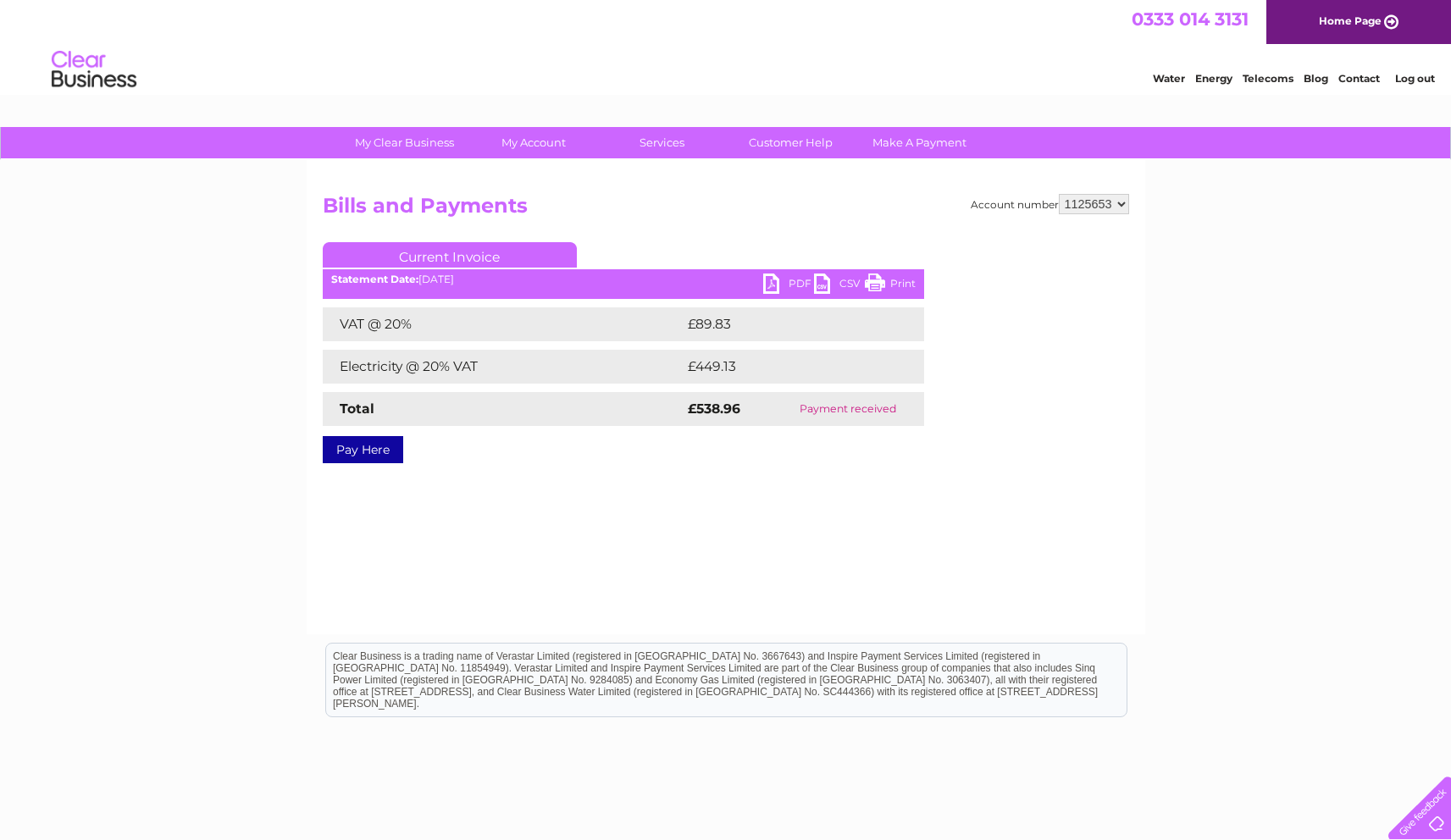
click at [798, 285] on link "PDF" at bounding box center [789, 286] width 51 height 25
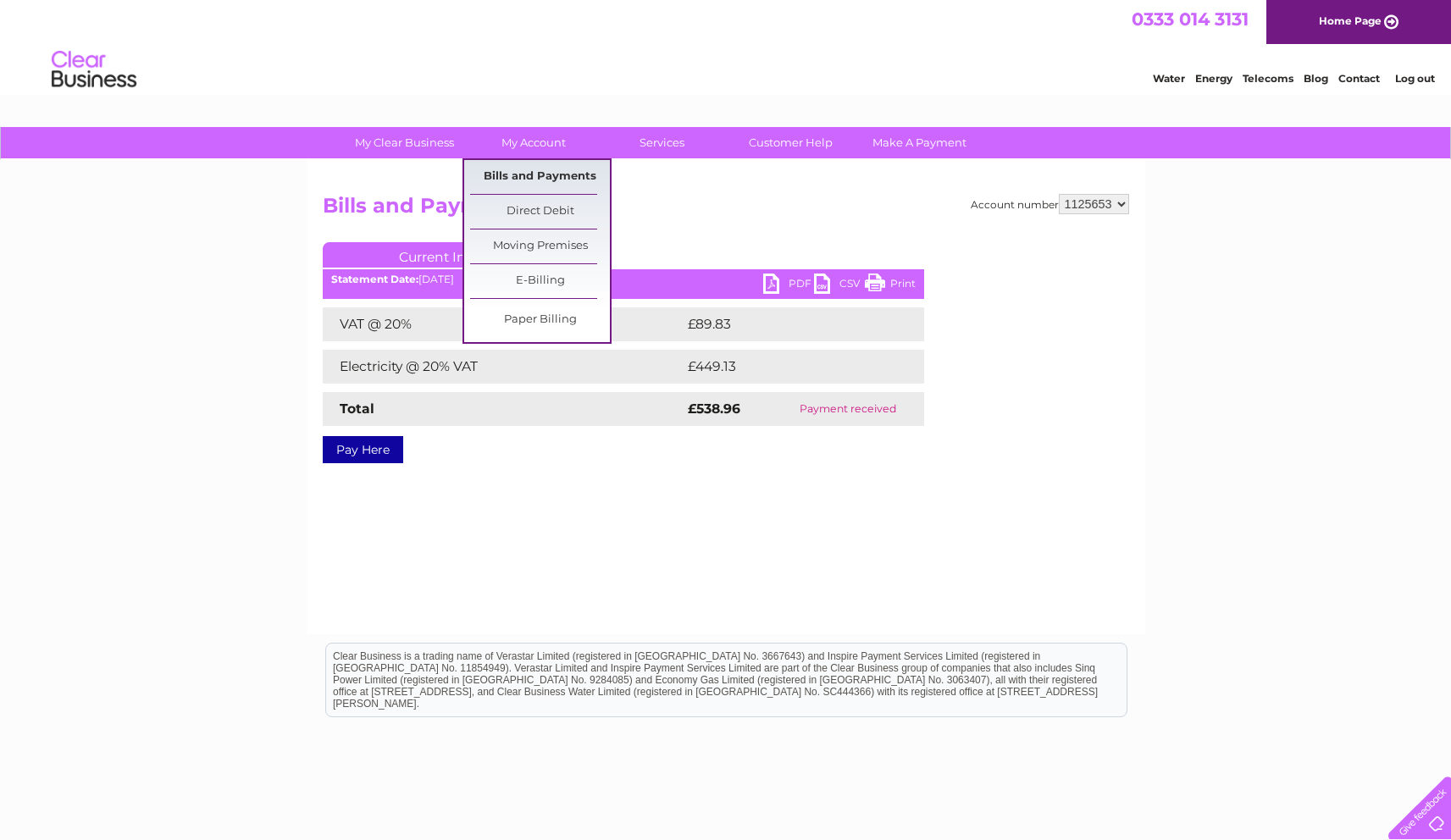
click at [535, 171] on link "Bills and Payments" at bounding box center [540, 177] width 140 height 33
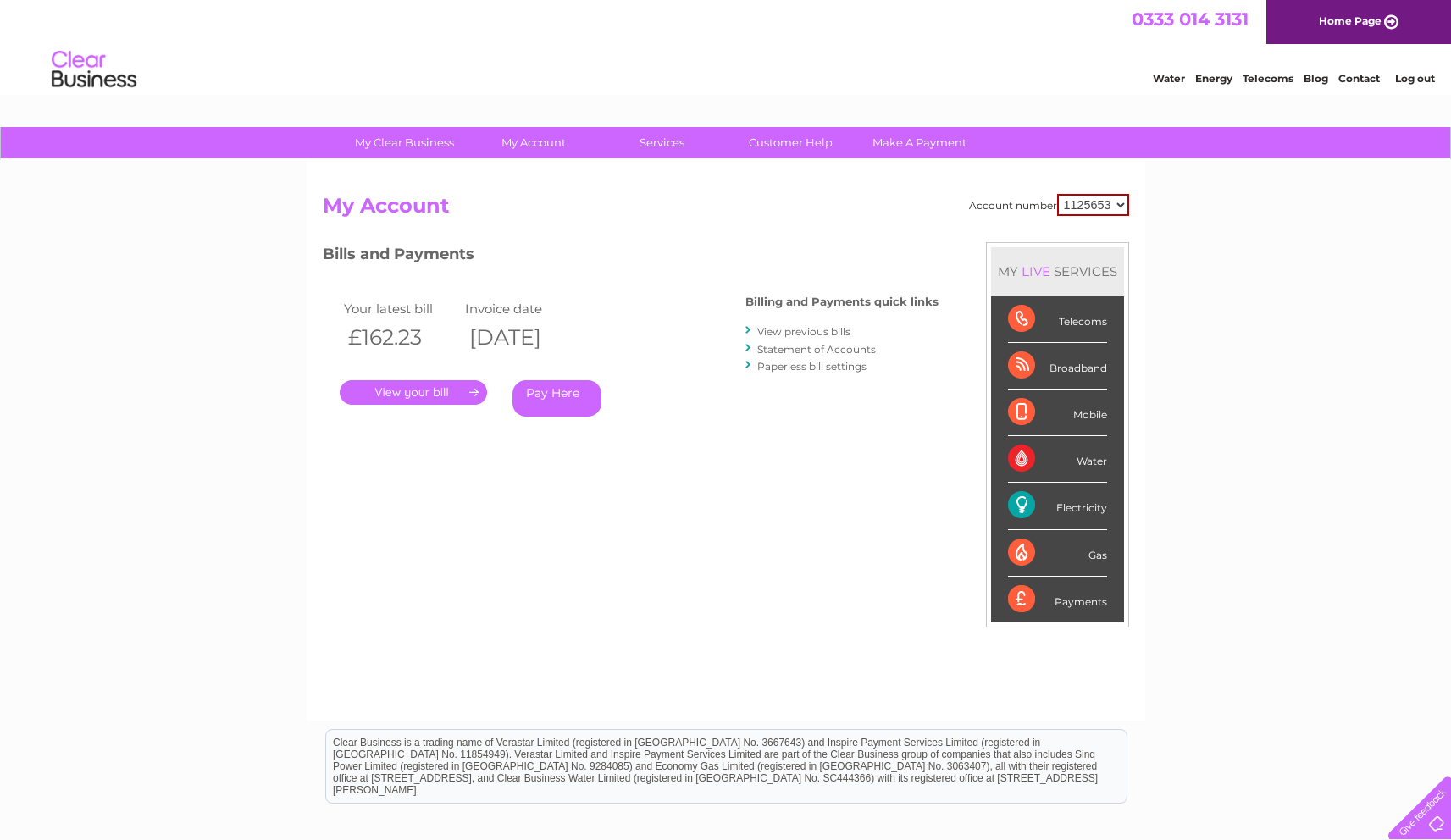
click at [832, 331] on link "View previous bills" at bounding box center [804, 331] width 94 height 13
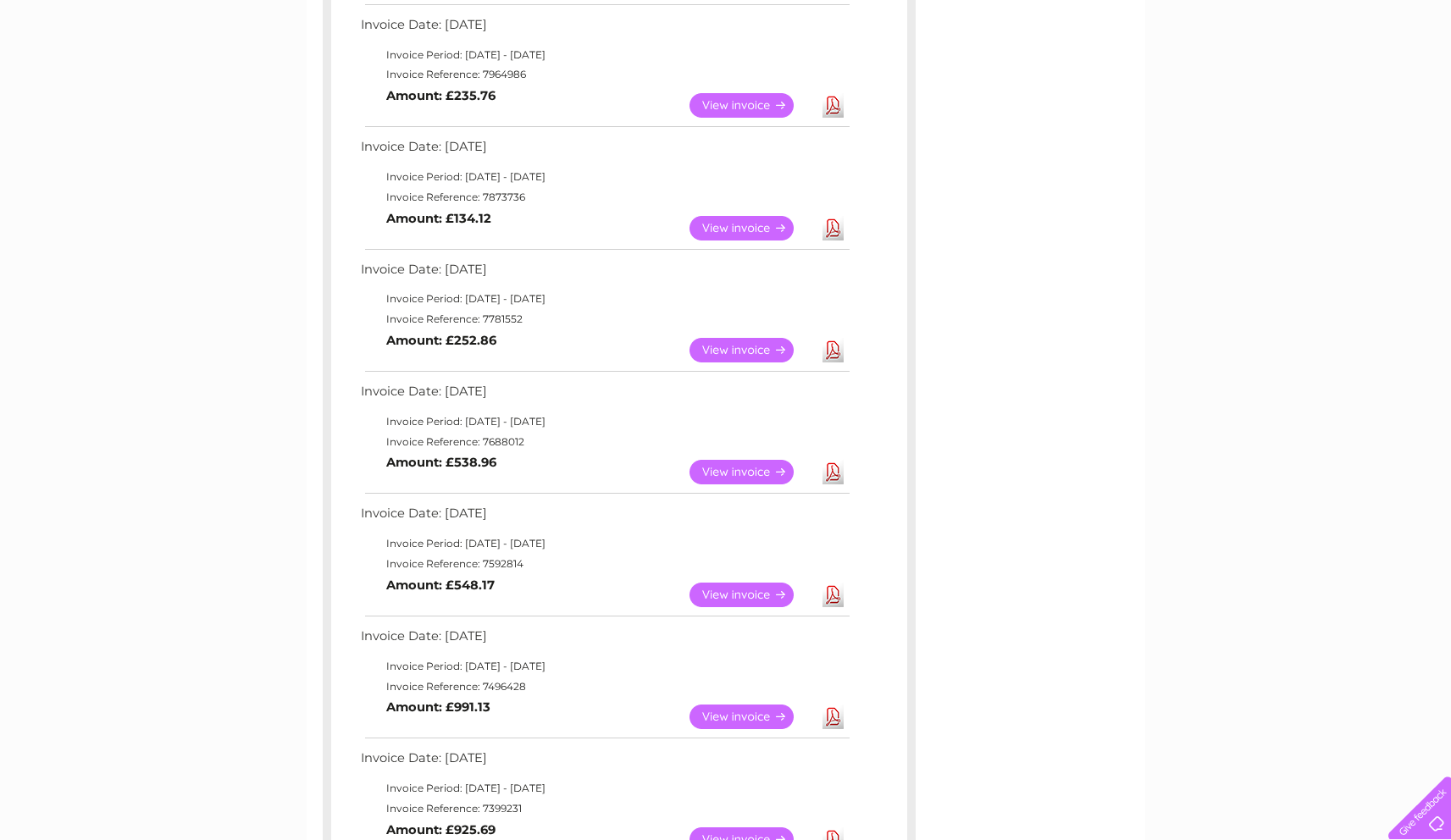
scroll to position [432, 0]
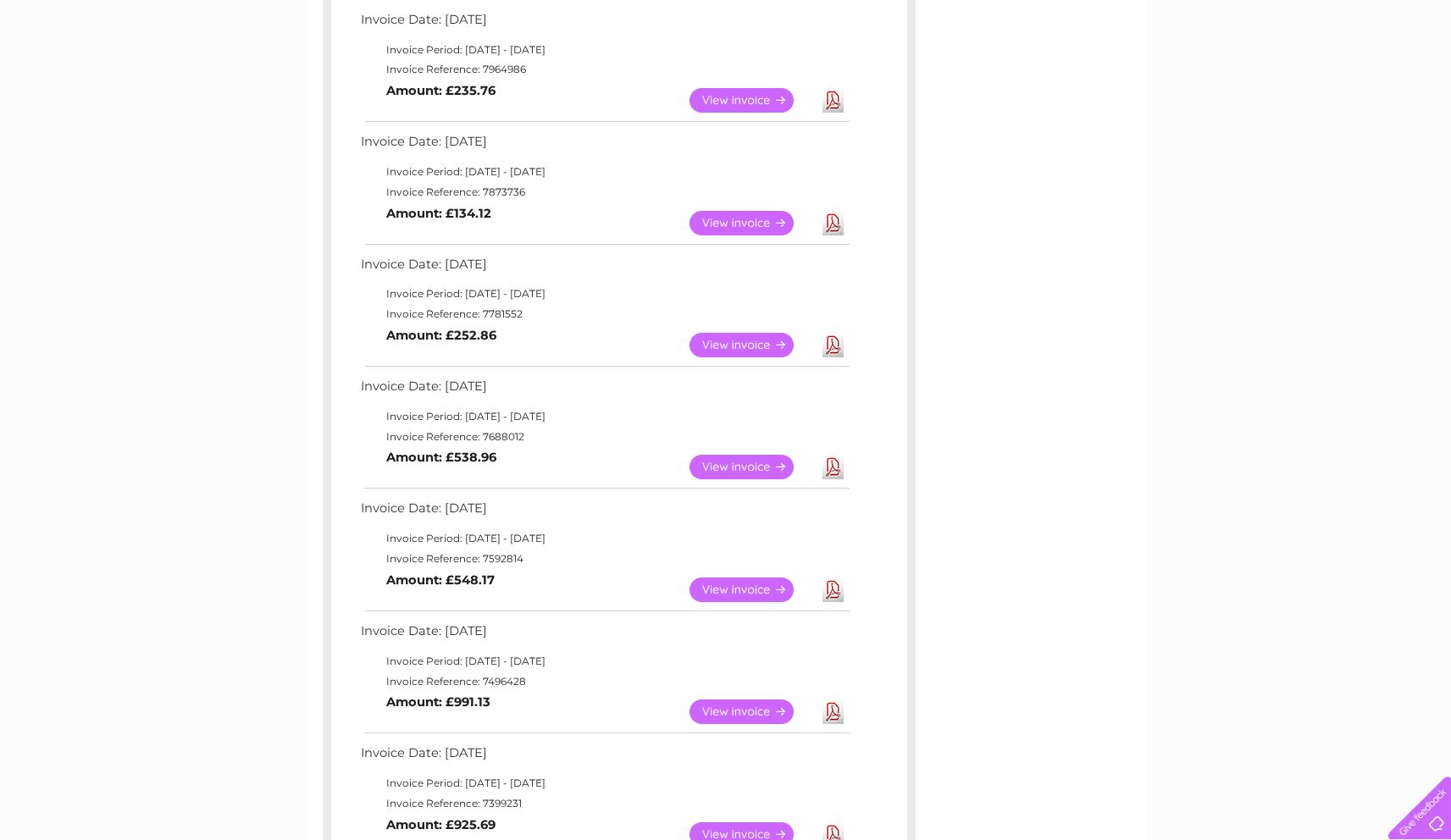
click at [753, 342] on link "View" at bounding box center [752, 345] width 124 height 25
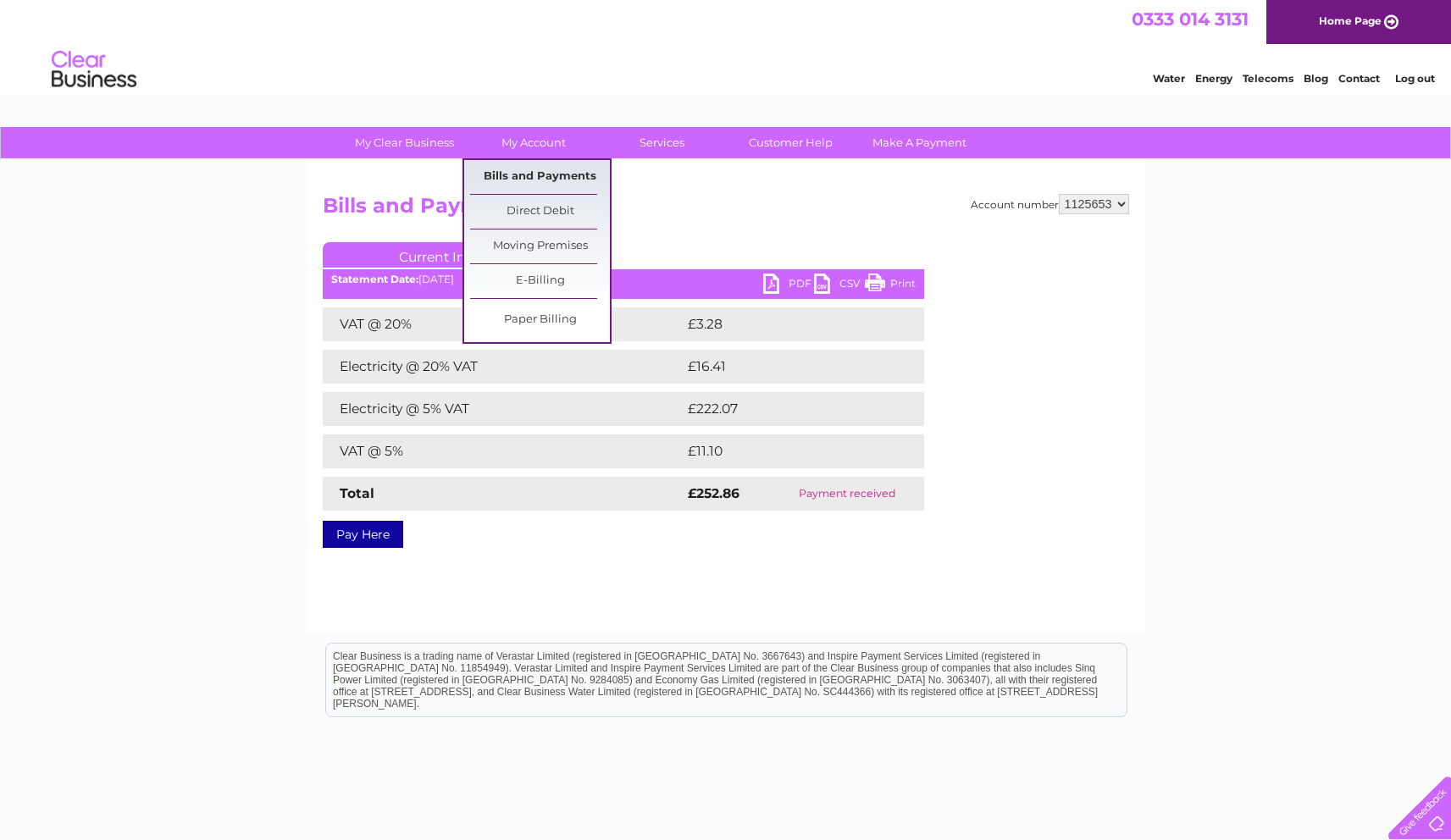
click at [544, 169] on link "Bills and Payments" at bounding box center [540, 177] width 140 height 33
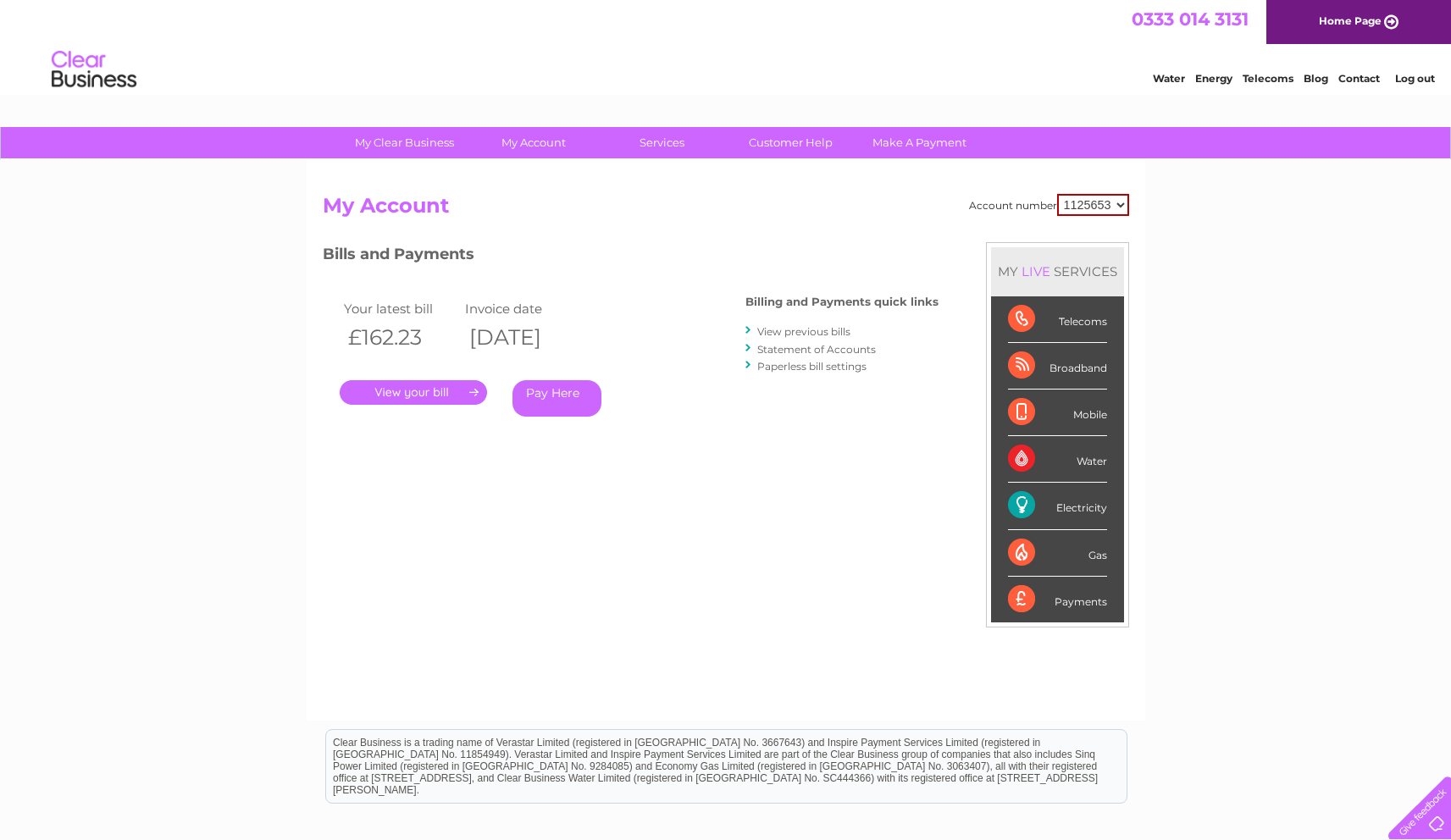
click at [802, 331] on link "View previous bills" at bounding box center [804, 331] width 94 height 13
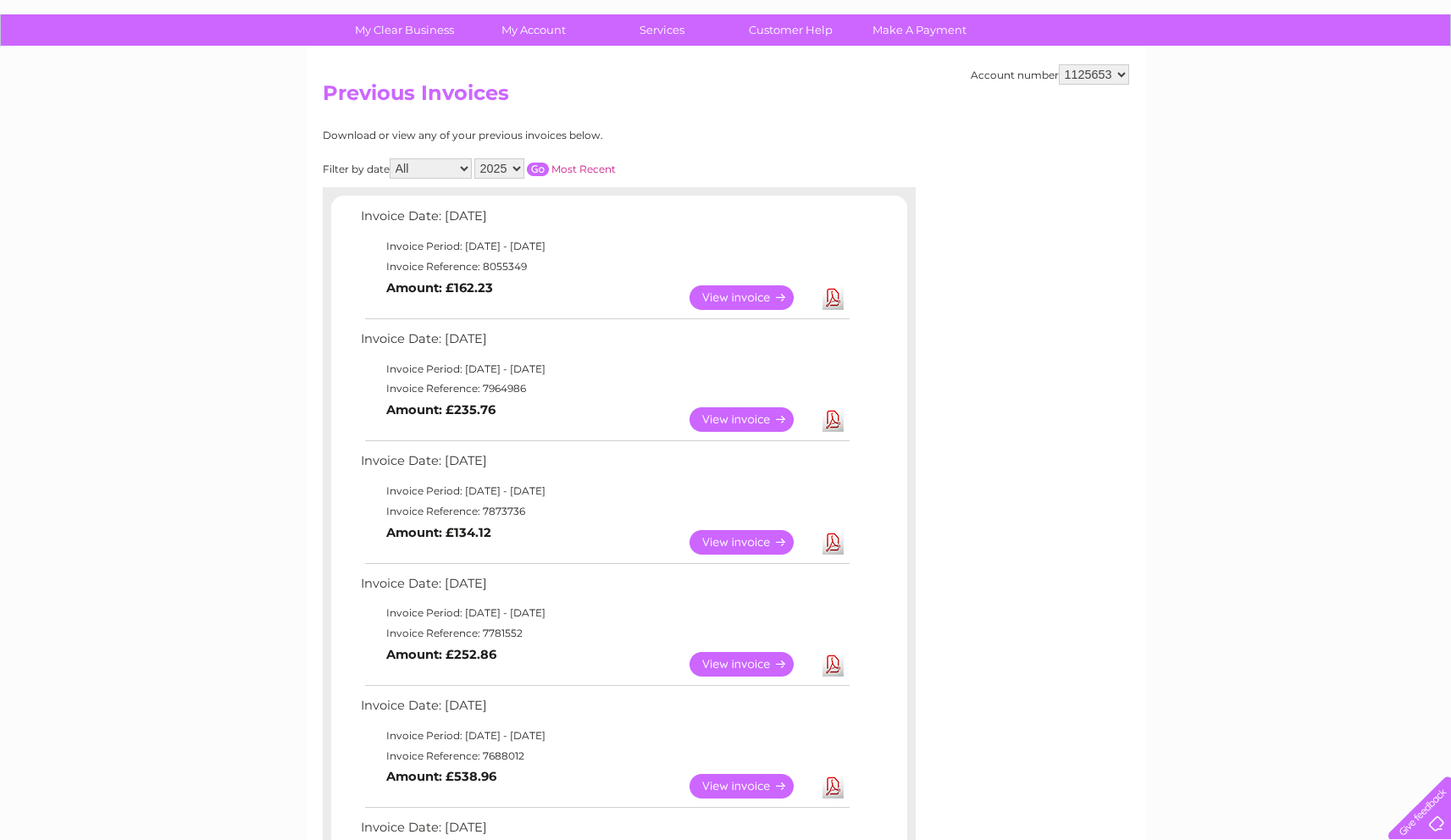
scroll to position [121, 0]
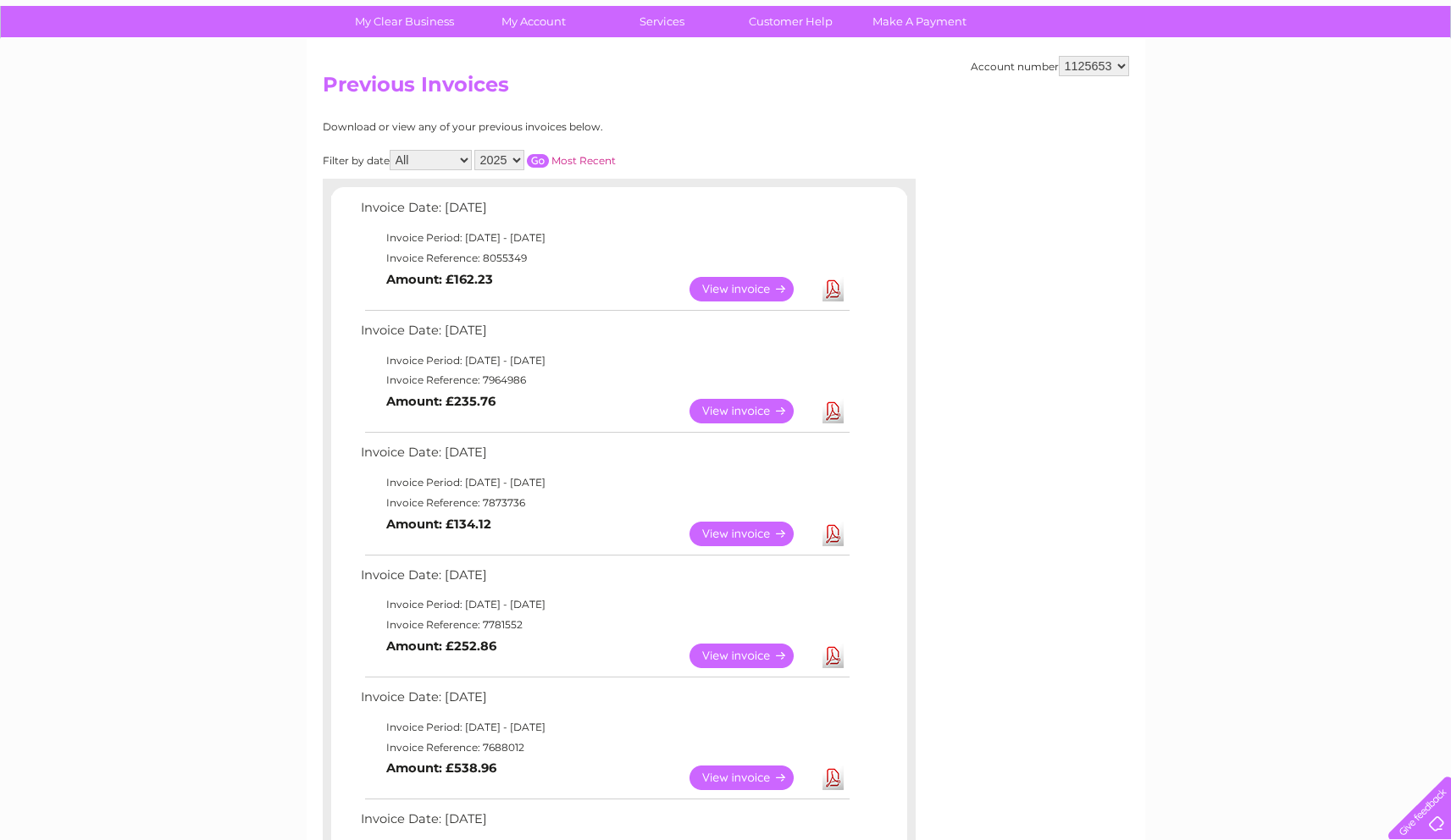
click at [731, 531] on link "View" at bounding box center [752, 534] width 124 height 25
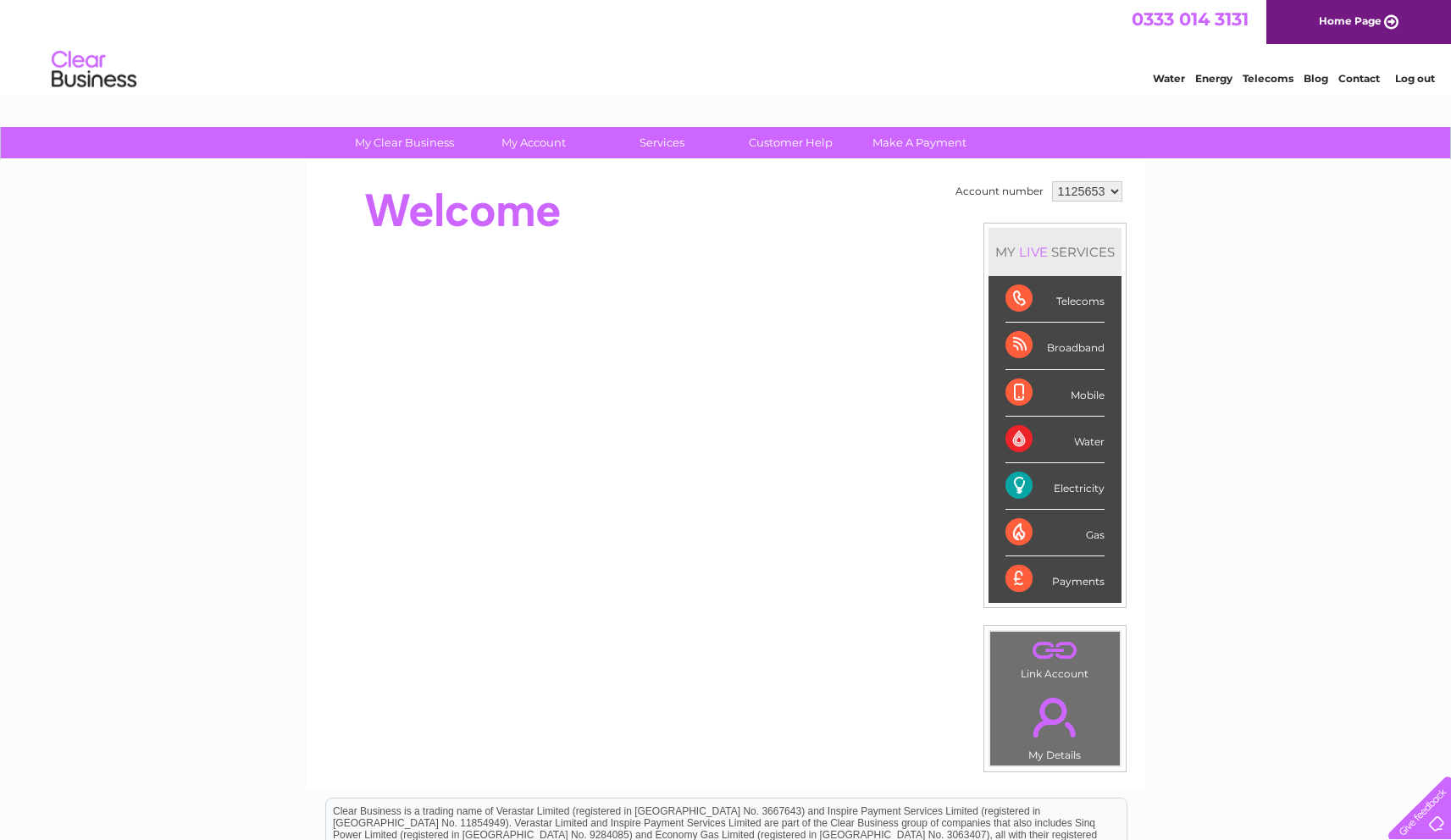
click at [1108, 192] on select "1125653 1125654 1139384" at bounding box center [1087, 191] width 70 height 21
select select "1125654"
click at [1052, 181] on select "1125653 1125654 1139384" at bounding box center [1087, 191] width 70 height 21
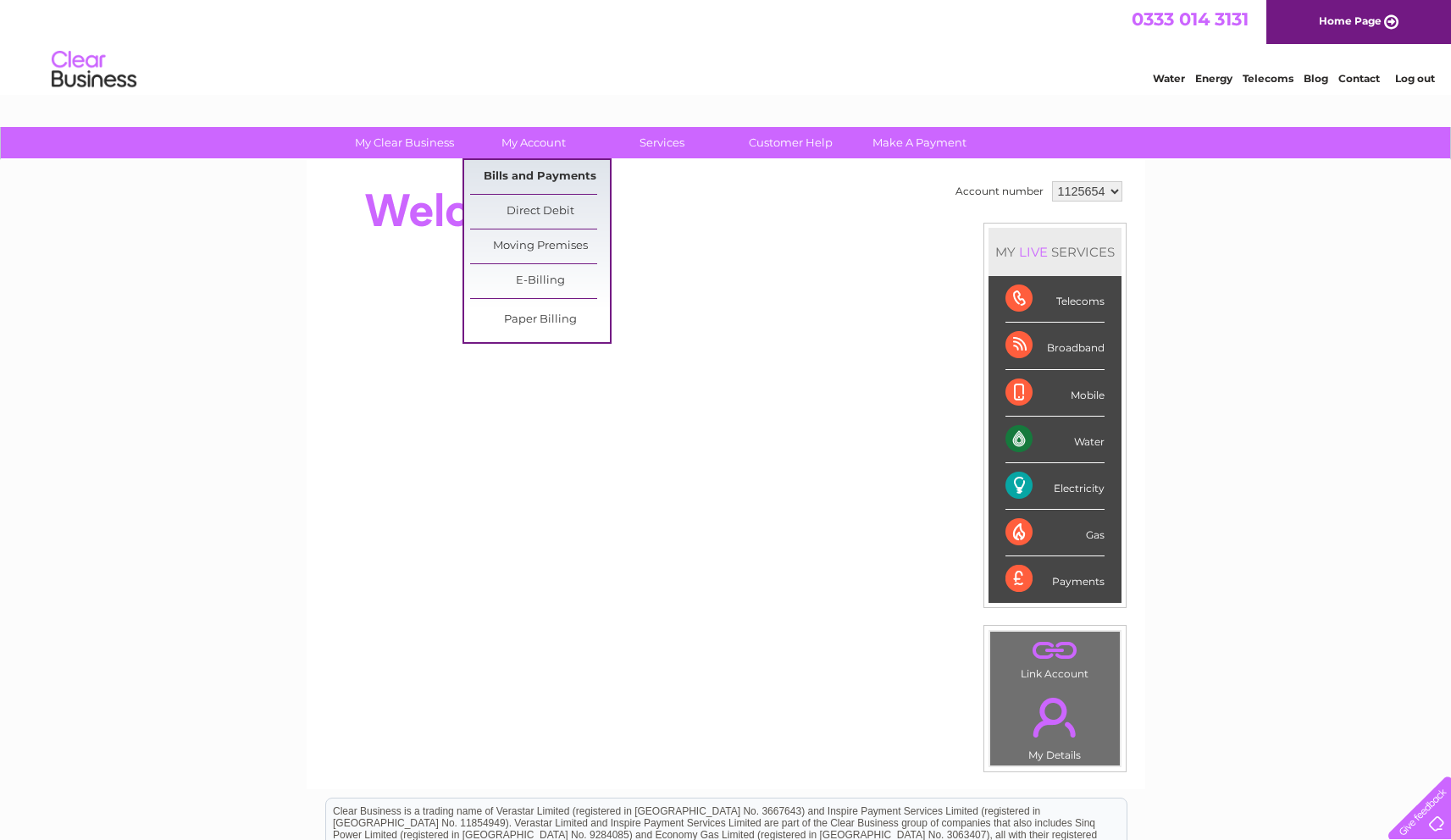
click at [544, 173] on link "Bills and Payments" at bounding box center [540, 177] width 140 height 33
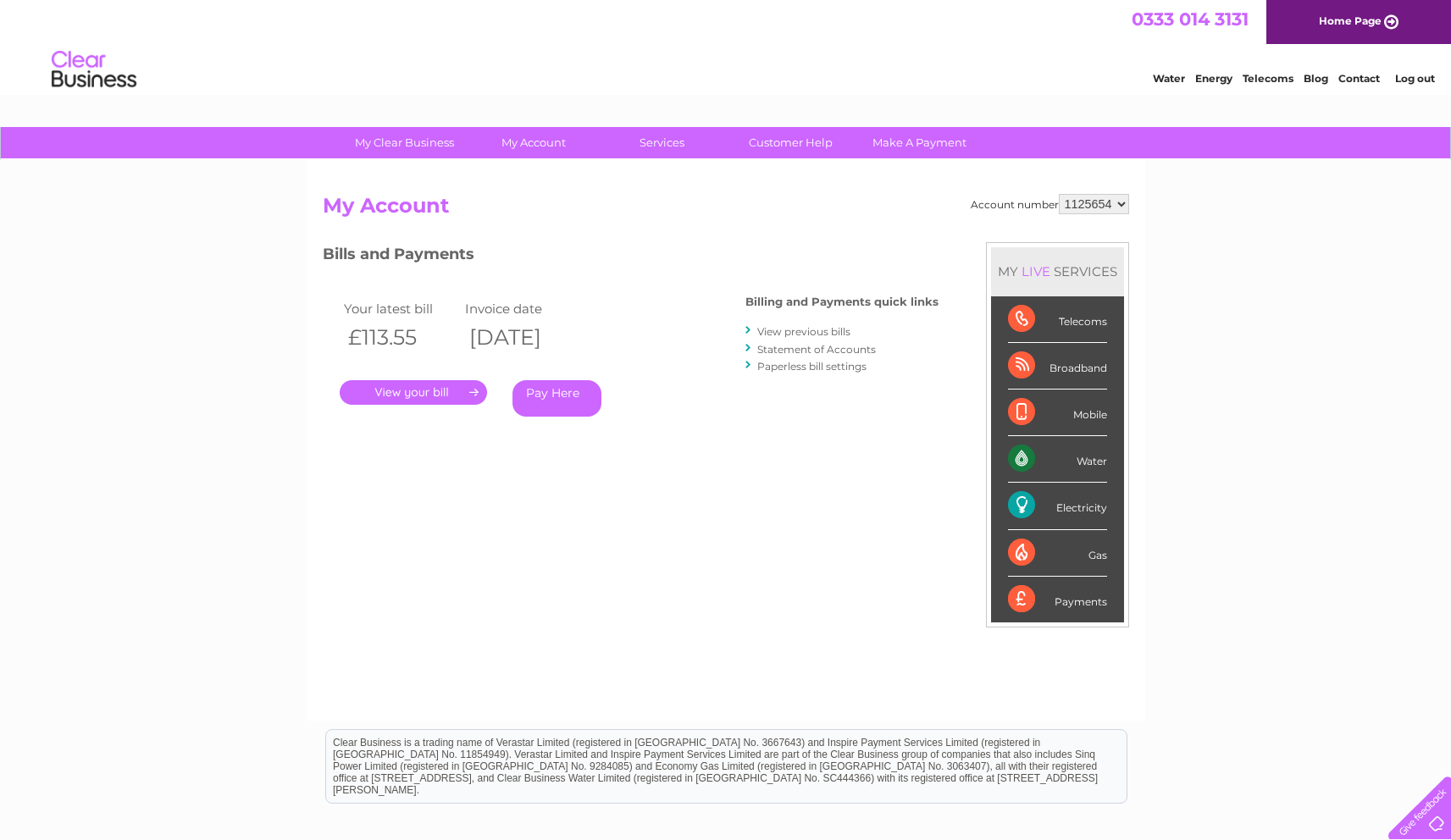
click at [424, 388] on link "." at bounding box center [414, 392] width 148 height 25
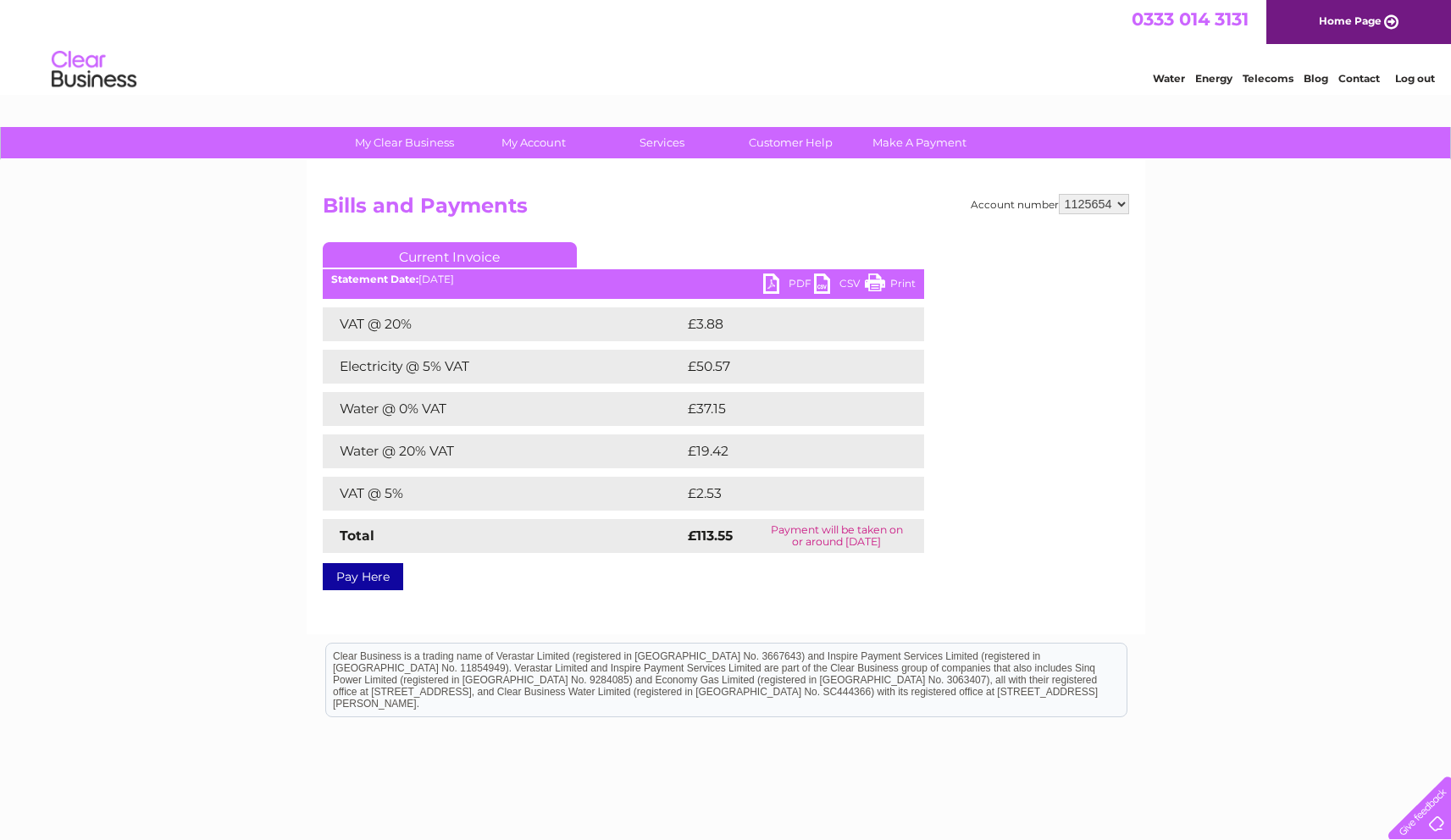
click at [798, 283] on link "PDF" at bounding box center [789, 286] width 51 height 25
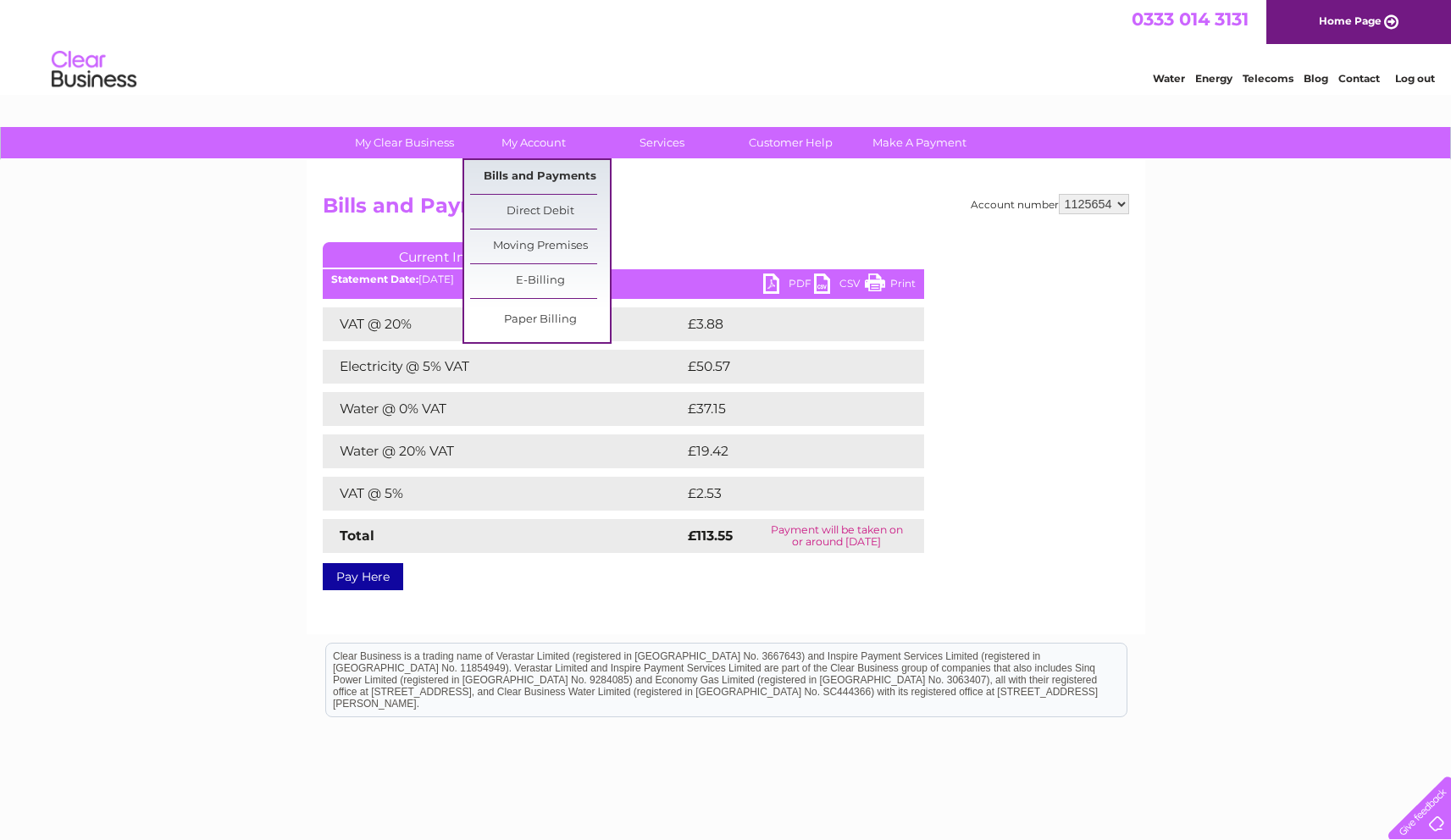
click at [543, 173] on link "Bills and Payments" at bounding box center [540, 177] width 140 height 33
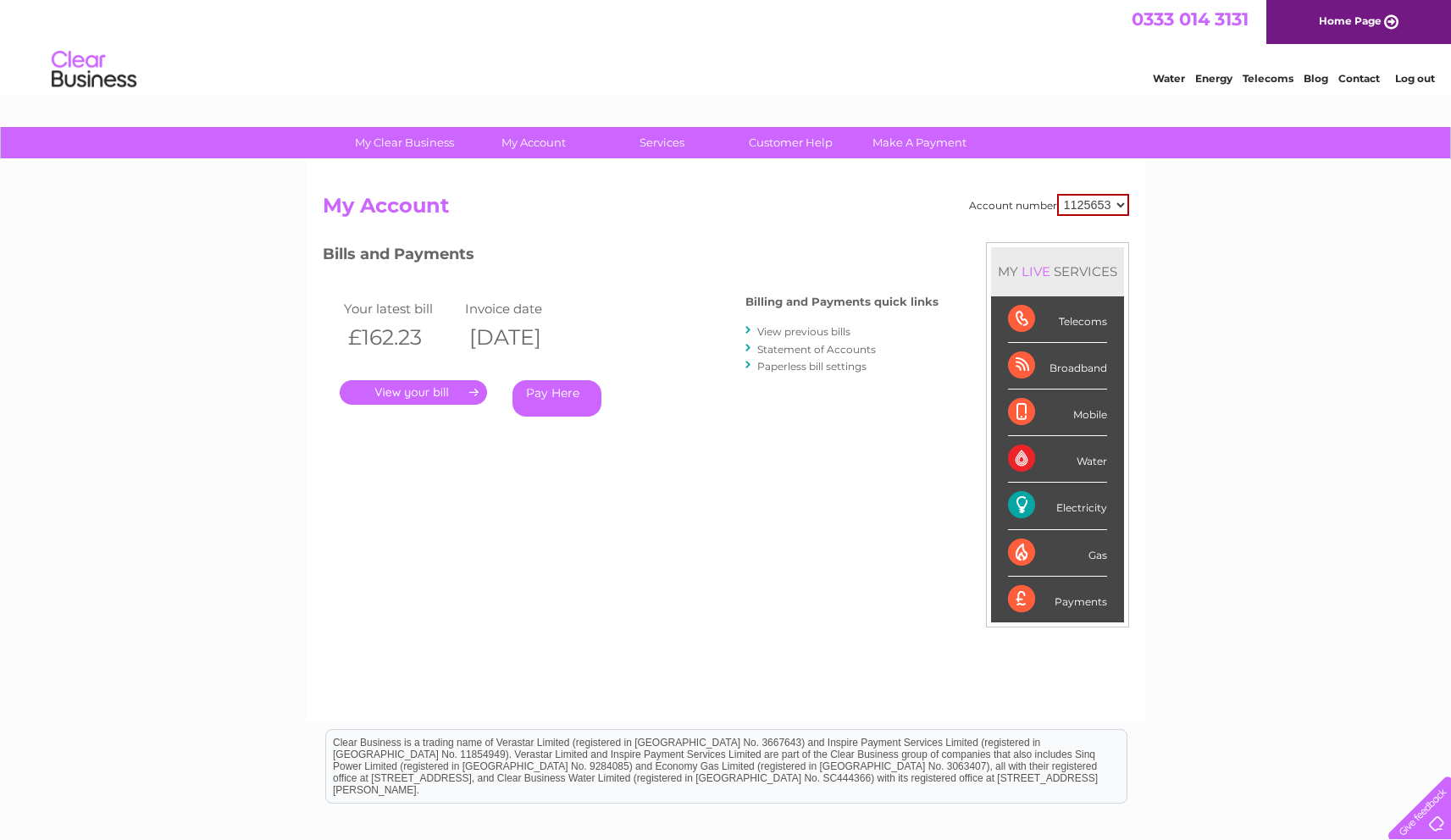
click at [817, 332] on link "View previous bills" at bounding box center [804, 331] width 94 height 13
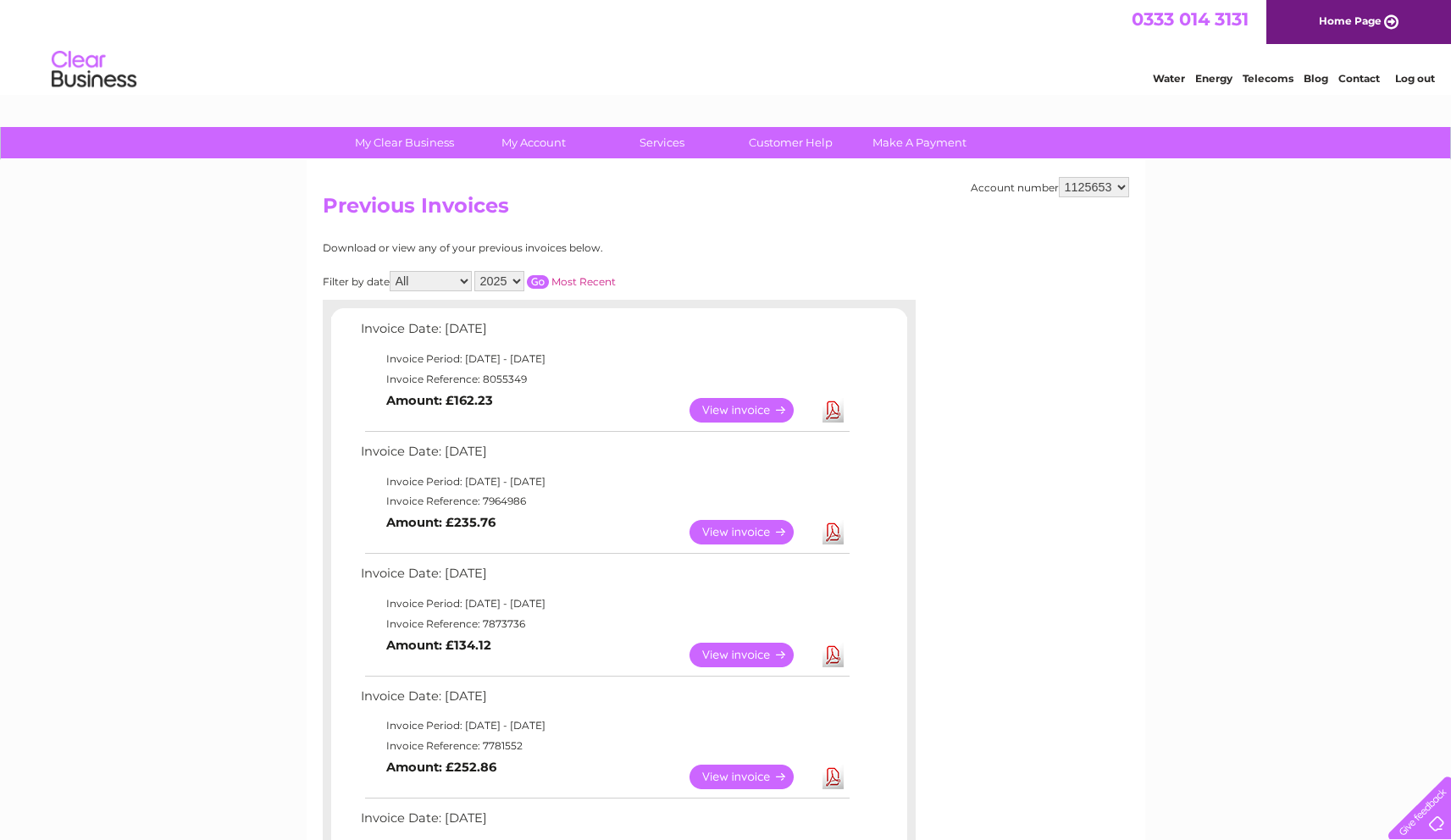
click at [1121, 190] on select "1125653 1125654 1139384" at bounding box center [1093, 187] width 70 height 21
select select "1125654"
click at [1060, 177] on select "1125653 1125654 1139384" at bounding box center [1093, 187] width 70 height 21
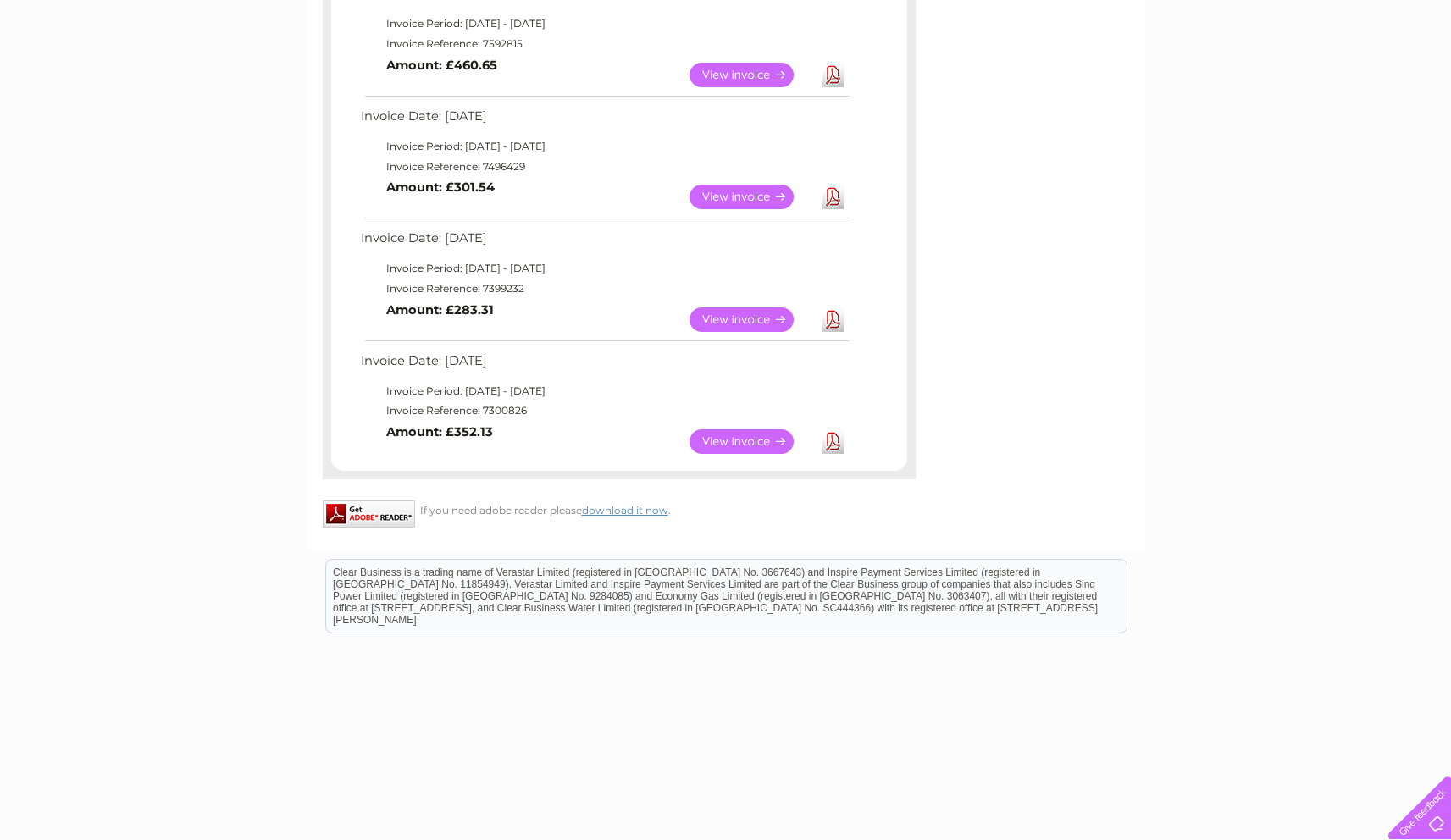
scroll to position [941, 0]
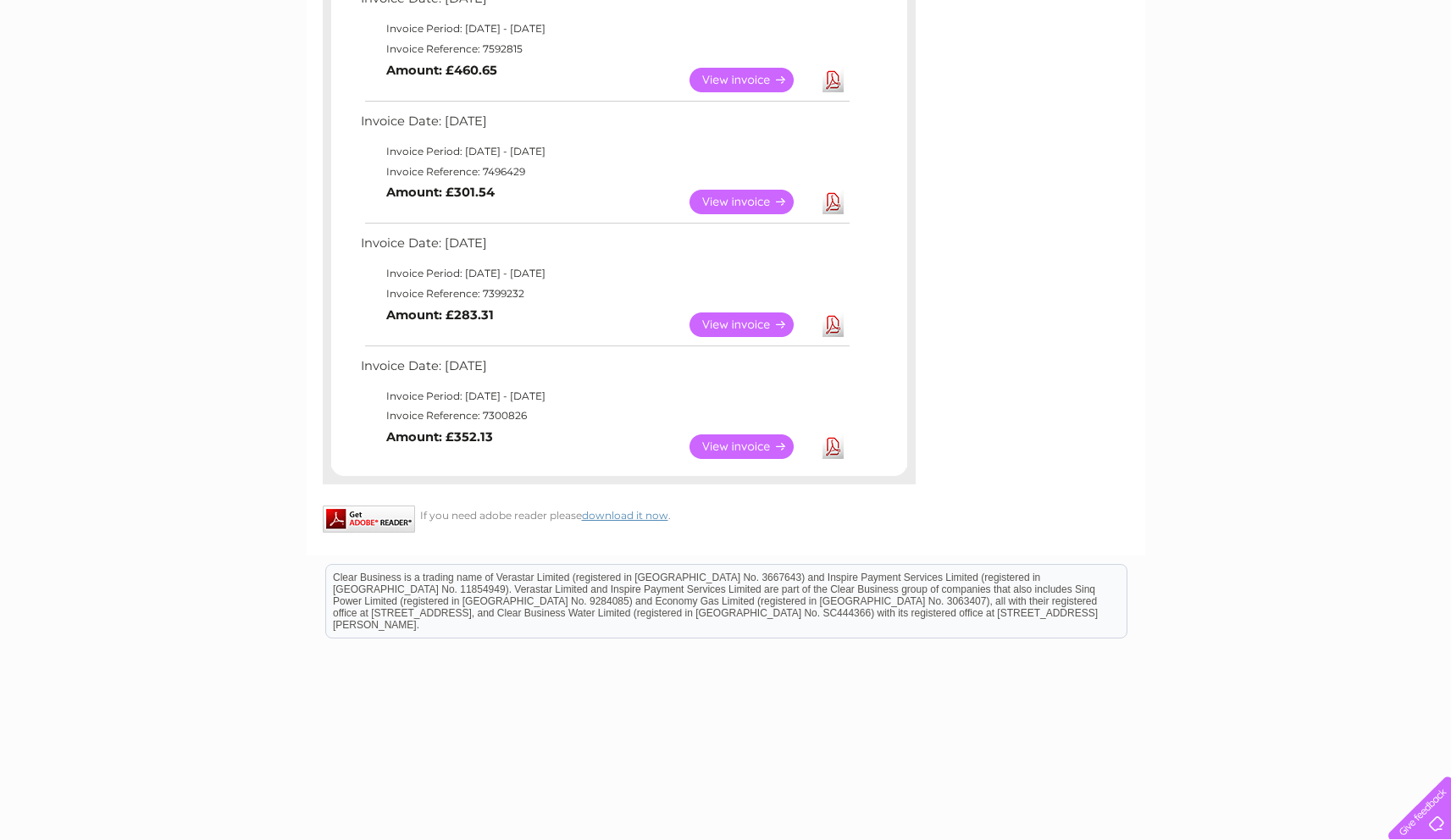
click at [727, 444] on link "View" at bounding box center [752, 446] width 124 height 25
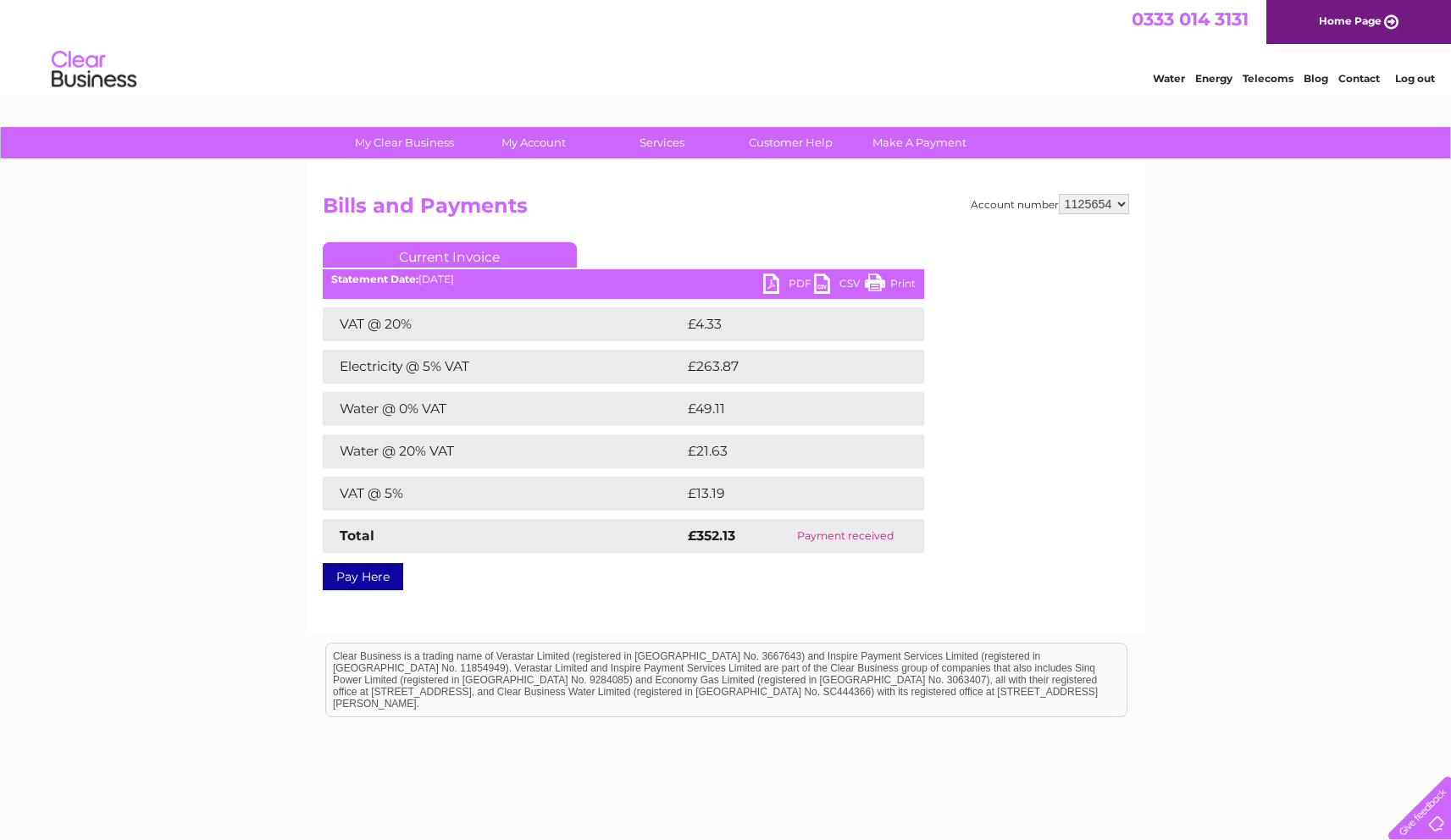
click at [803, 285] on link "PDF" at bounding box center [789, 286] width 51 height 25
